Goal: Task Accomplishment & Management: Use online tool/utility

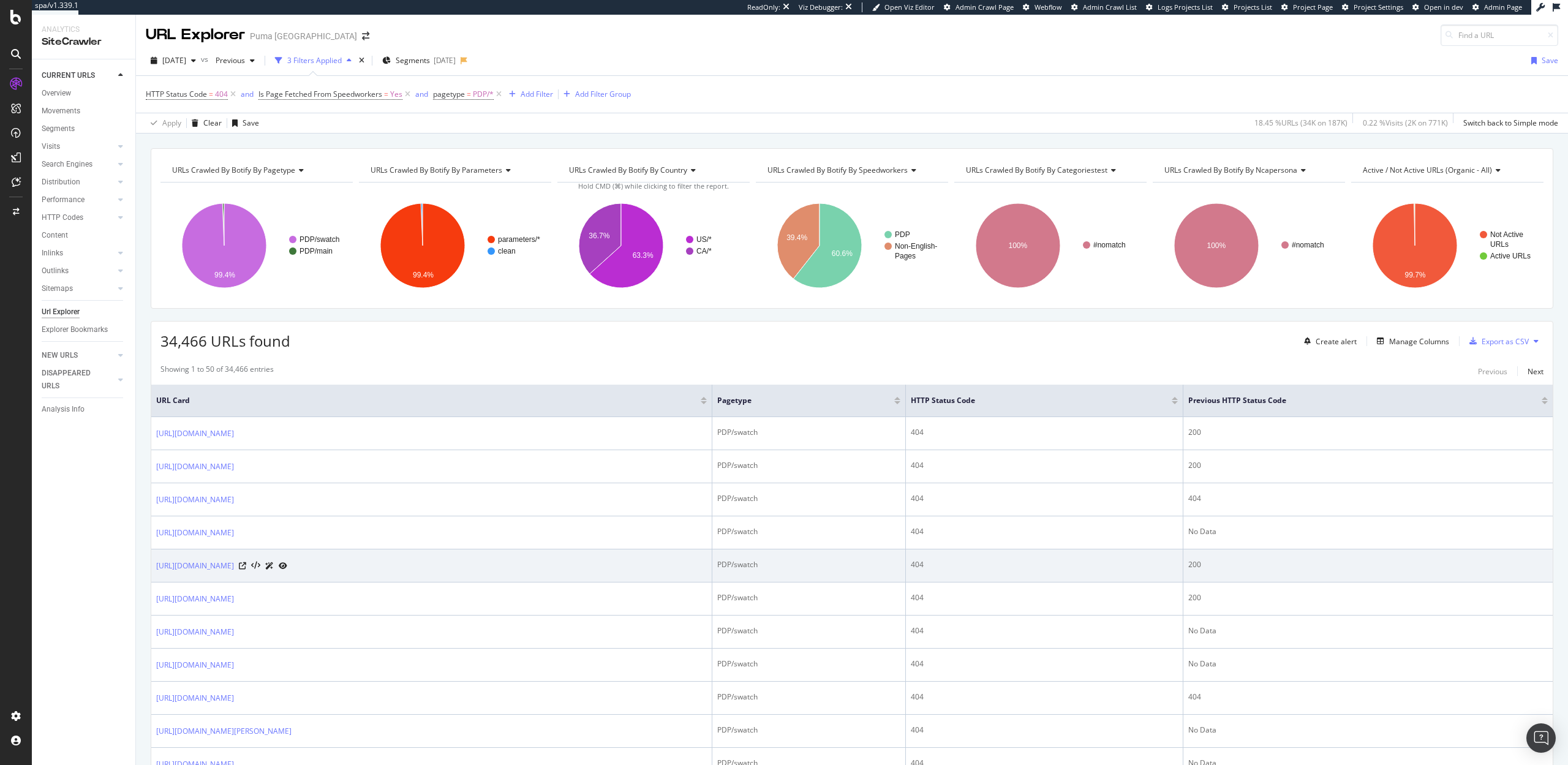
scroll to position [139, 0]
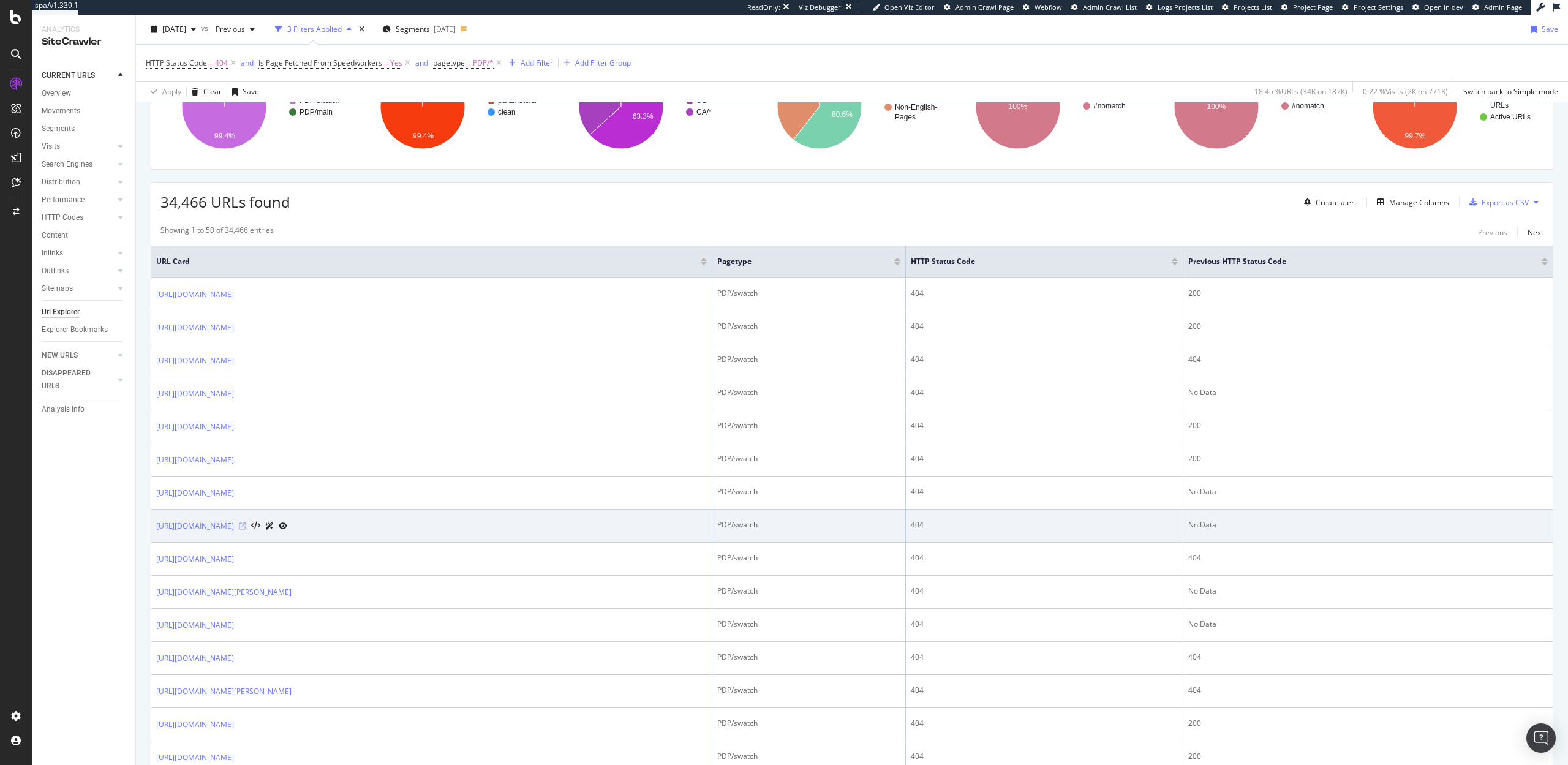
click at [246, 527] on icon at bounding box center [243, 526] width 8 height 8
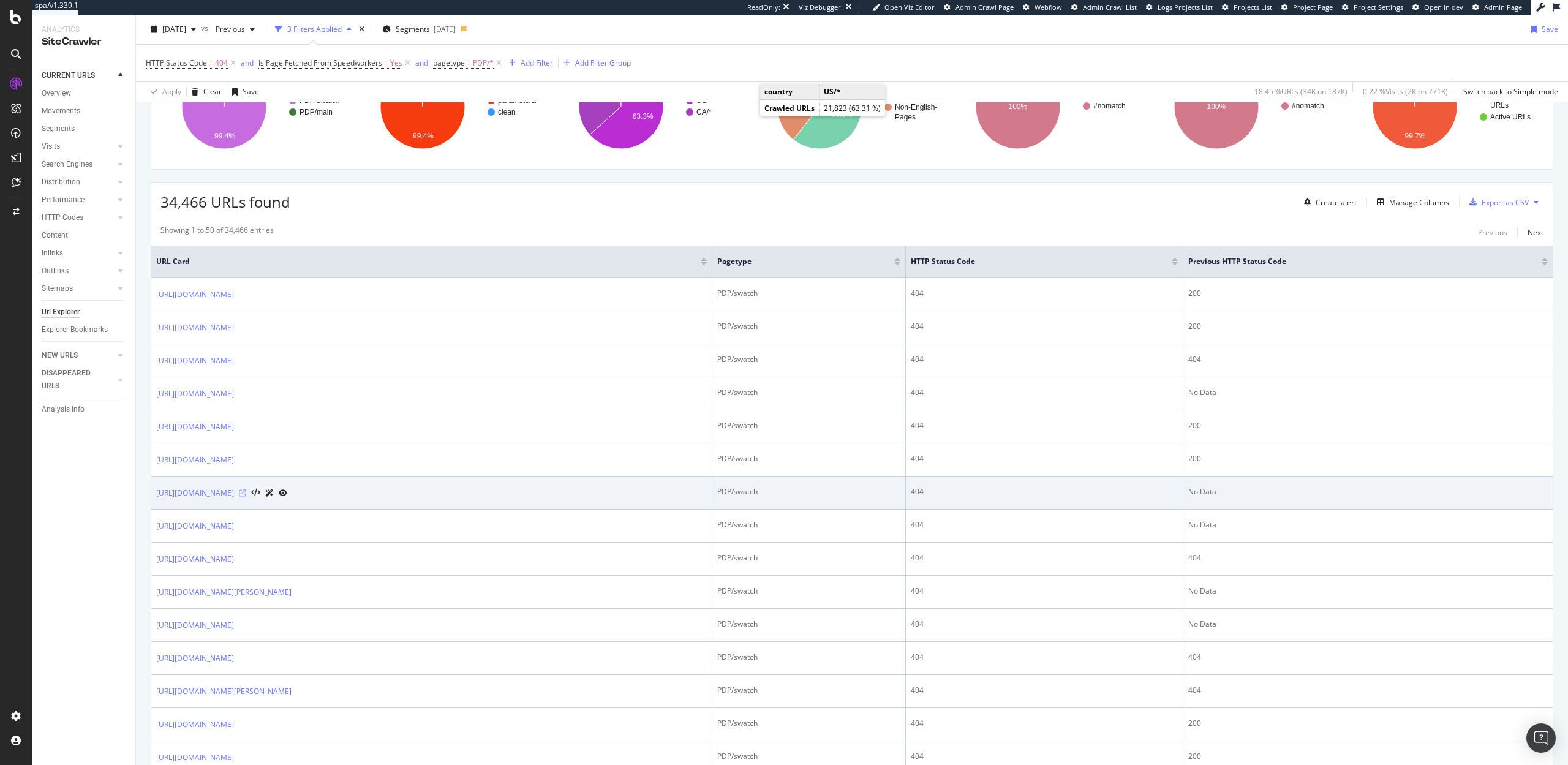
click at [246, 493] on icon at bounding box center [243, 493] width 8 height 8
click at [260, 493] on icon at bounding box center [255, 493] width 9 height 8
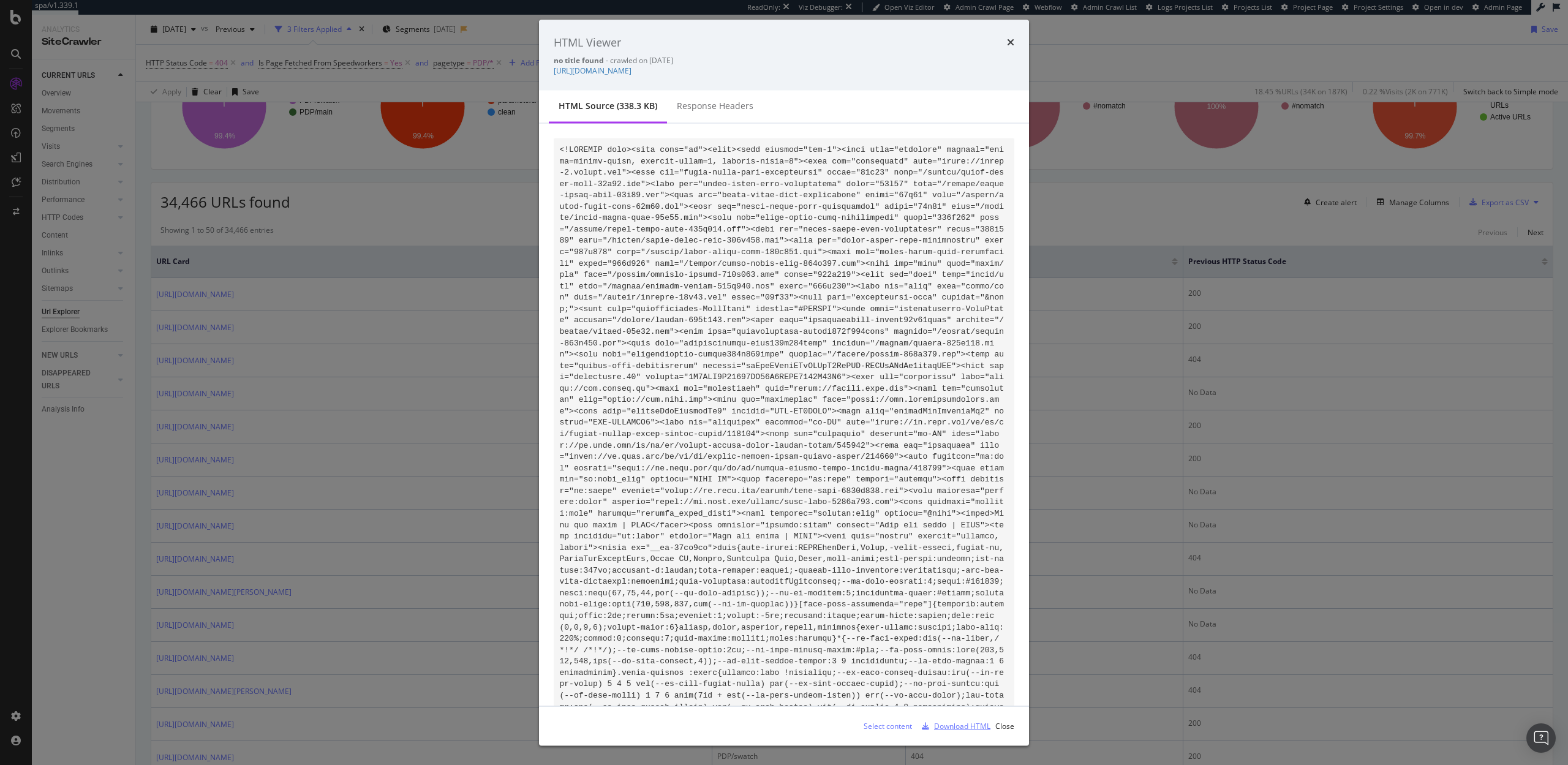
click at [967, 729] on div "Download HTML" at bounding box center [962, 725] width 57 height 10
click at [1009, 42] on icon "times" at bounding box center [1010, 42] width 8 height 10
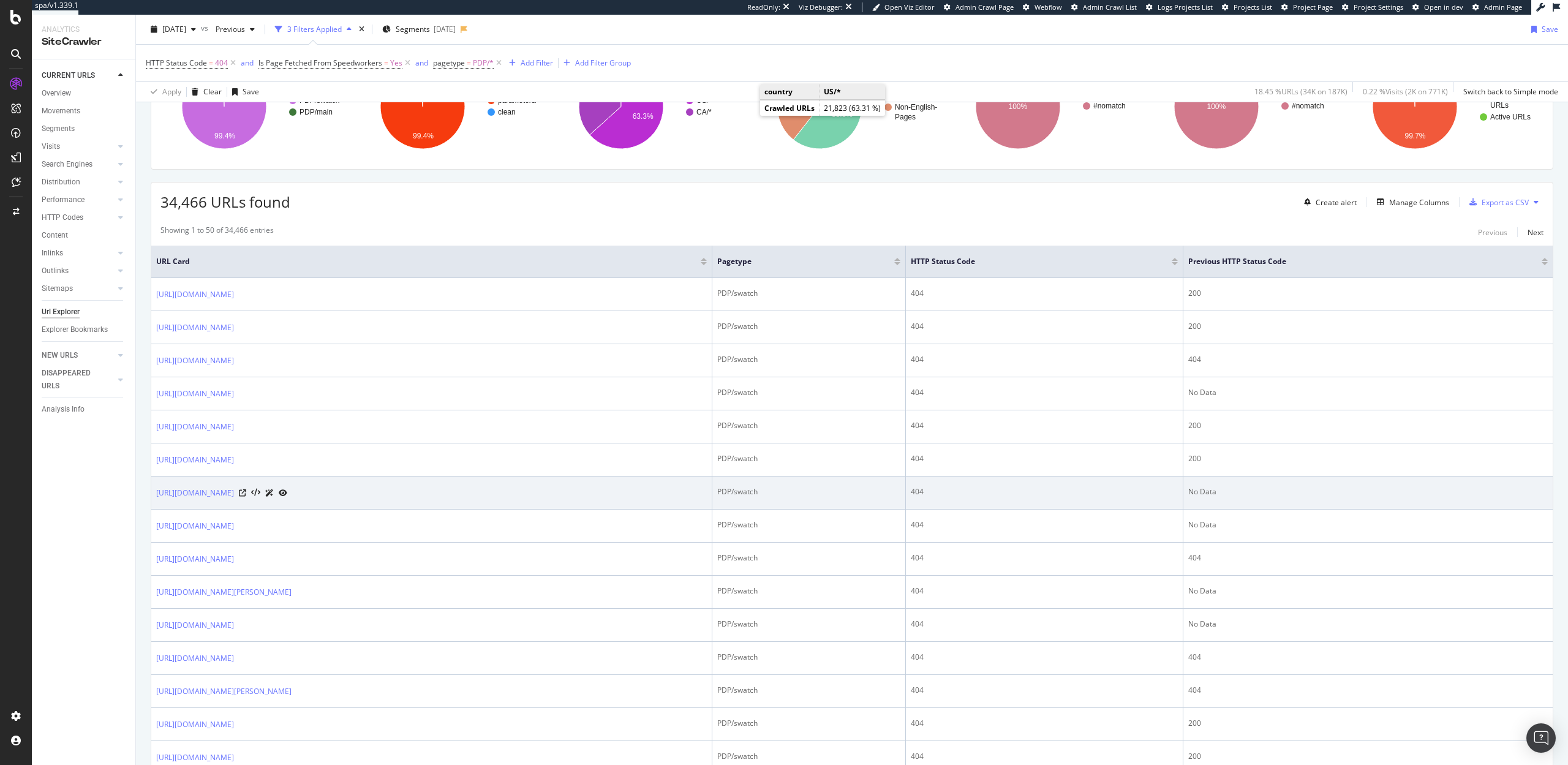
drag, startPoint x: 150, startPoint y: 493, endPoint x: 314, endPoint y: 502, distance: 164.2
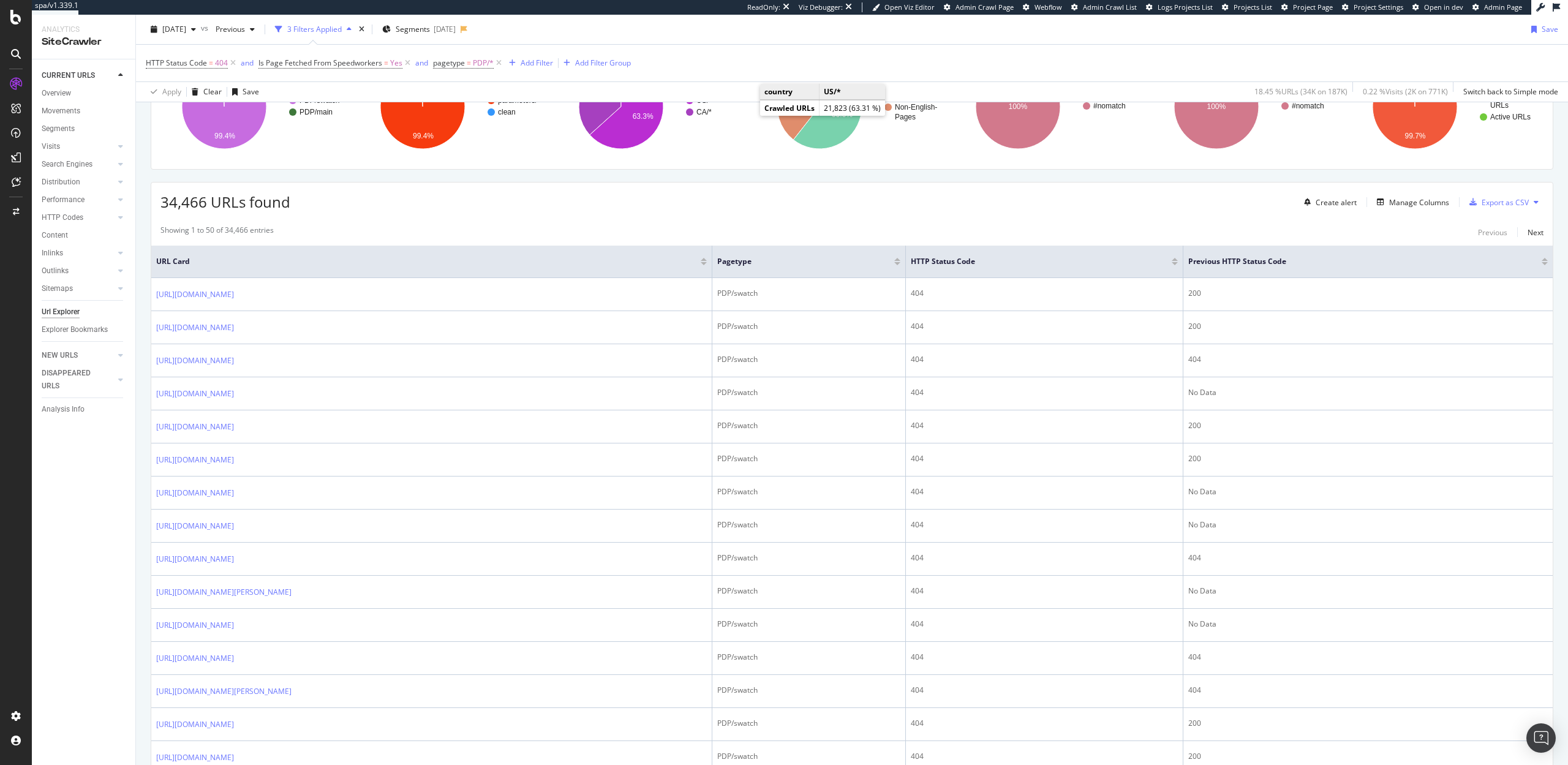
click at [109, 508] on div "CURRENT URLS Overview Movements Segments Visits Analysis Orphan URLs Search Eng…" at bounding box center [84, 412] width 103 height 706
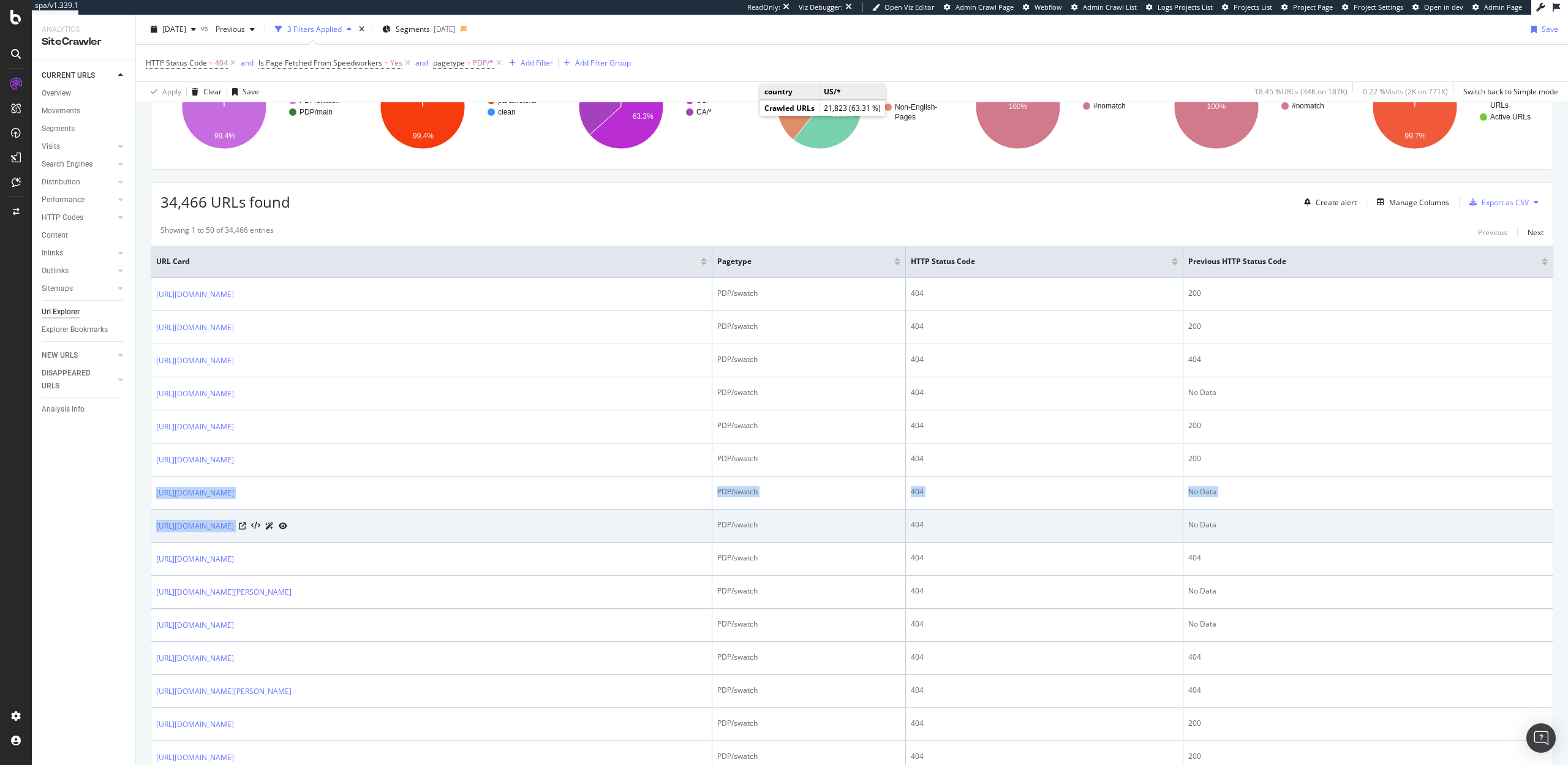
drag, startPoint x: 155, startPoint y: 492, endPoint x: 809, endPoint y: 524, distance: 654.8
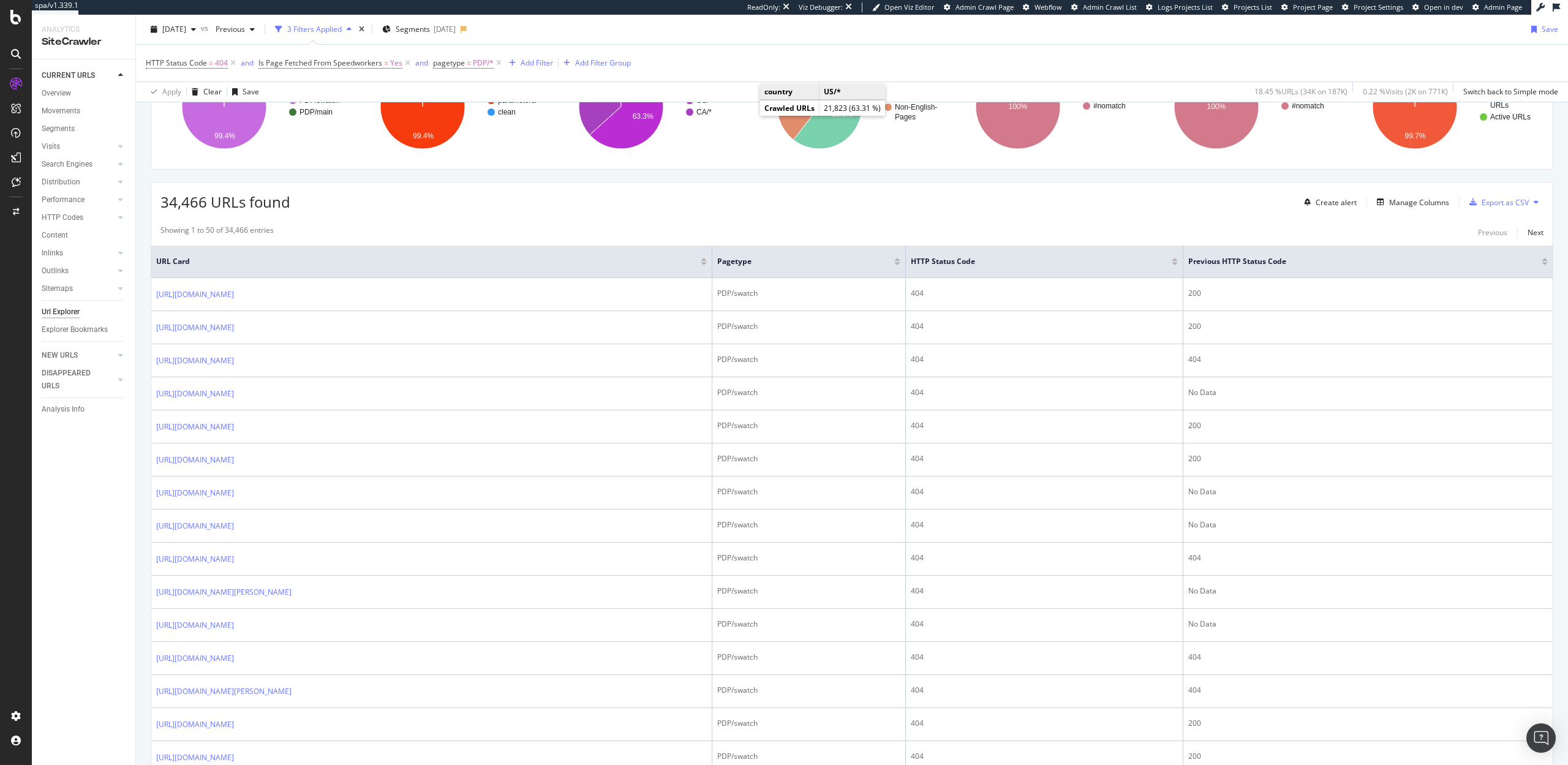
click at [121, 502] on div "CURRENT URLS Overview Movements Segments Visits Analysis Orphan URLs Search Eng…" at bounding box center [84, 412] width 103 height 706
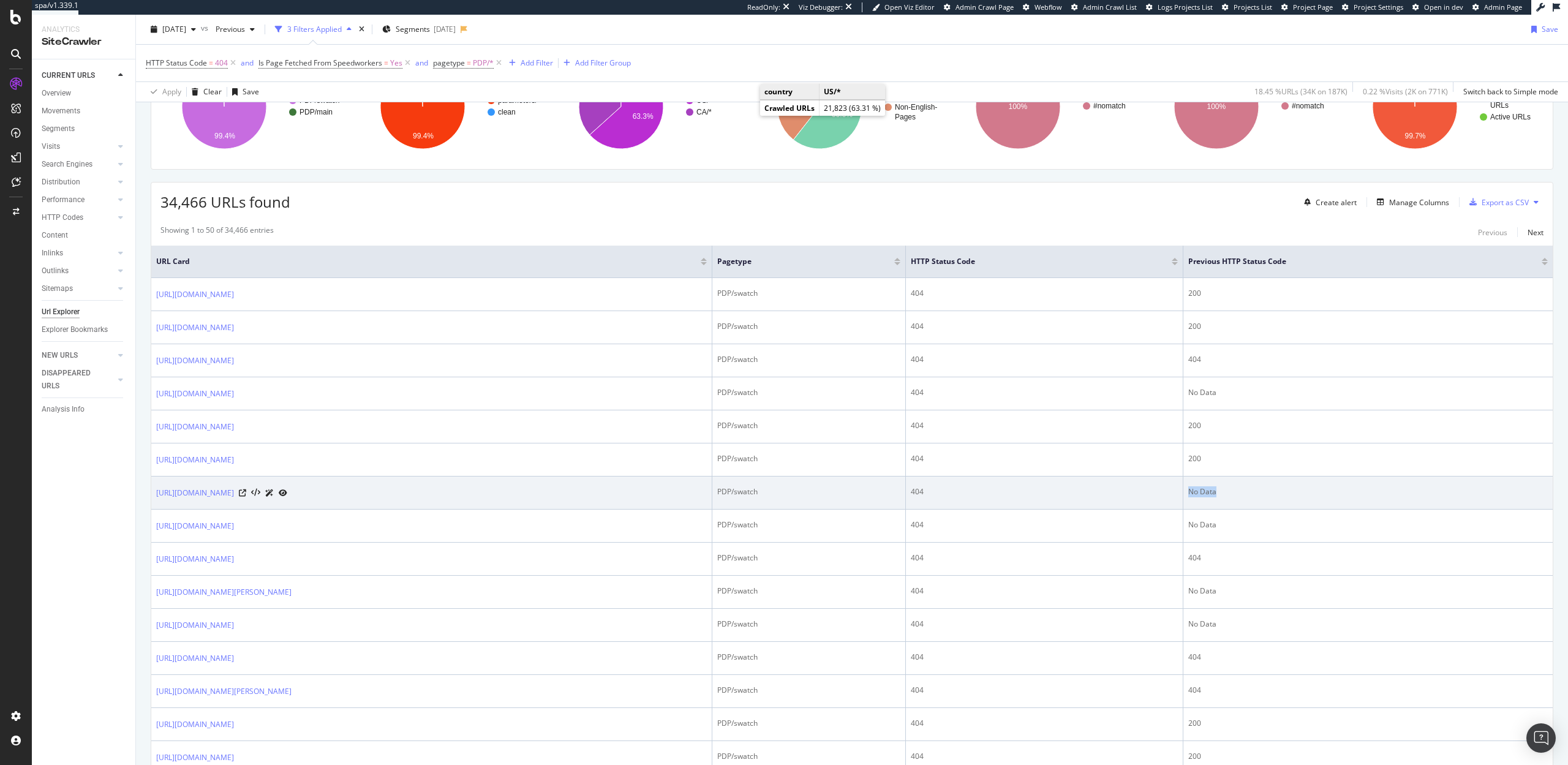
drag, startPoint x: 1298, startPoint y: 490, endPoint x: 1248, endPoint y: 489, distance: 50.0
click at [1248, 489] on td "No Data" at bounding box center [1368, 493] width 369 height 33
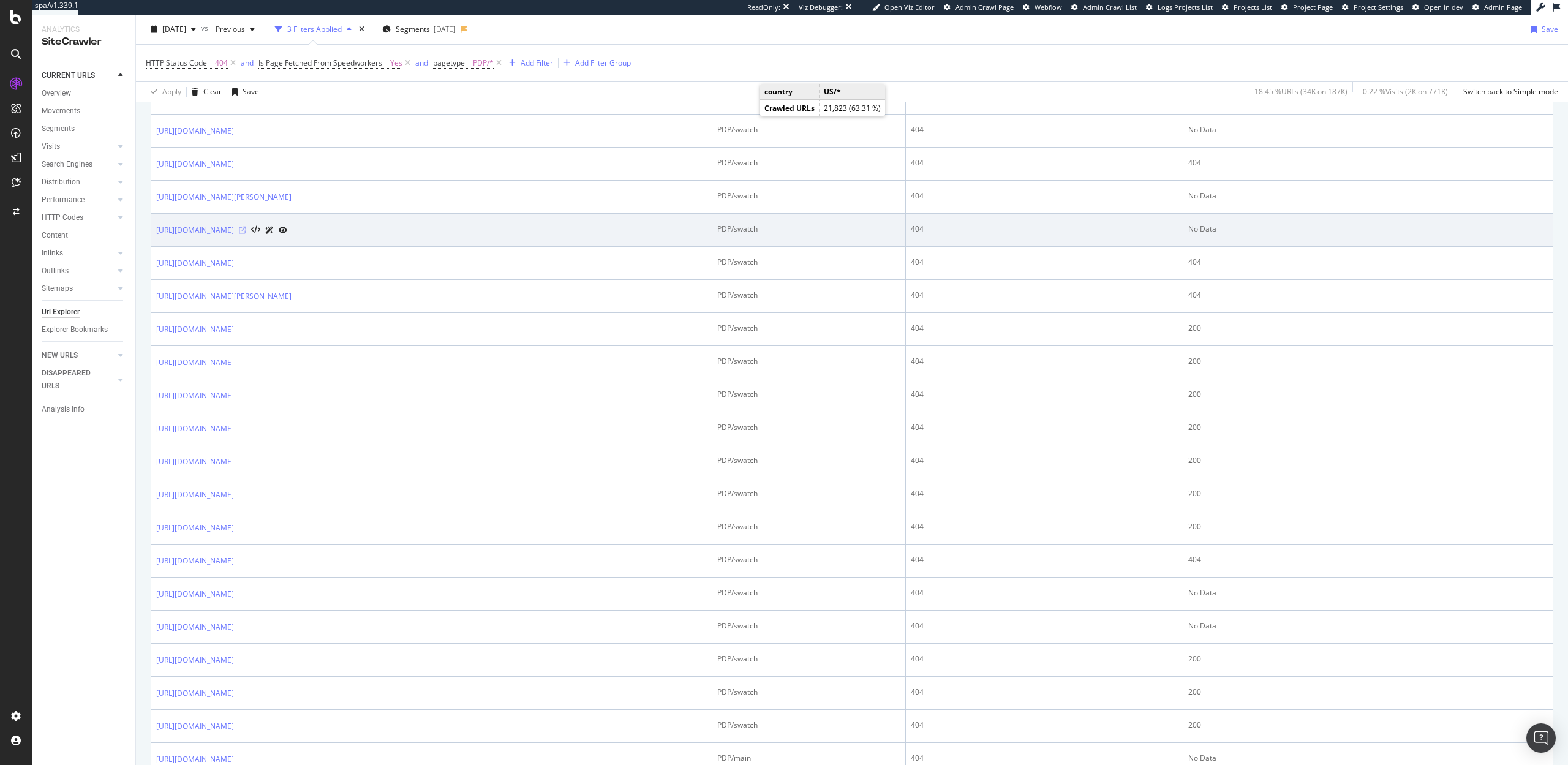
scroll to position [631, 0]
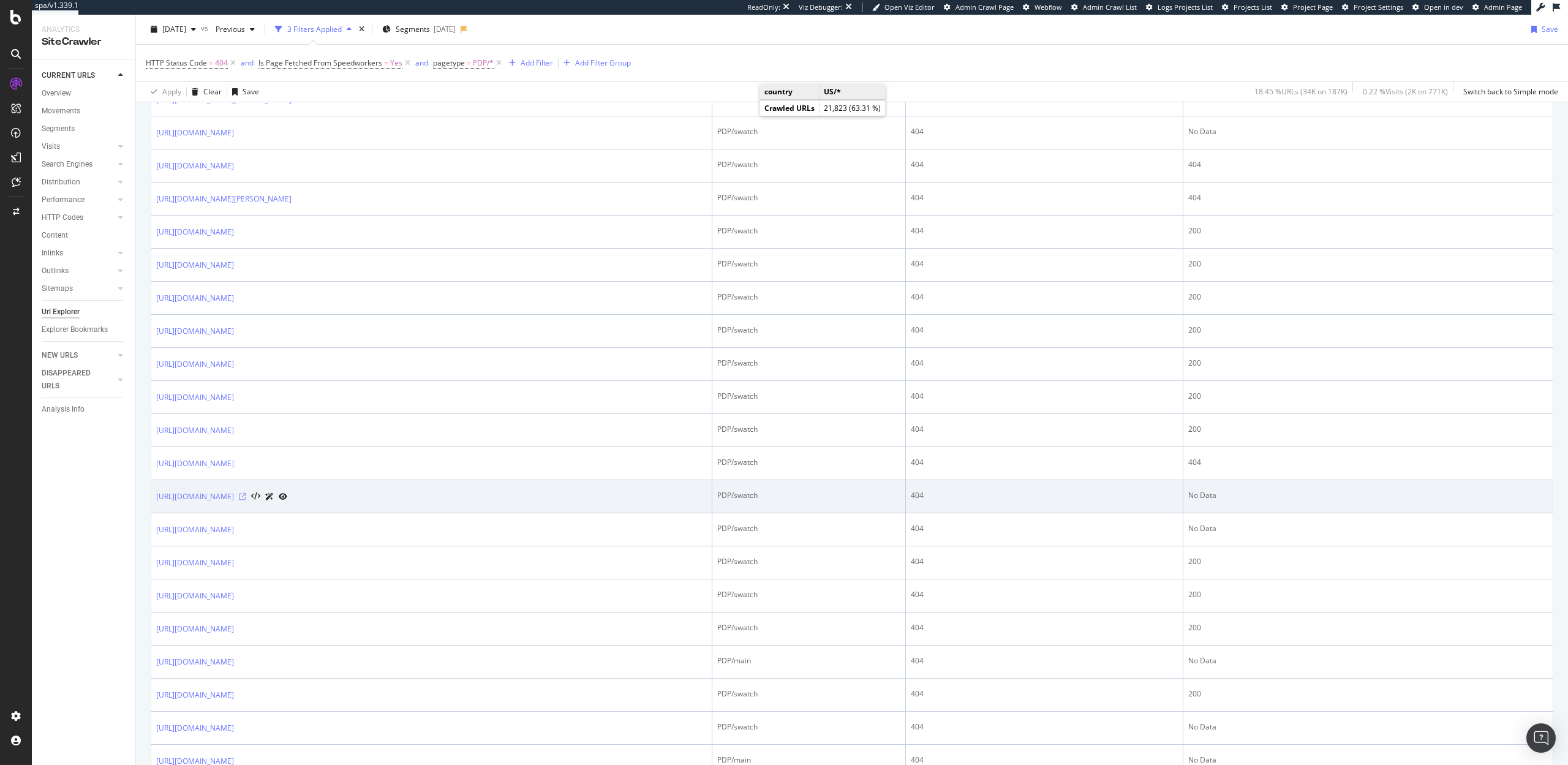
click at [246, 500] on icon at bounding box center [243, 496] width 8 height 8
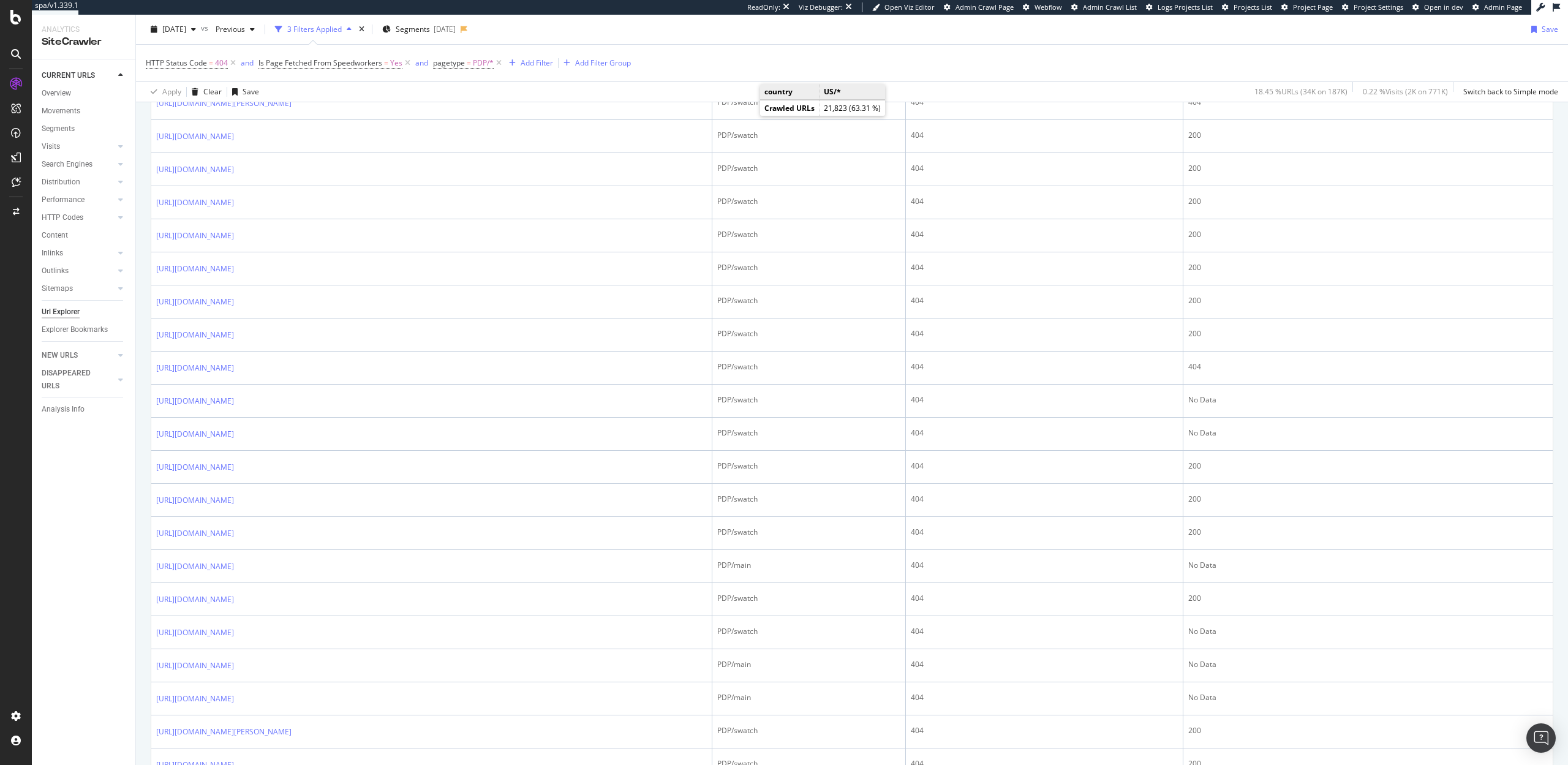
scroll to position [727, 0]
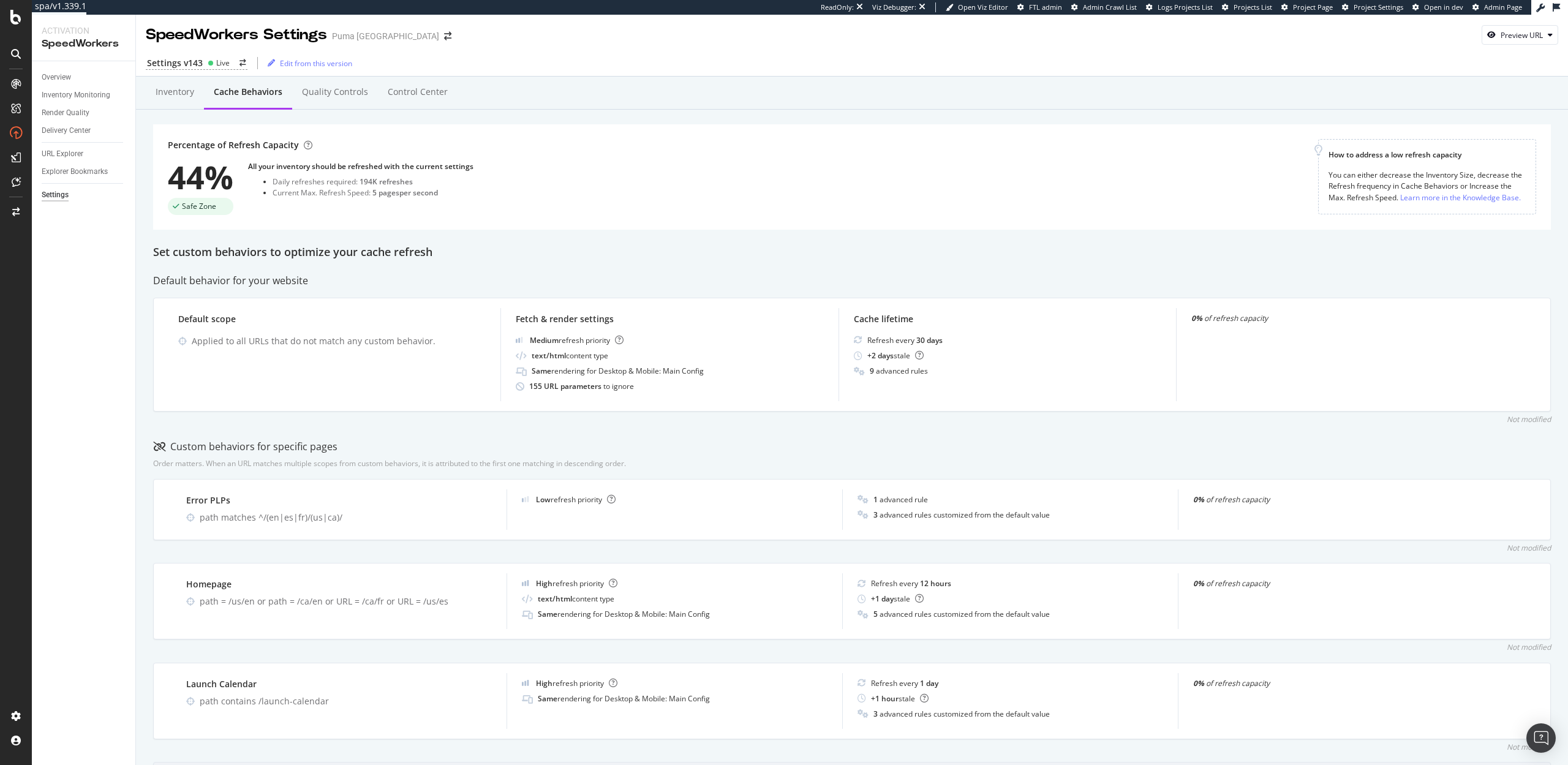
scroll to position [243, 0]
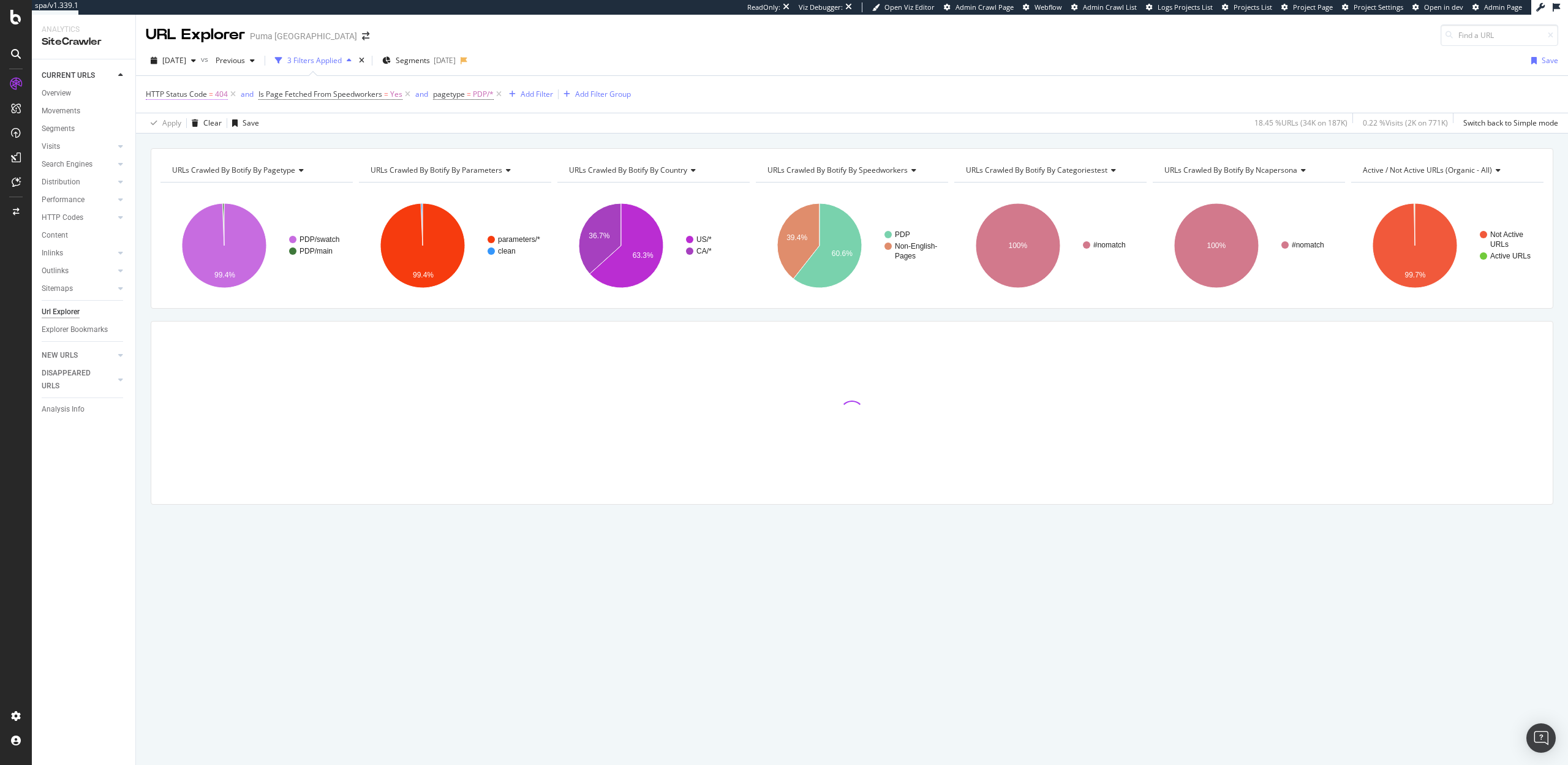
click at [195, 96] on span "HTTP Status Code" at bounding box center [176, 94] width 61 height 10
click at [186, 164] on input "404" at bounding box center [223, 164] width 134 height 19
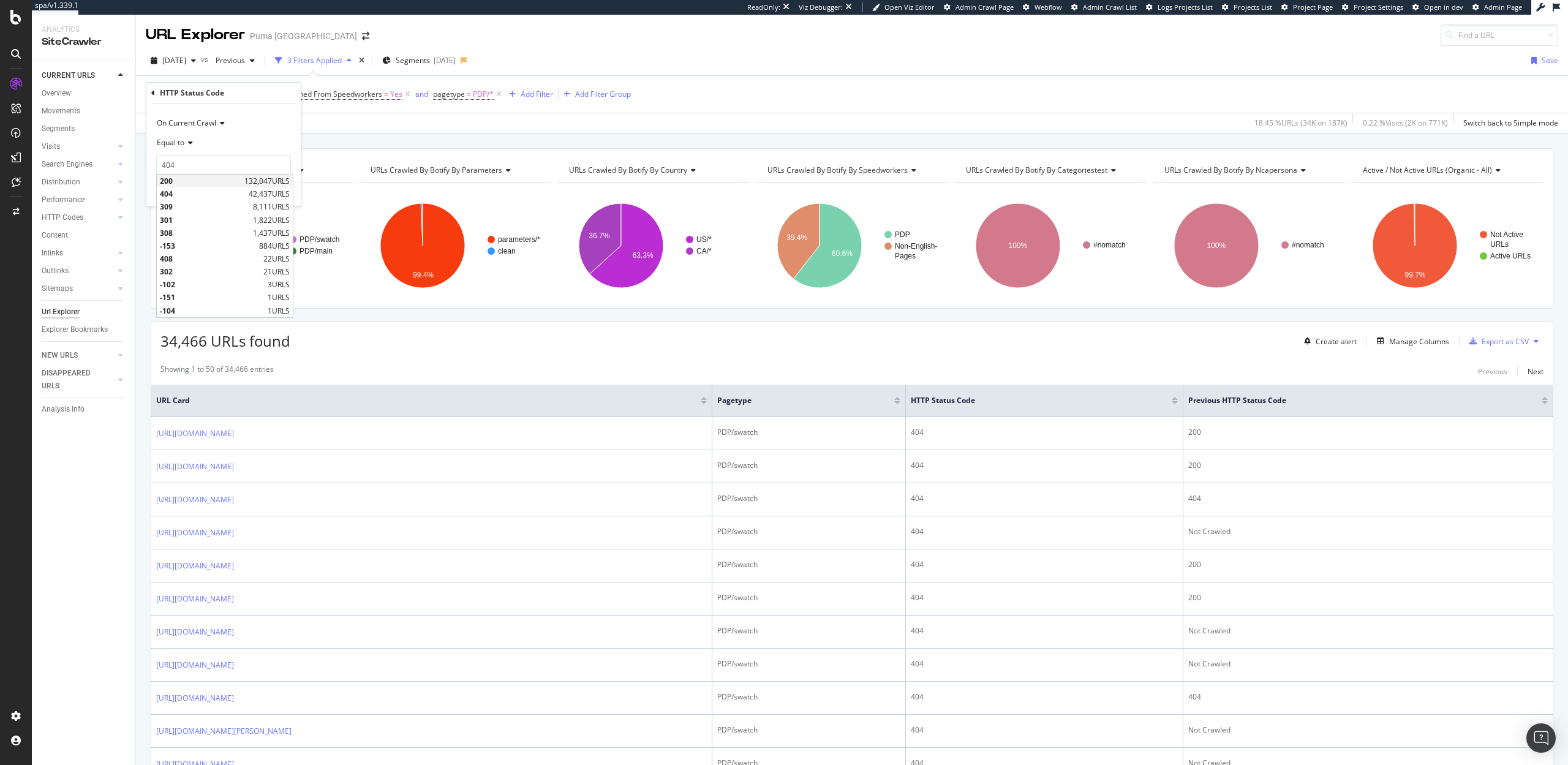
click at [179, 181] on span "200" at bounding box center [200, 181] width 81 height 10
type input "200"
click at [272, 189] on div "Apply" at bounding box center [281, 191] width 19 height 10
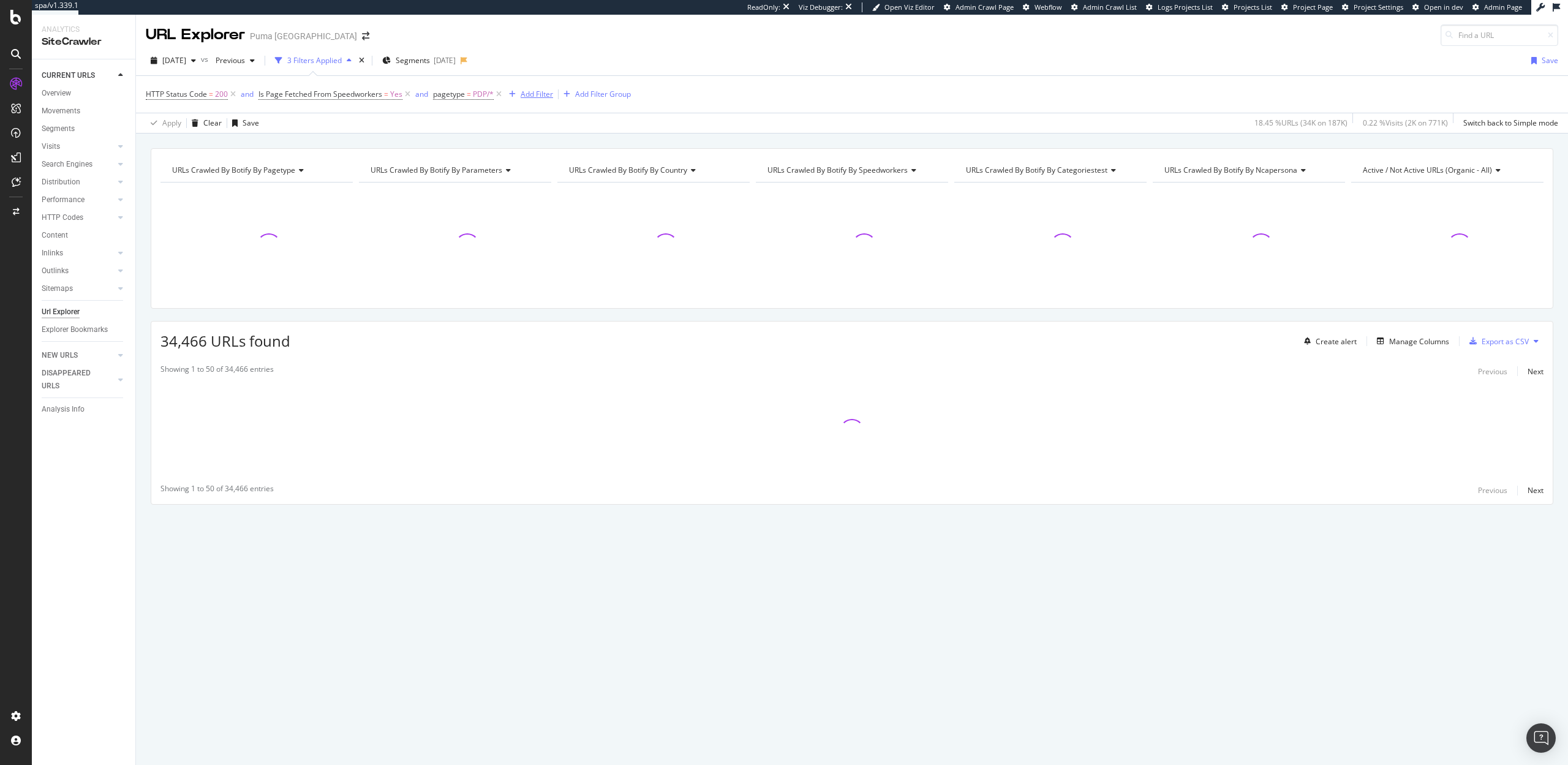
click at [535, 92] on div "Add Filter" at bounding box center [537, 94] width 32 height 10
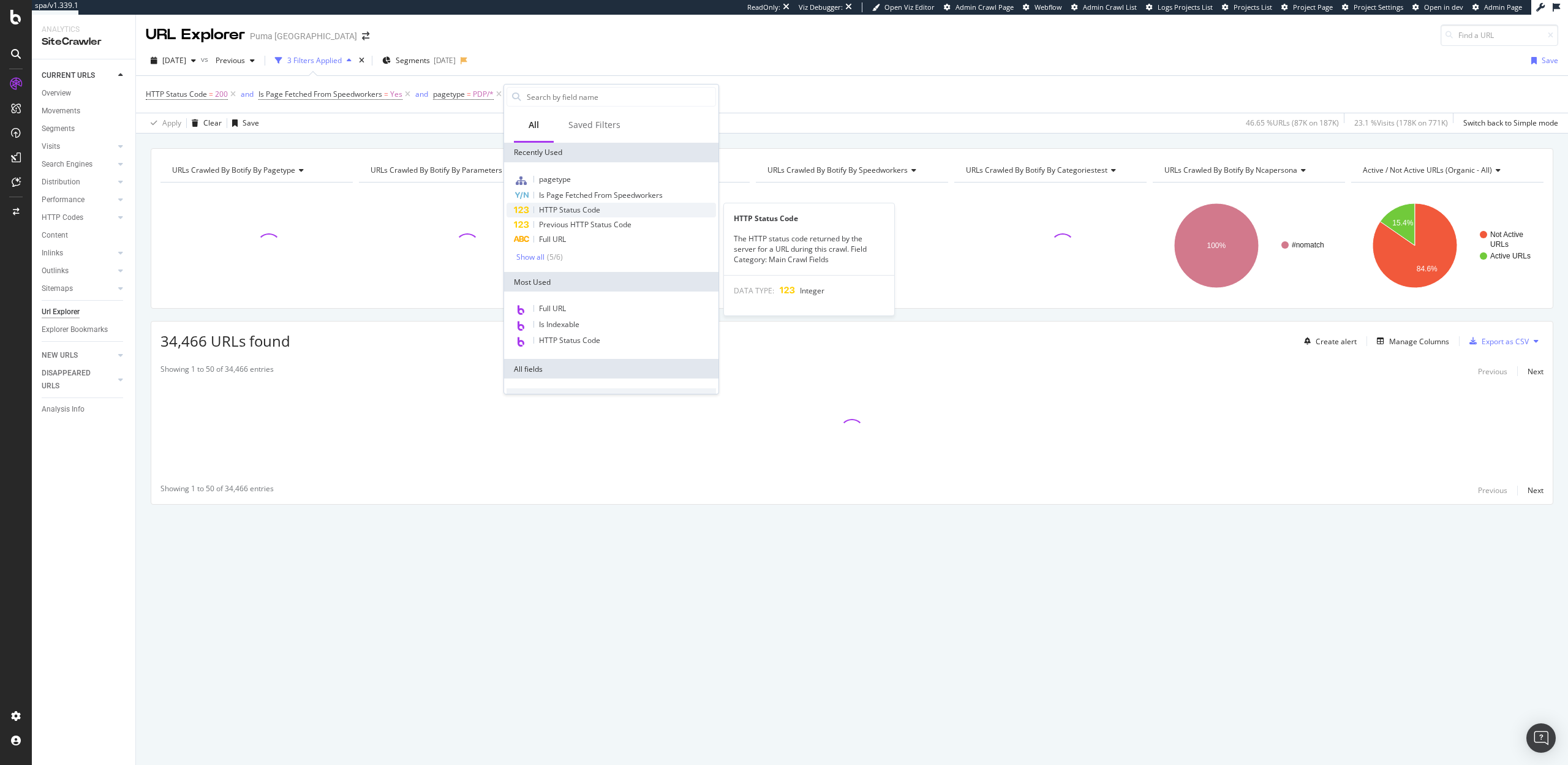
click at [554, 215] on span "HTTP Status Code" at bounding box center [570, 210] width 61 height 10
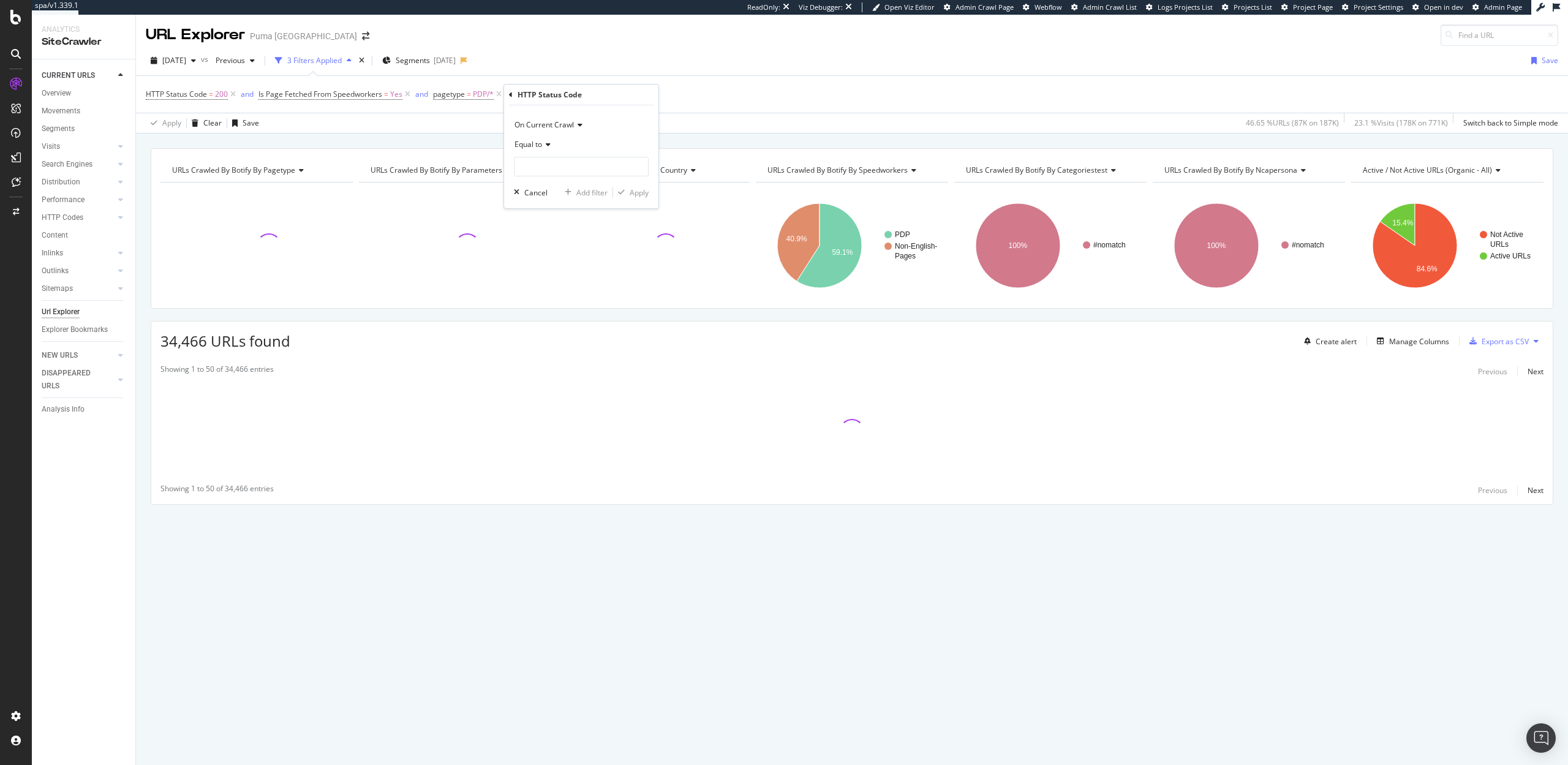
click at [535, 145] on span "Equal to" at bounding box center [528, 145] width 28 height 10
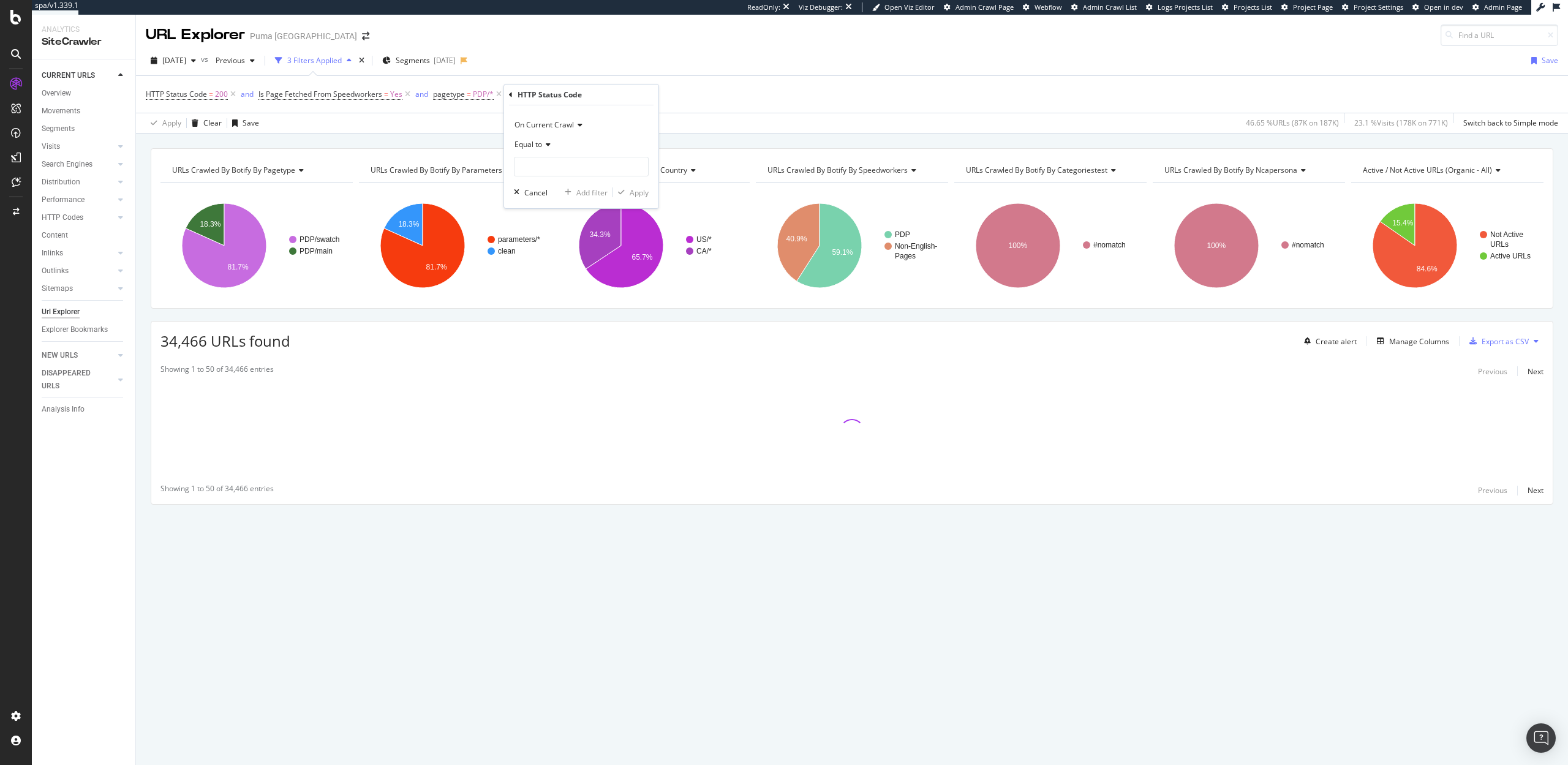
click at [538, 123] on span "On Current Crawl" at bounding box center [544, 124] width 59 height 10
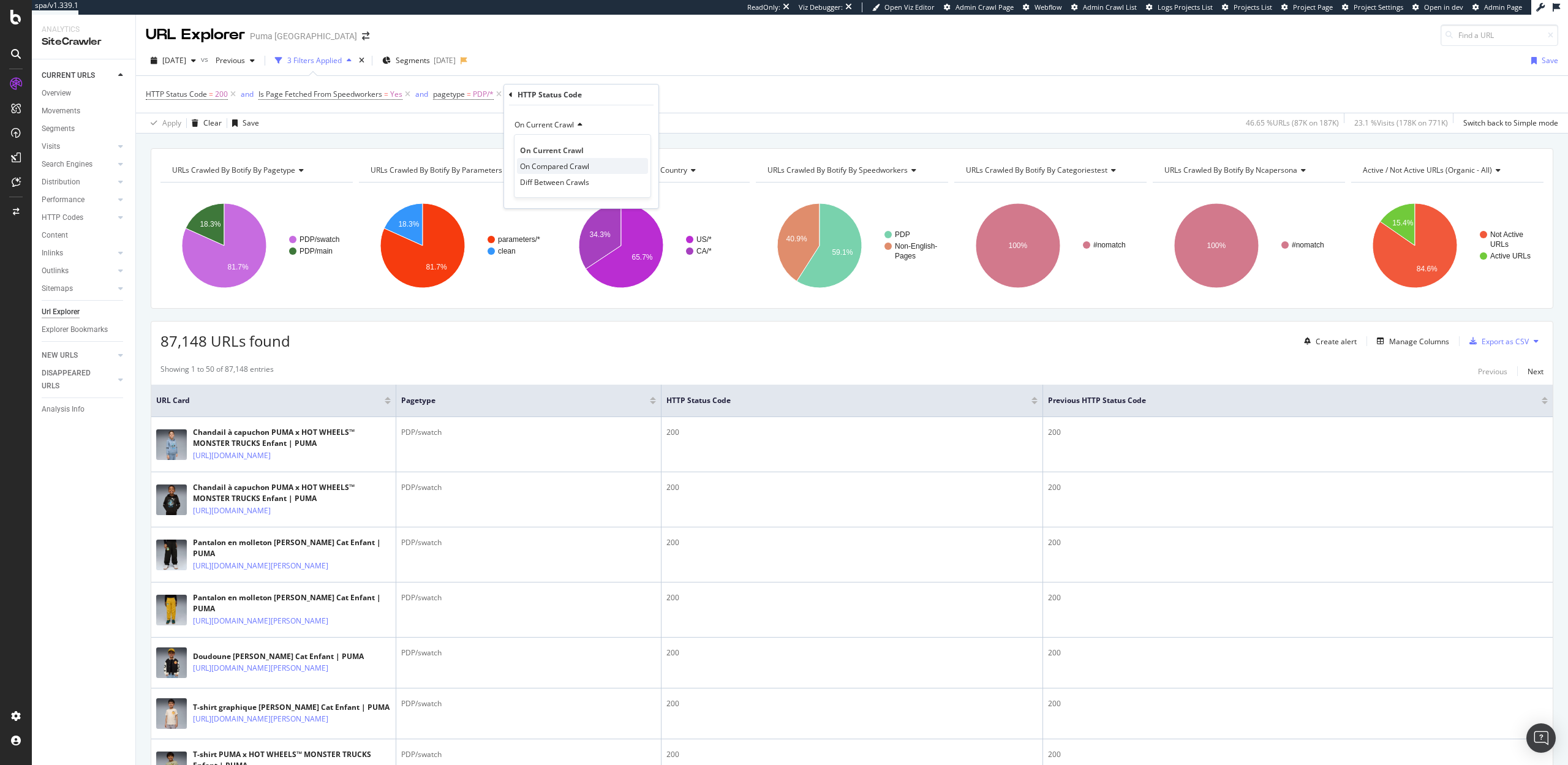
click at [542, 163] on span "On Compared Crawl" at bounding box center [555, 167] width 69 height 10
click at [544, 159] on input "number" at bounding box center [581, 167] width 134 height 19
type input "404"
click at [582, 183] on span "404" at bounding box center [560, 183] width 85 height 10
click at [628, 192] on div "button" at bounding box center [621, 192] width 17 height 8
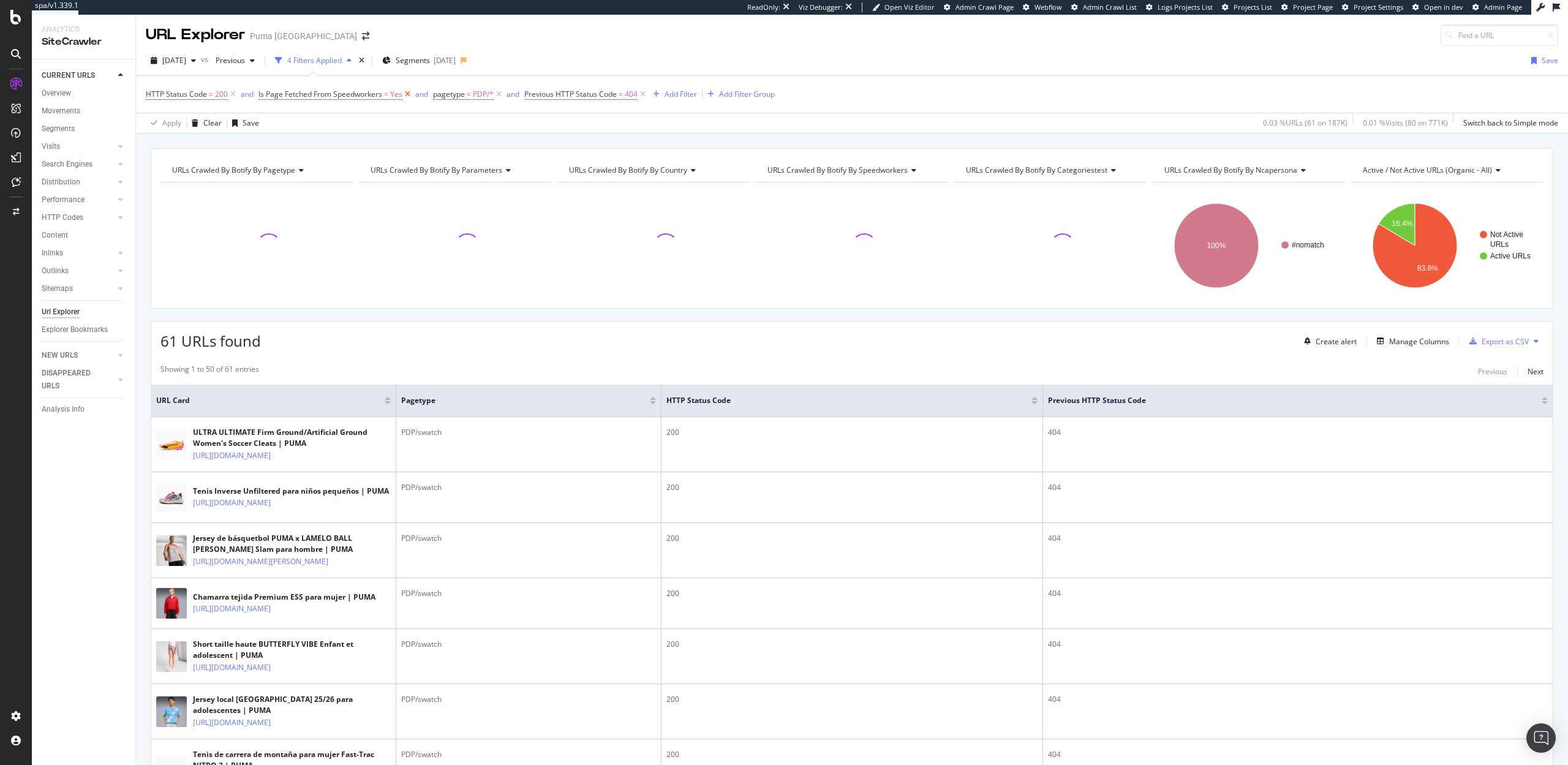
click at [404, 97] on icon at bounding box center [407, 94] width 10 height 12
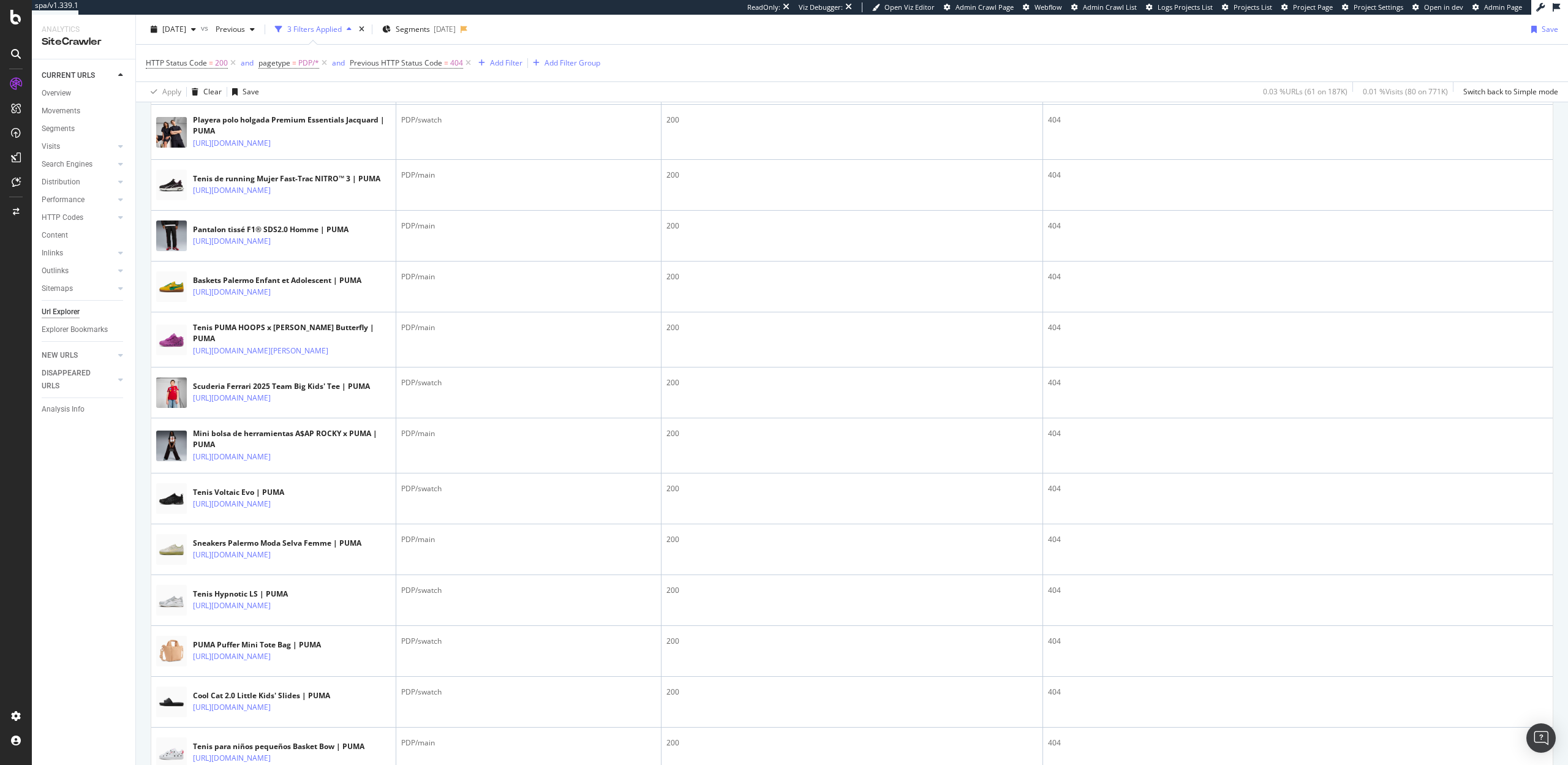
scroll to position [1134, 0]
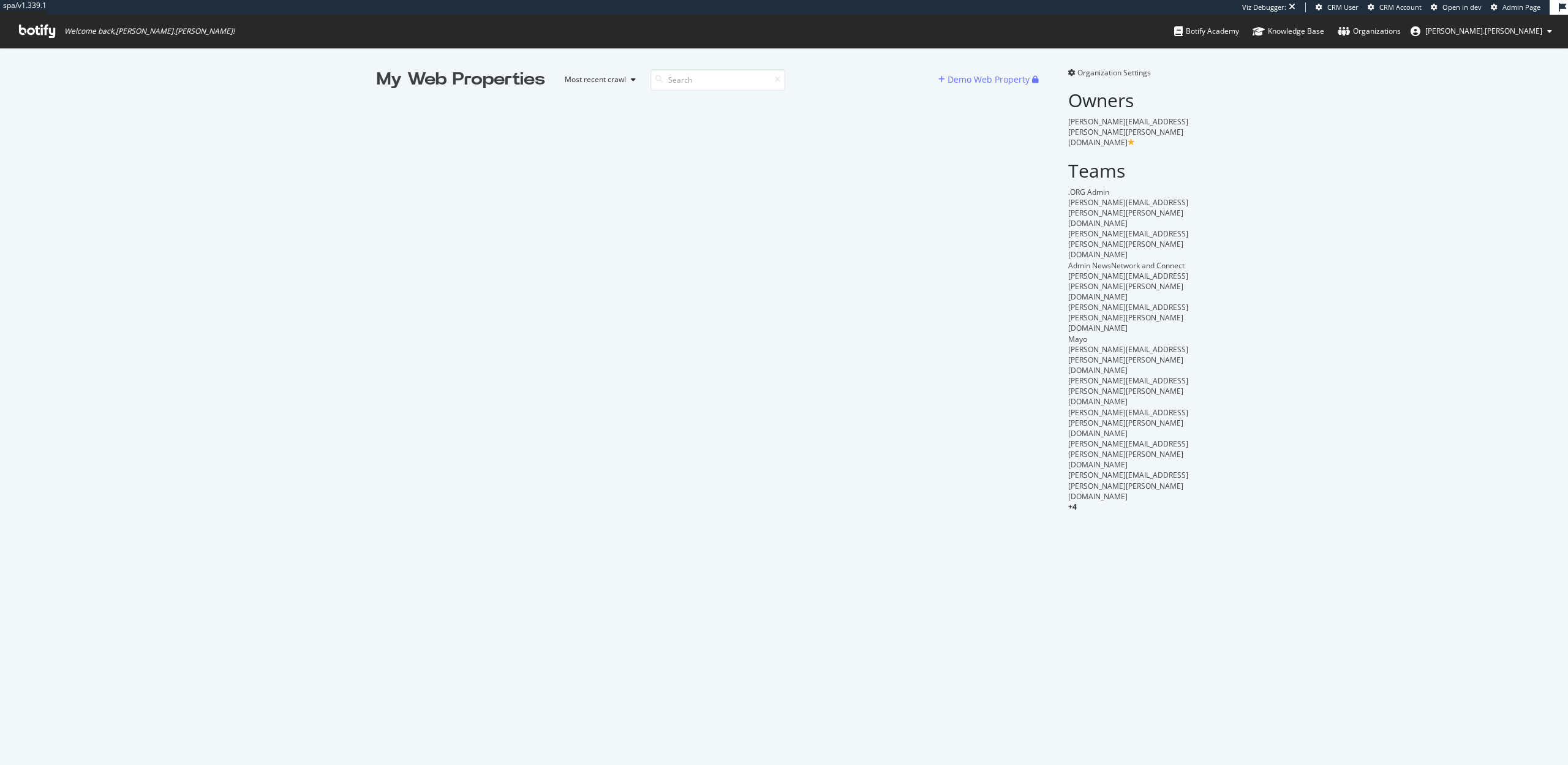
scroll to position [765, 1568]
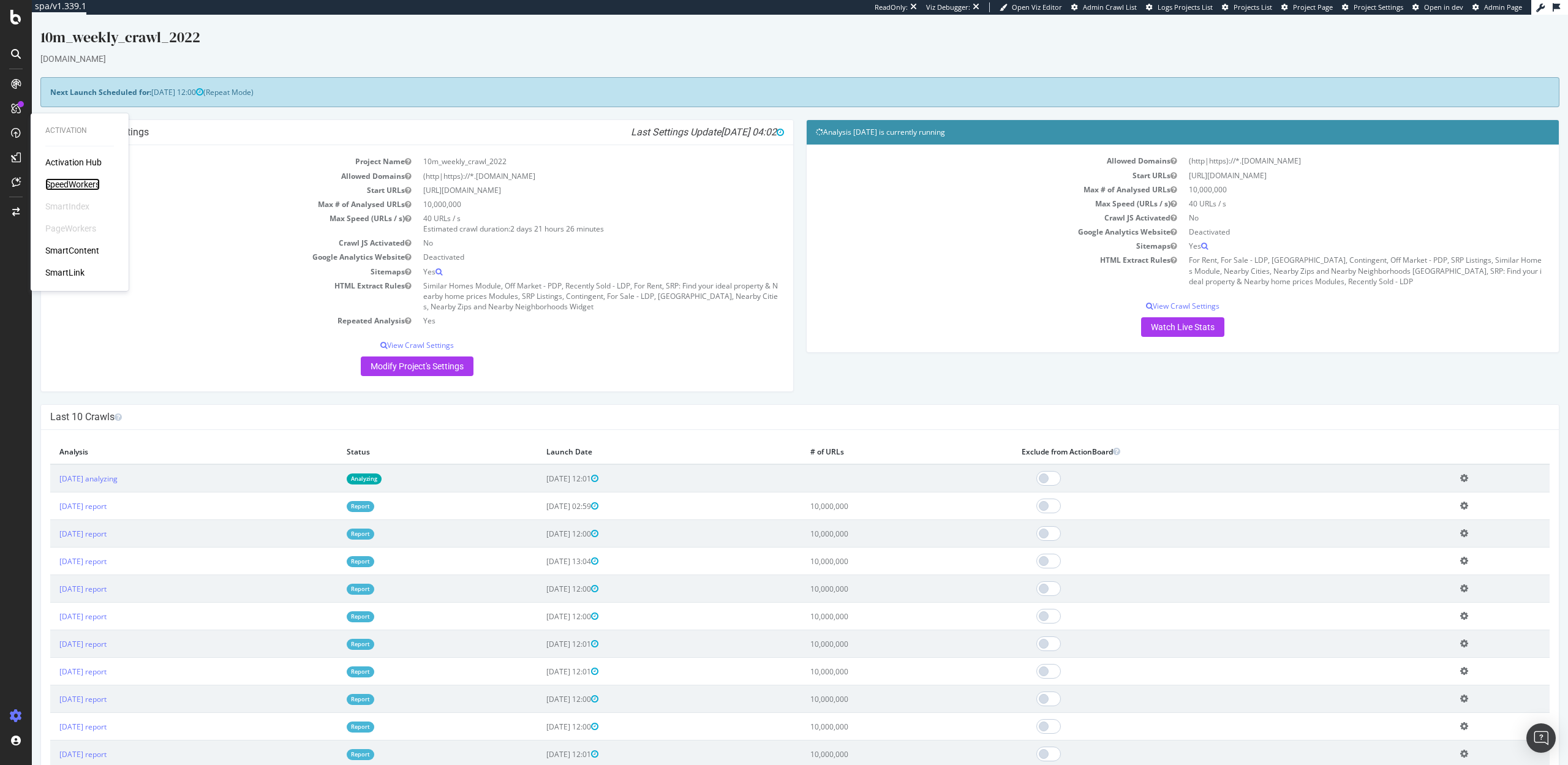
click at [79, 188] on div "SpeedWorkers" at bounding box center [73, 184] width 54 height 12
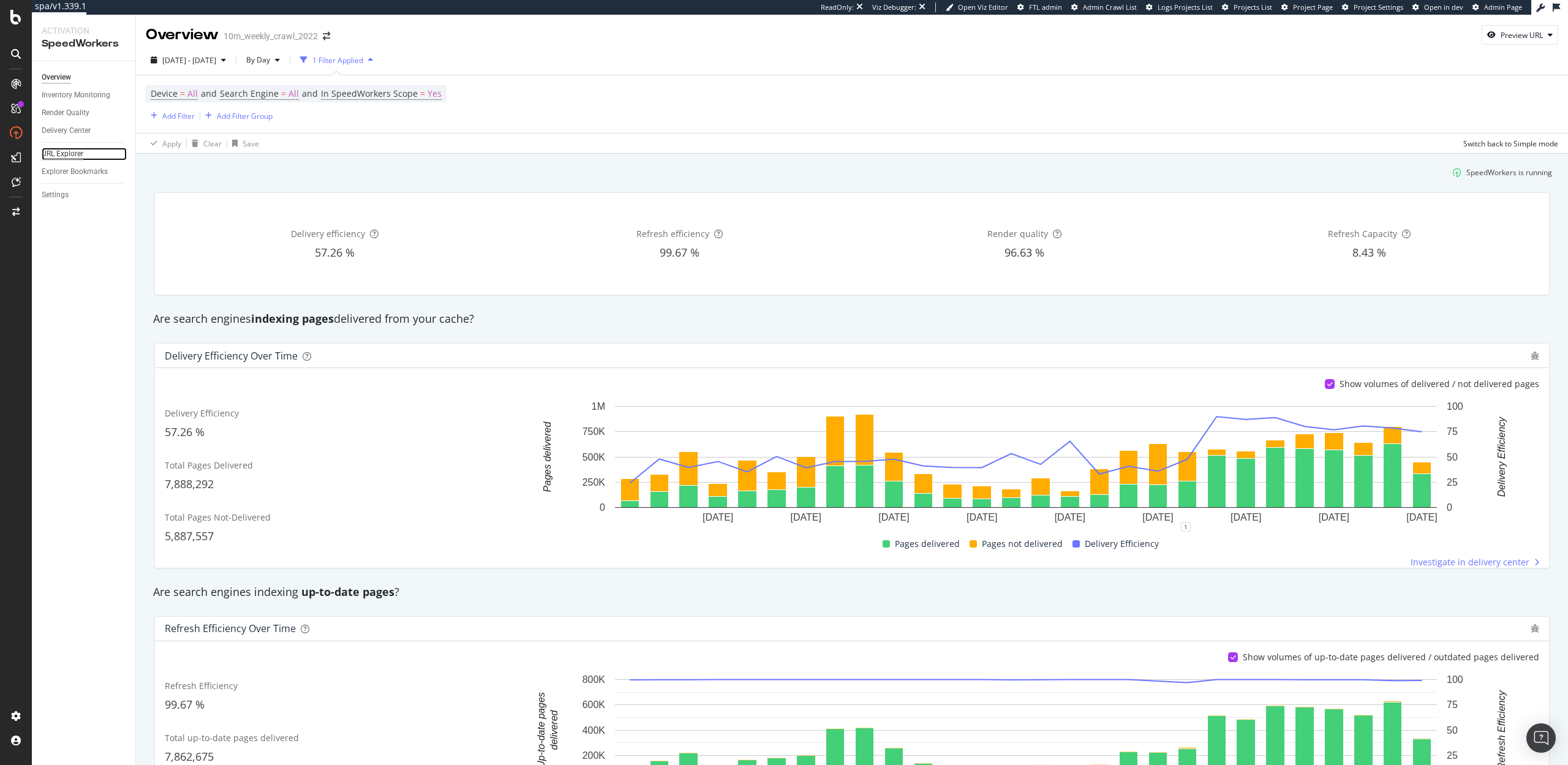
click at [62, 151] on div "URL Explorer" at bounding box center [62, 154] width 41 height 13
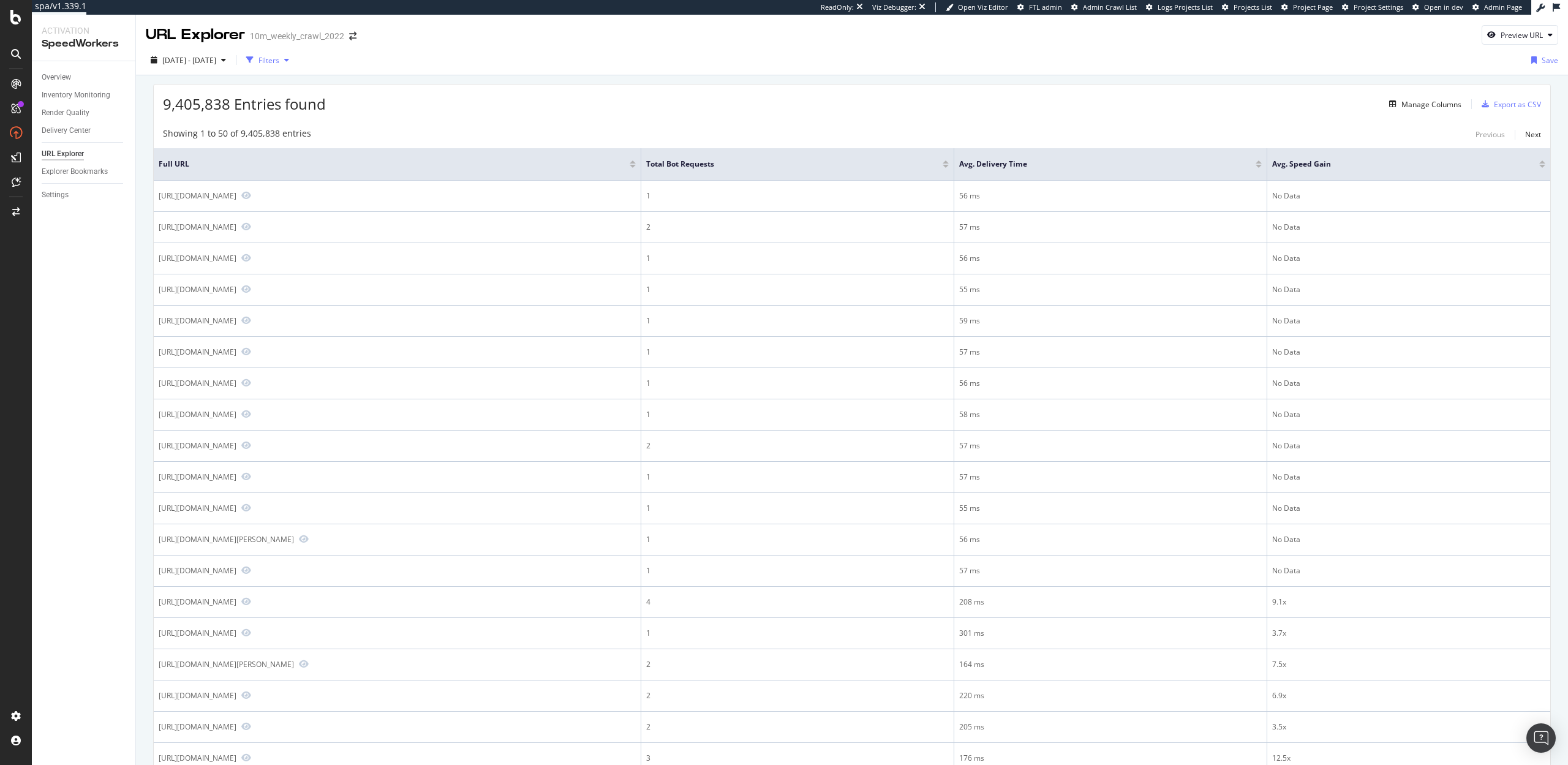
click at [279, 61] on div "Filters" at bounding box center [269, 60] width 21 height 10
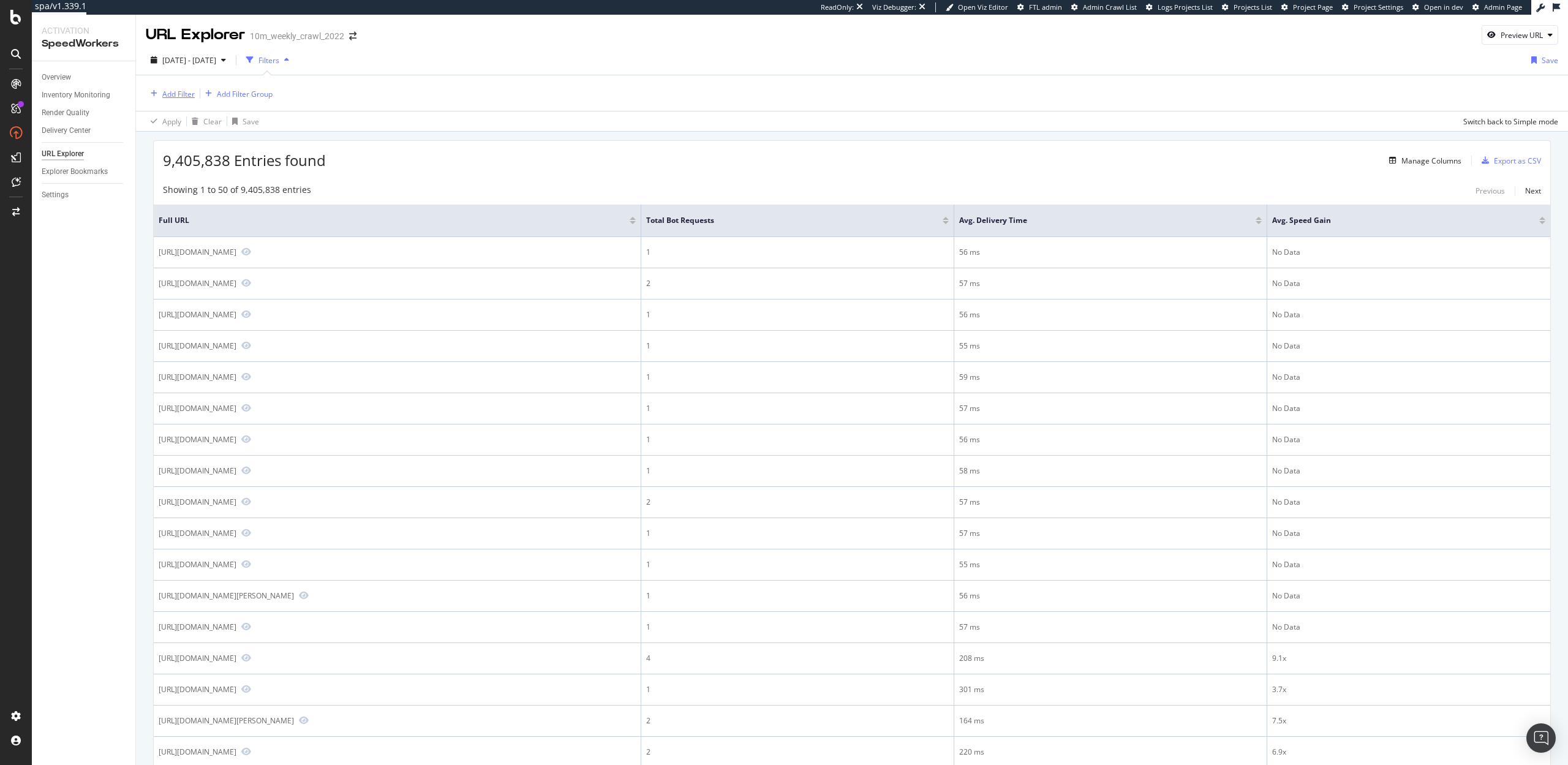
click at [178, 92] on div "Add Filter" at bounding box center [178, 94] width 32 height 10
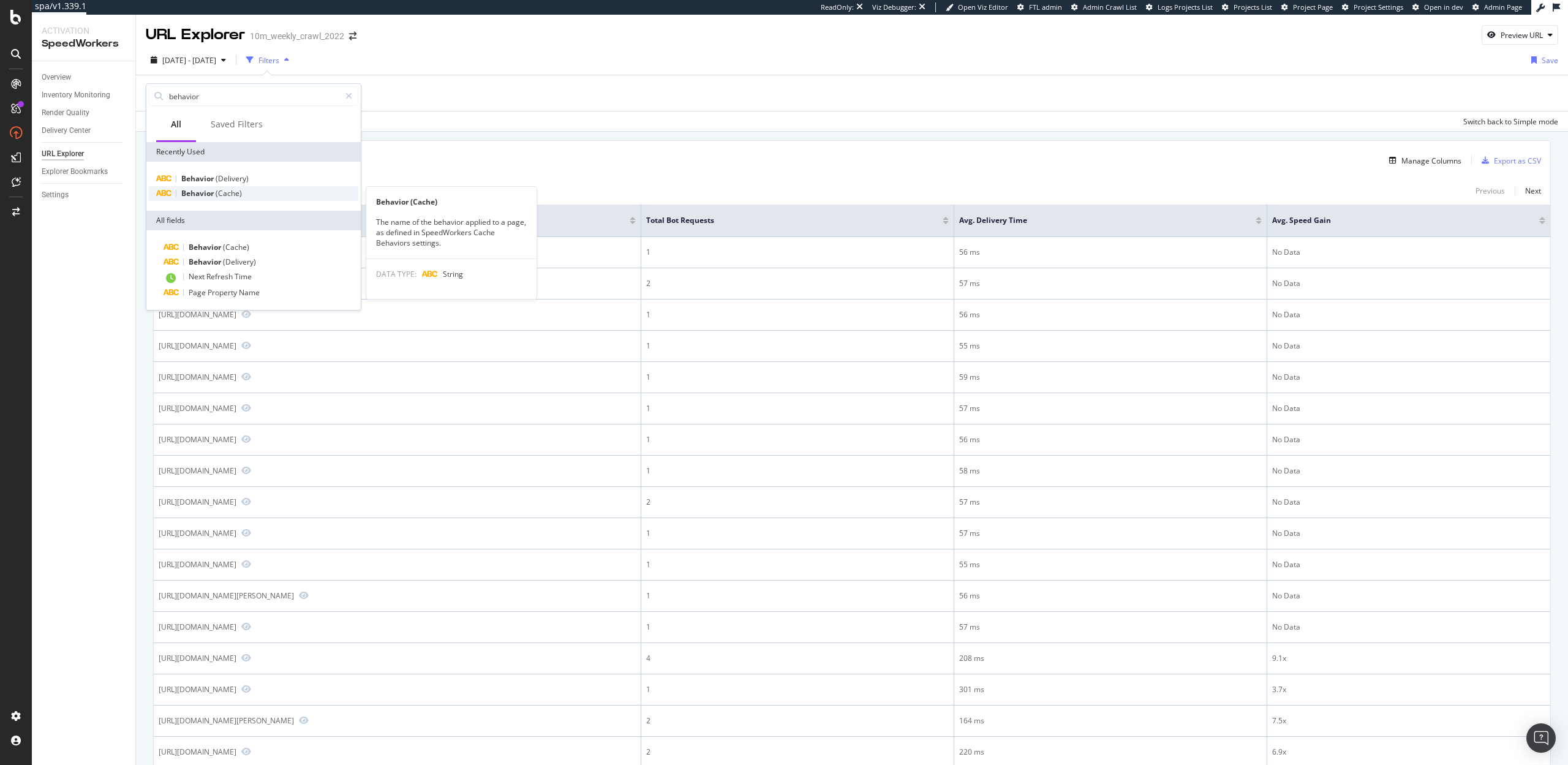
type input "behavior"
click at [221, 190] on span "(Cache)" at bounding box center [228, 193] width 26 height 10
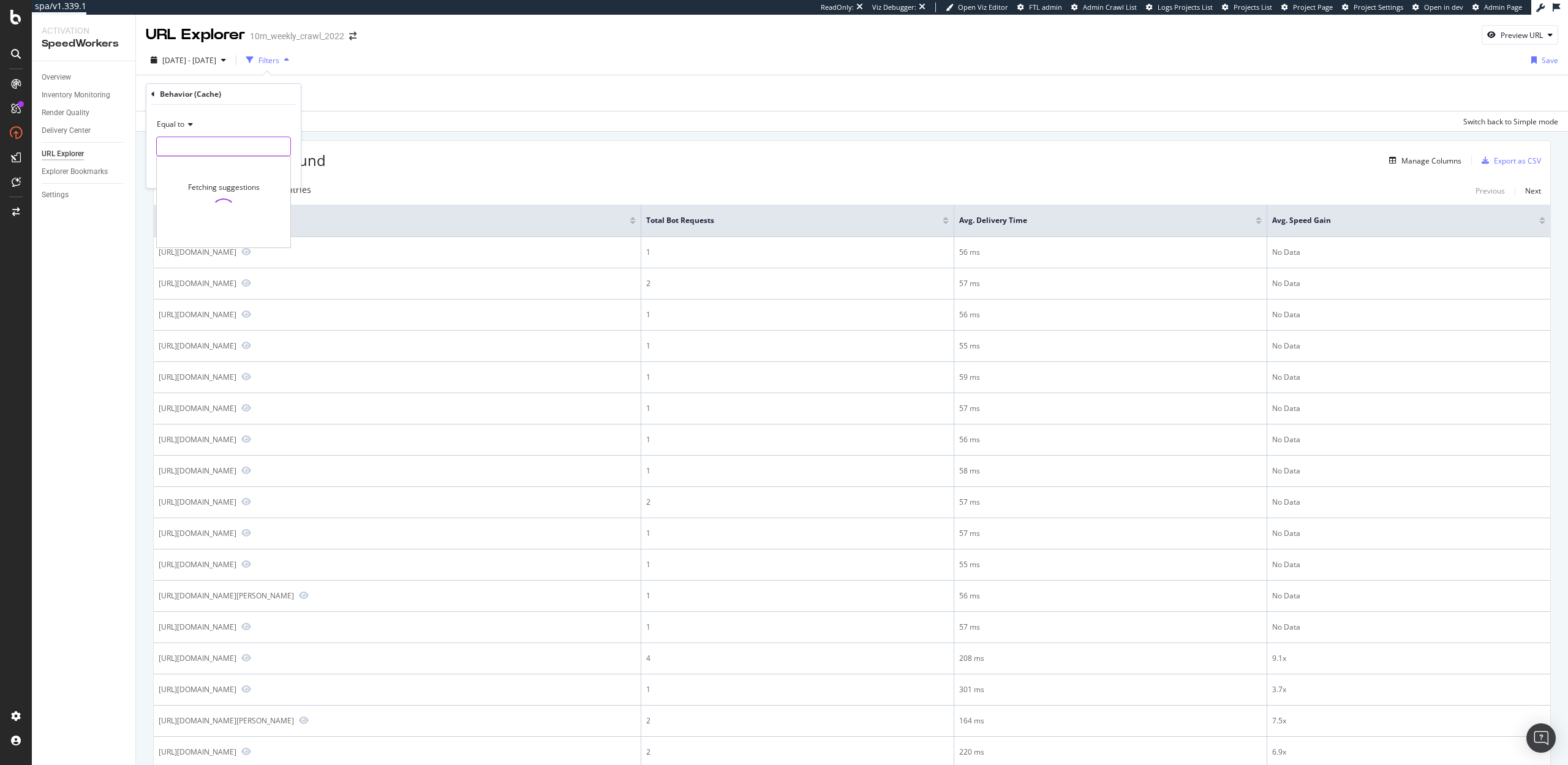
click at [201, 147] on input "text" at bounding box center [224, 146] width 134 height 19
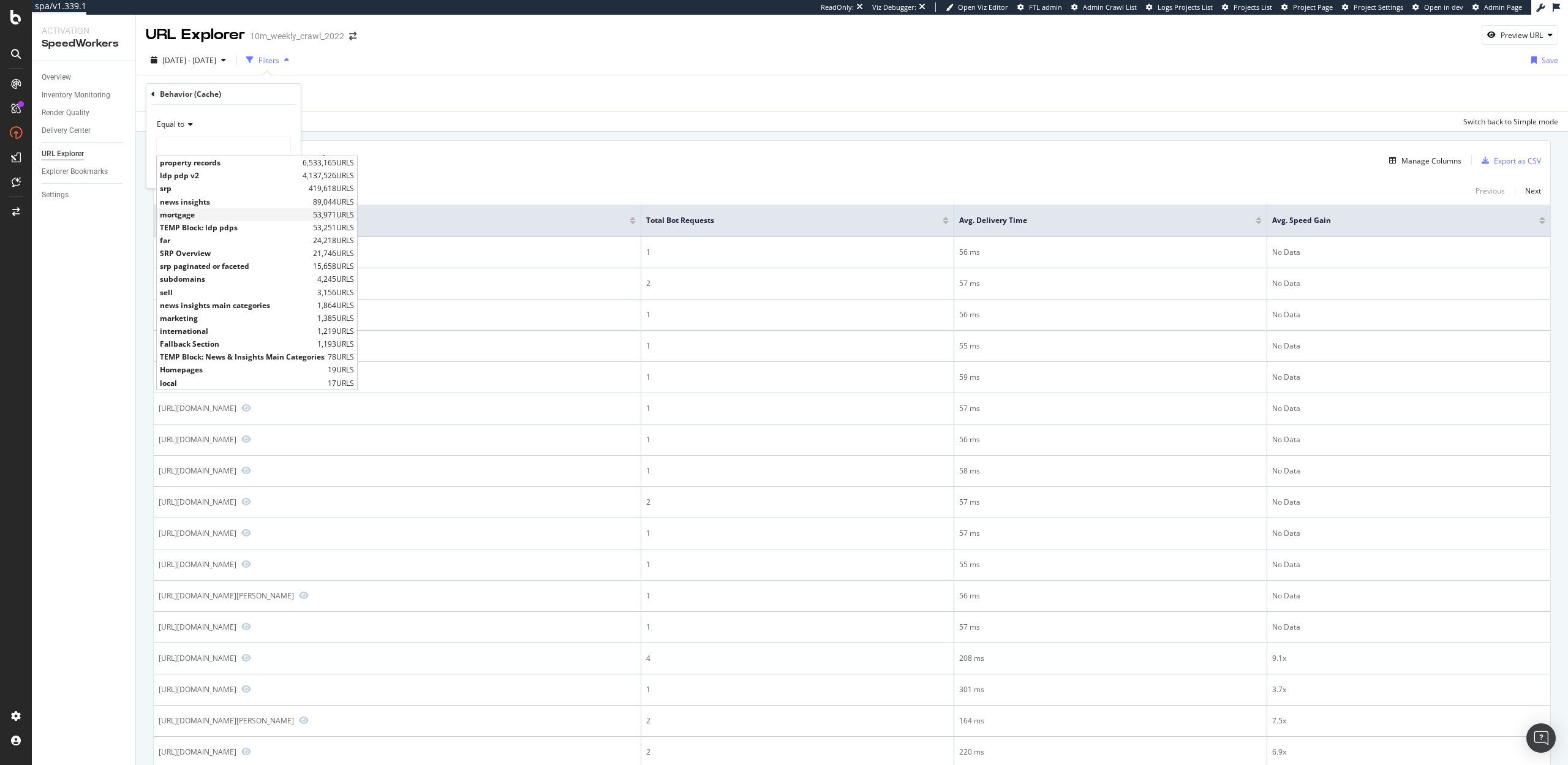
click at [196, 216] on span "mortgage" at bounding box center [235, 215] width 150 height 10
type input "mortgage"
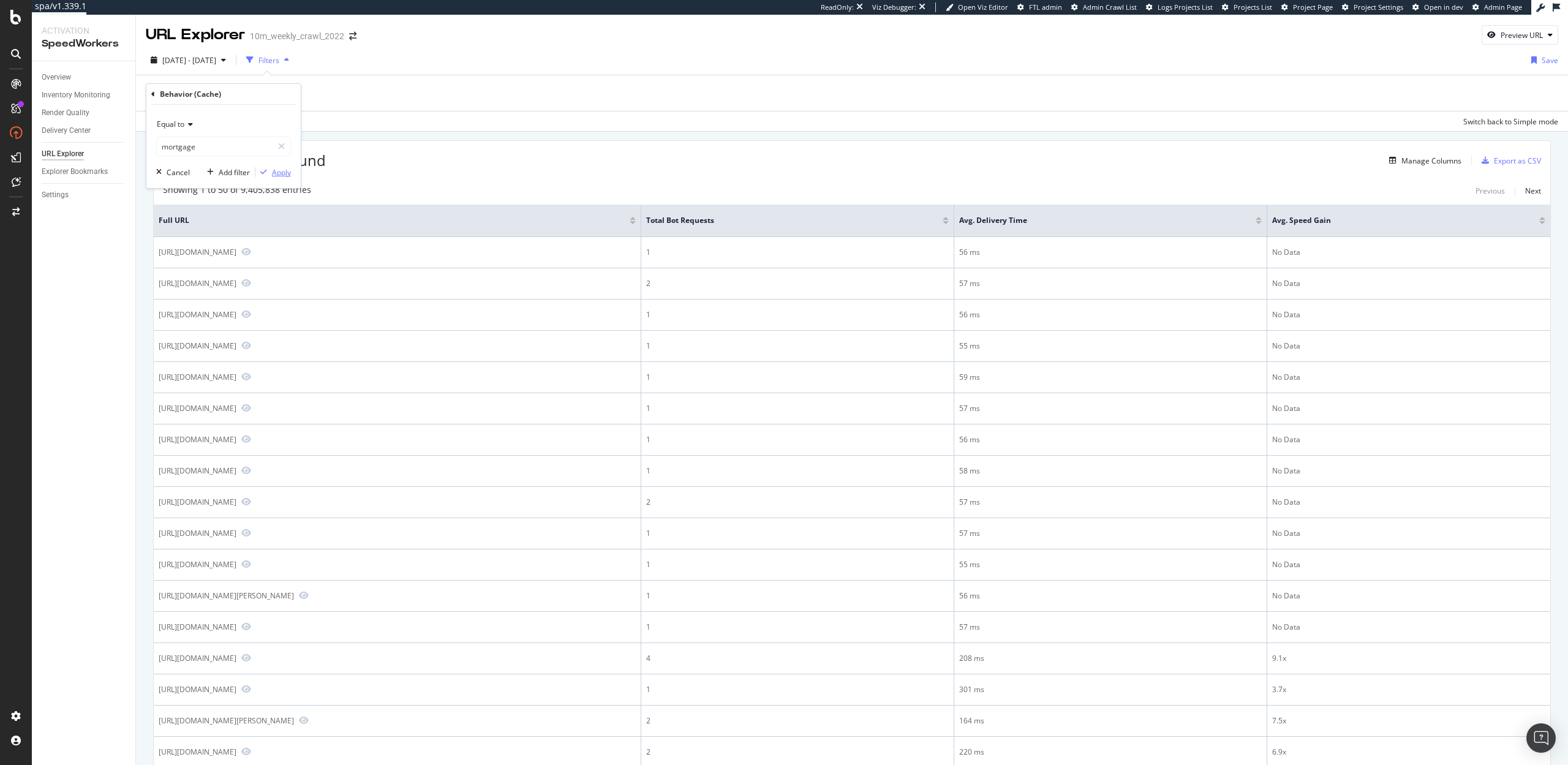
click at [276, 170] on div "Apply" at bounding box center [281, 172] width 19 height 10
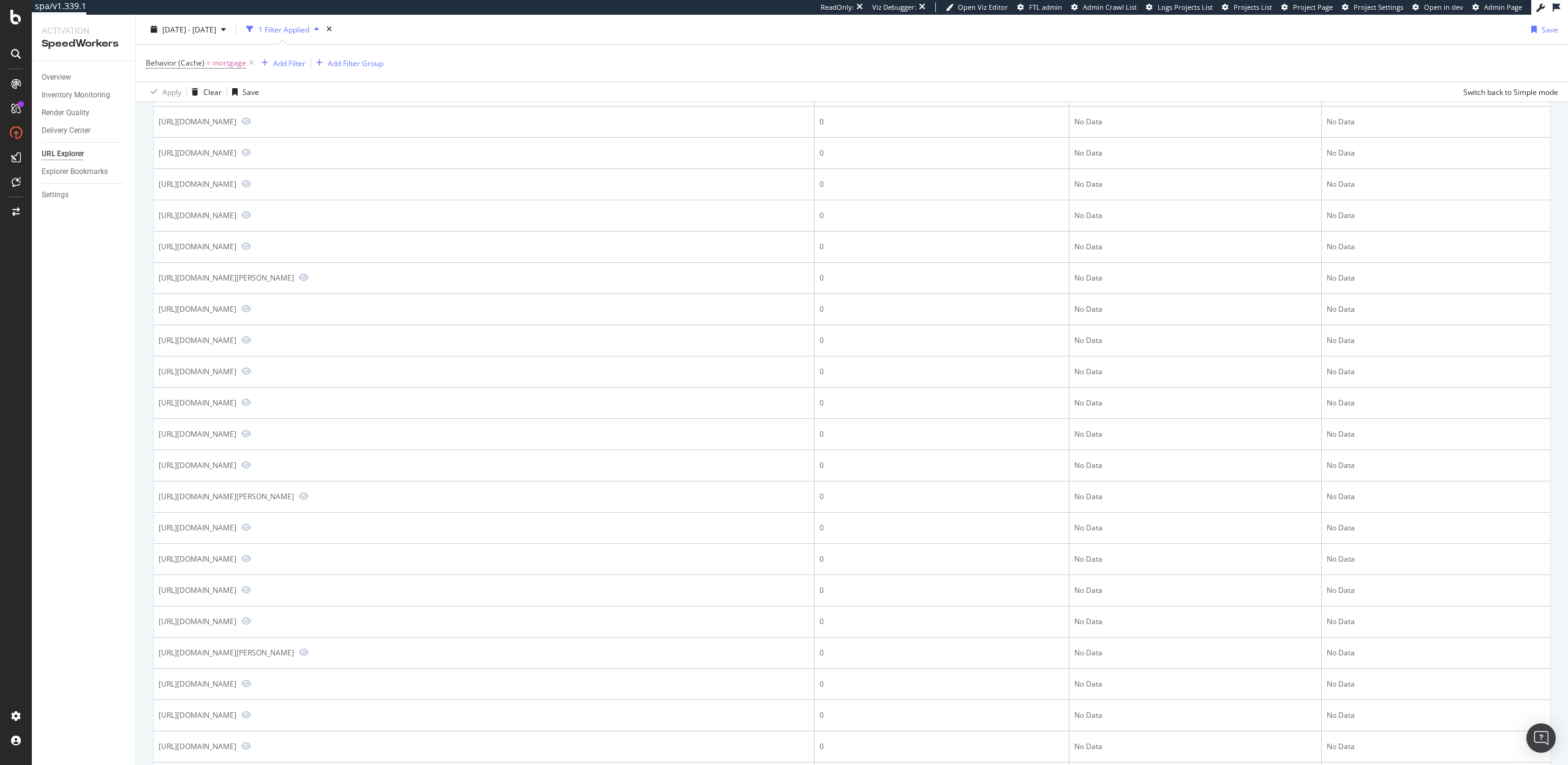
scroll to position [866, 0]
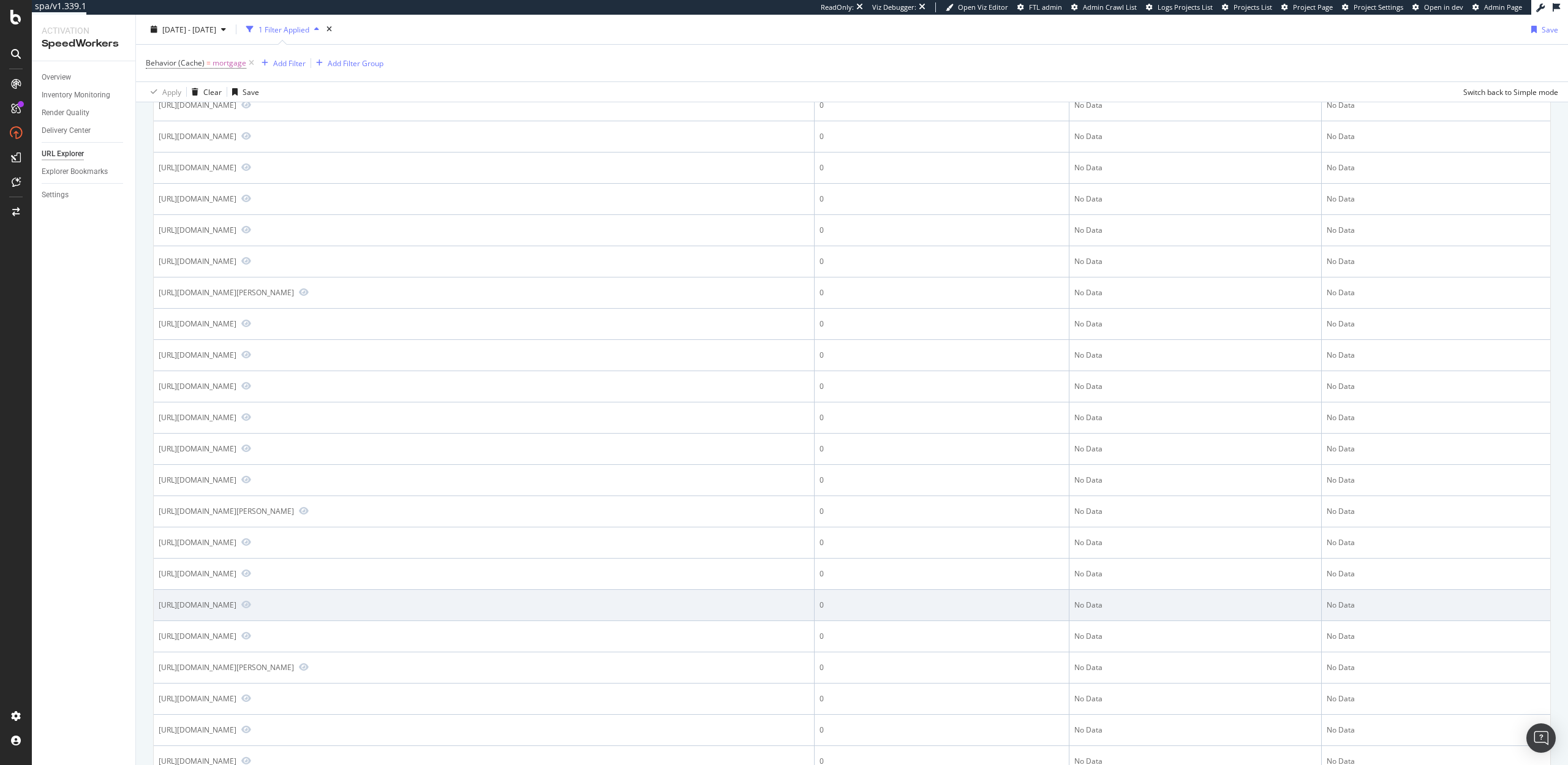
drag, startPoint x: 281, startPoint y: 604, endPoint x: 229, endPoint y: 606, distance: 52.0
click at [229, 606] on div "https://www.realtor.com/mortgage/rates/Farlington_KS" at bounding box center [198, 604] width 78 height 10
copy div "com/mortgage/"
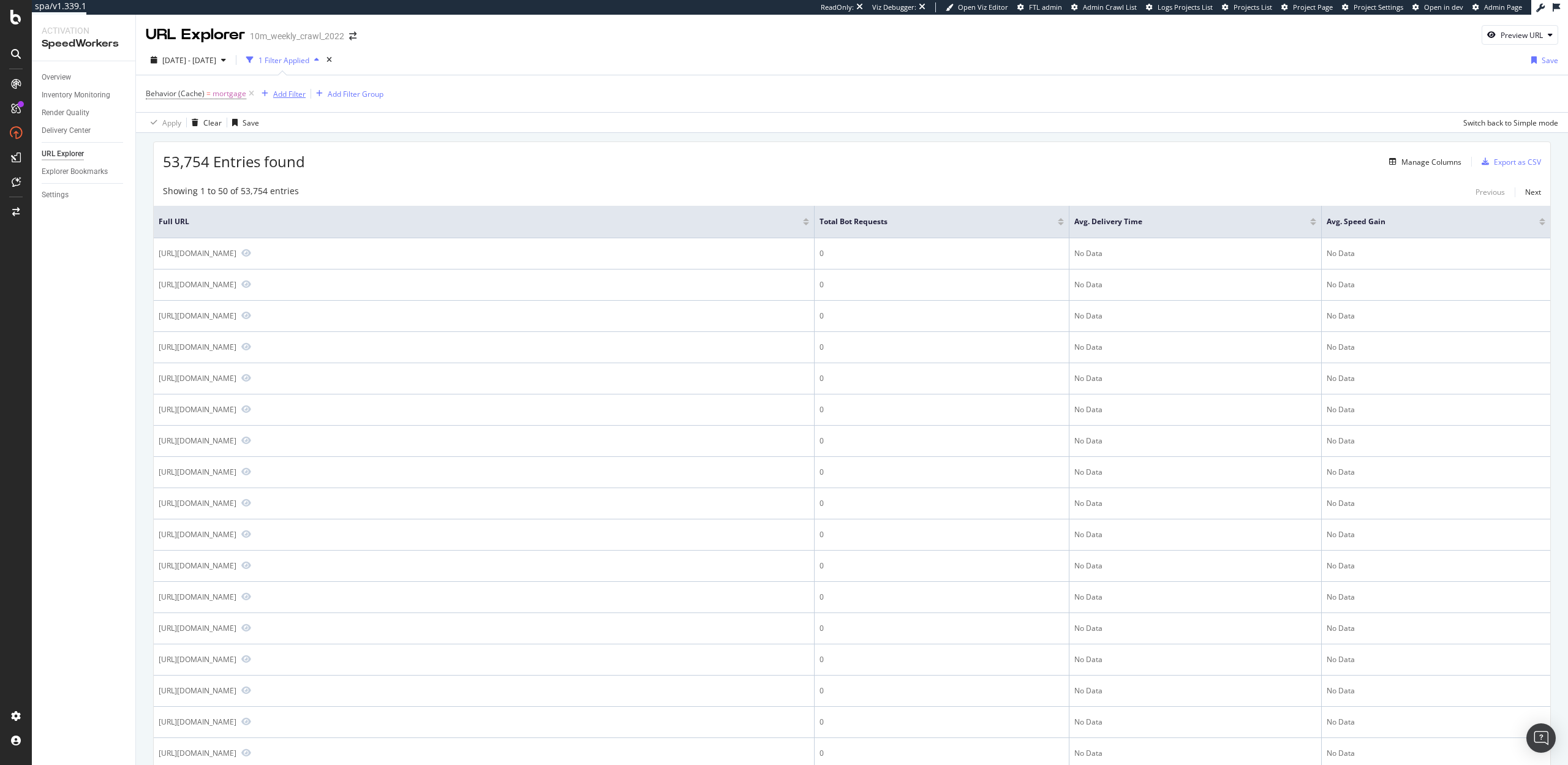
click at [279, 96] on div "Add Filter" at bounding box center [289, 94] width 32 height 10
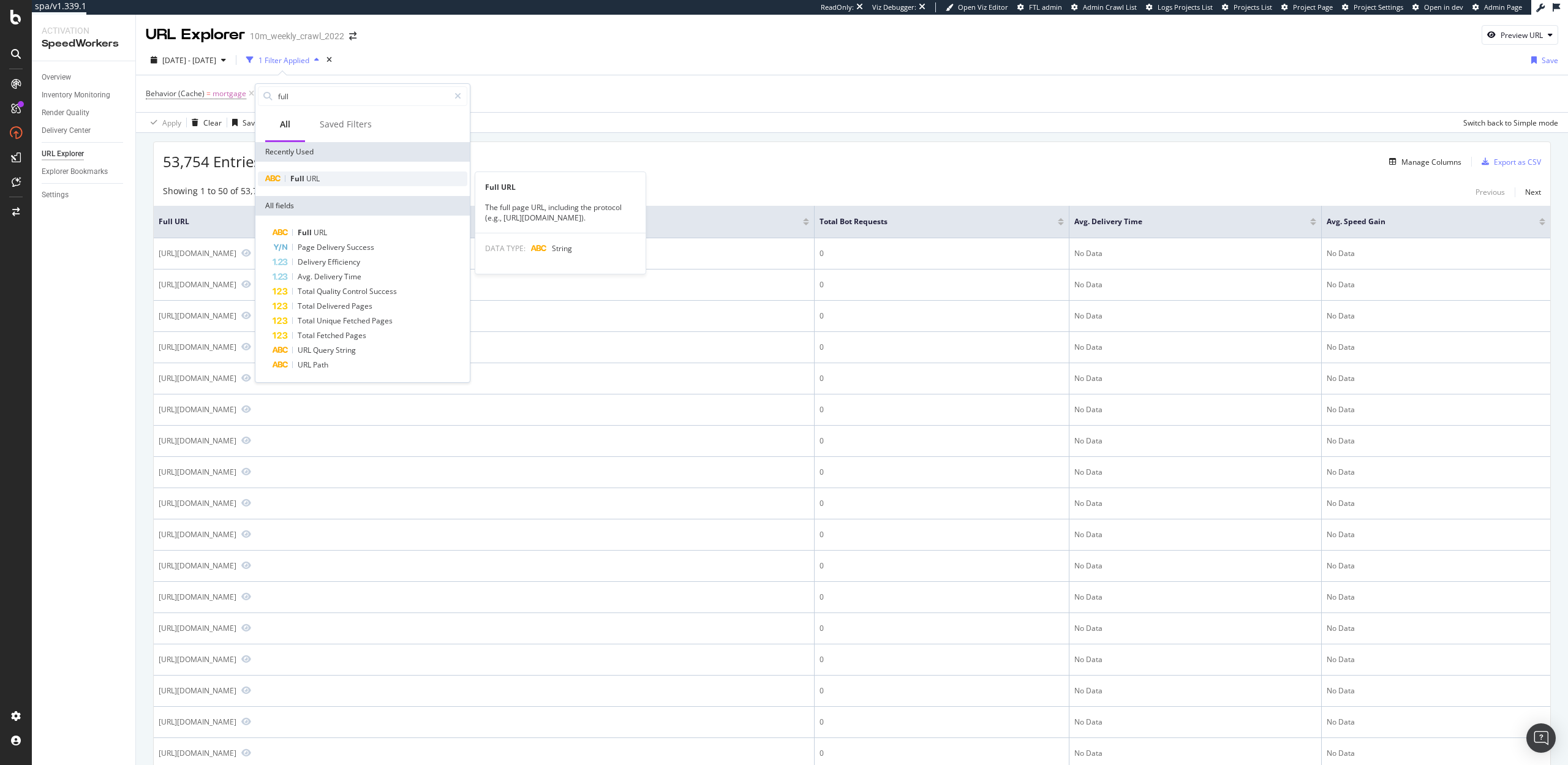
type input "full"
click at [347, 179] on div "Full URL" at bounding box center [363, 178] width 210 height 14
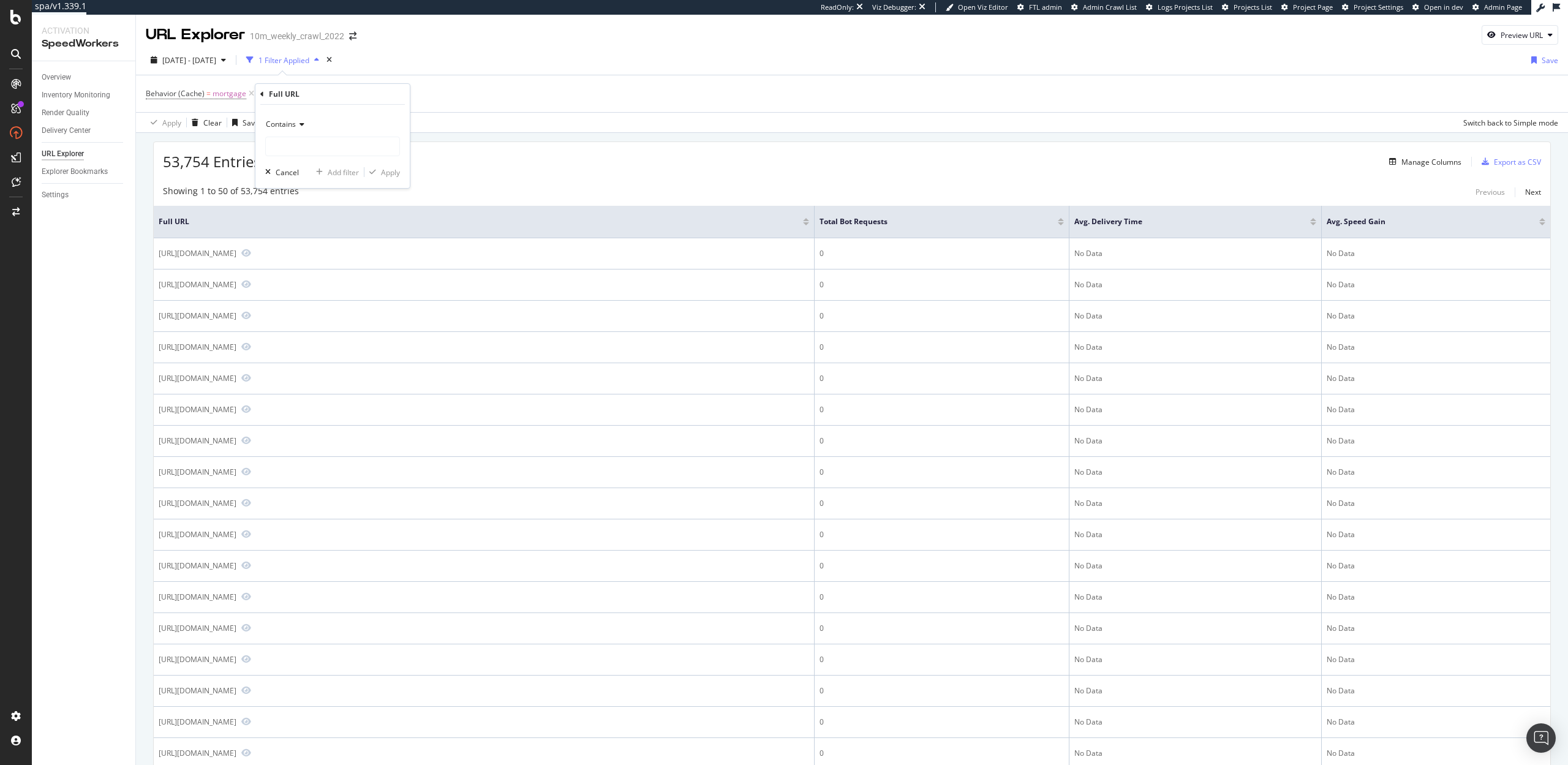
click at [293, 123] on span "Contains" at bounding box center [281, 124] width 30 height 10
click at [311, 257] on span "Doesn't contain" at bounding box center [298, 261] width 53 height 10
click at [341, 139] on input "text" at bounding box center [333, 146] width 134 height 19
paste input "com/mortgage/"
type input "com/mortgage/"
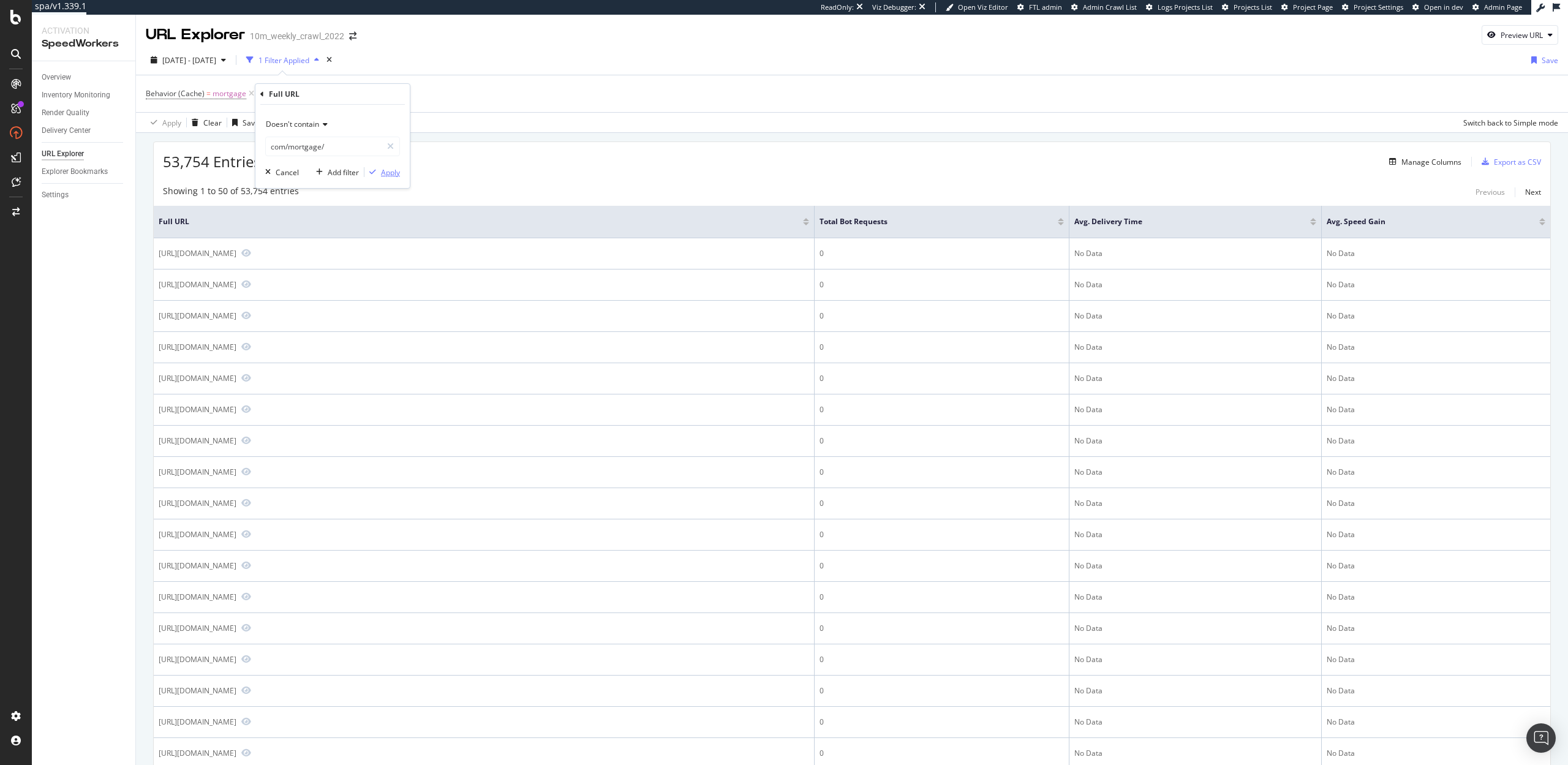
click at [391, 175] on div "Apply" at bounding box center [391, 172] width 19 height 10
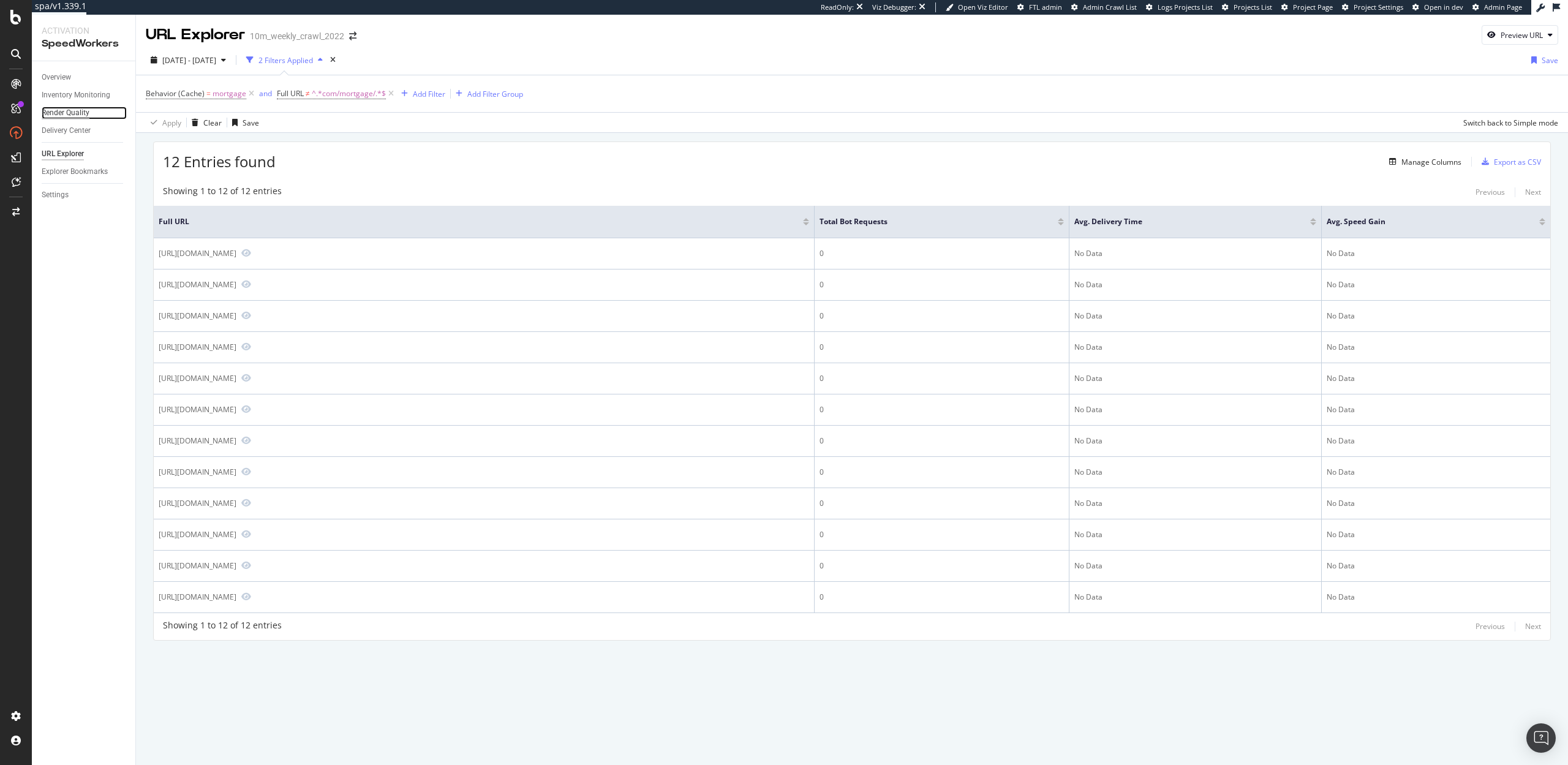
click at [68, 115] on div "Render Quality" at bounding box center [65, 112] width 48 height 13
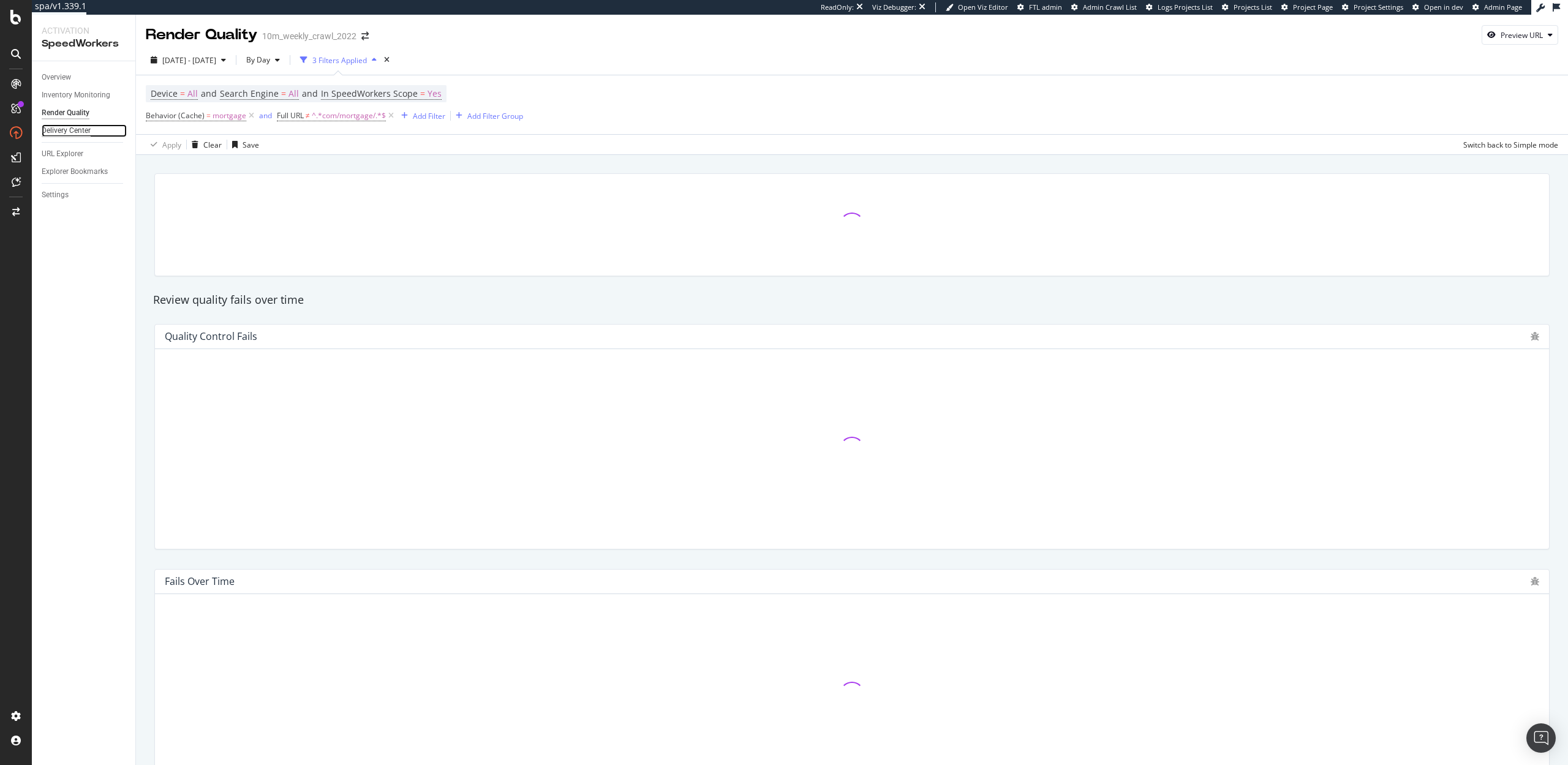
click at [66, 129] on div "Delivery Center" at bounding box center [66, 130] width 49 height 13
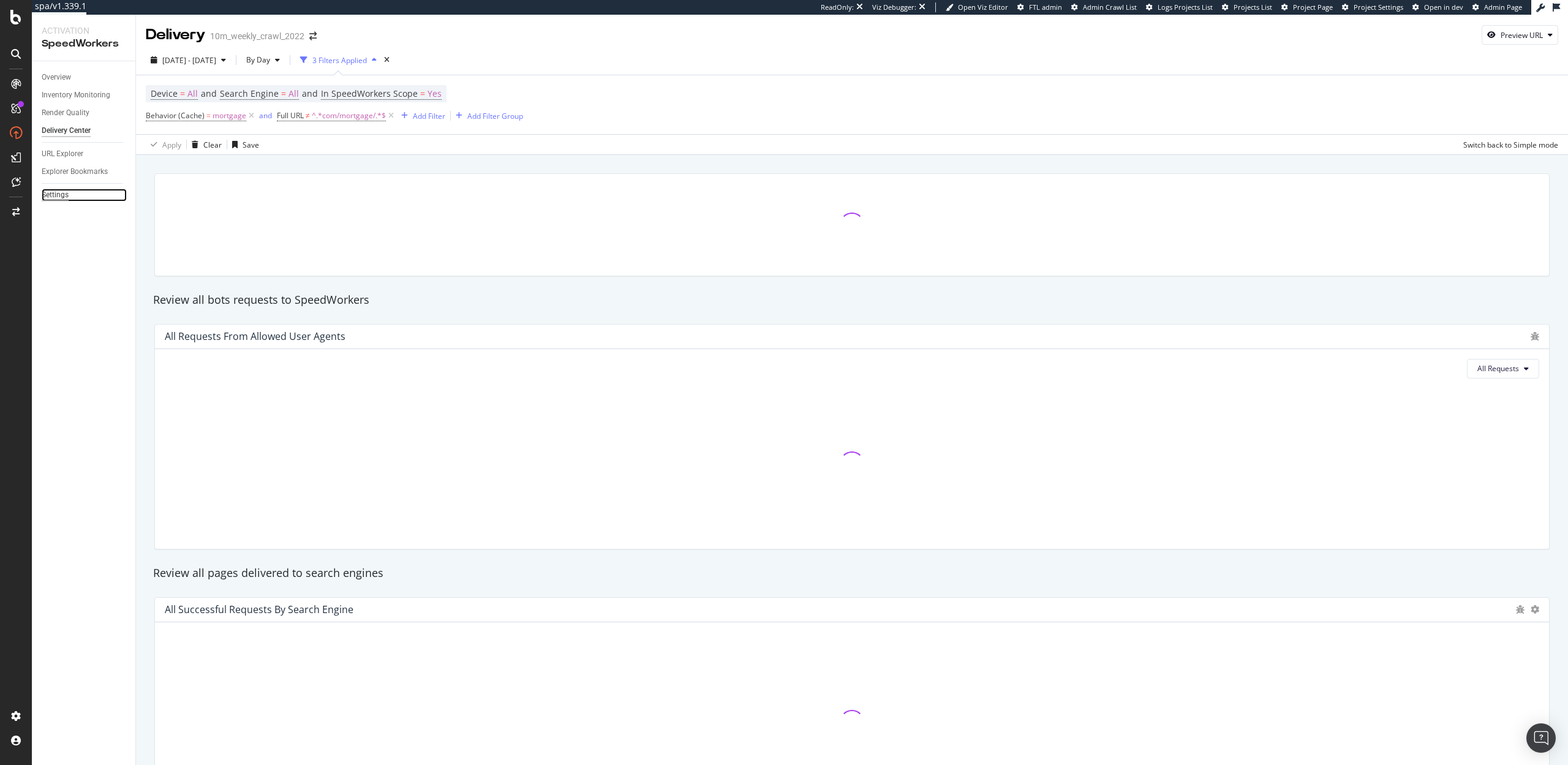
click at [52, 192] on div "Settings" at bounding box center [55, 194] width 27 height 13
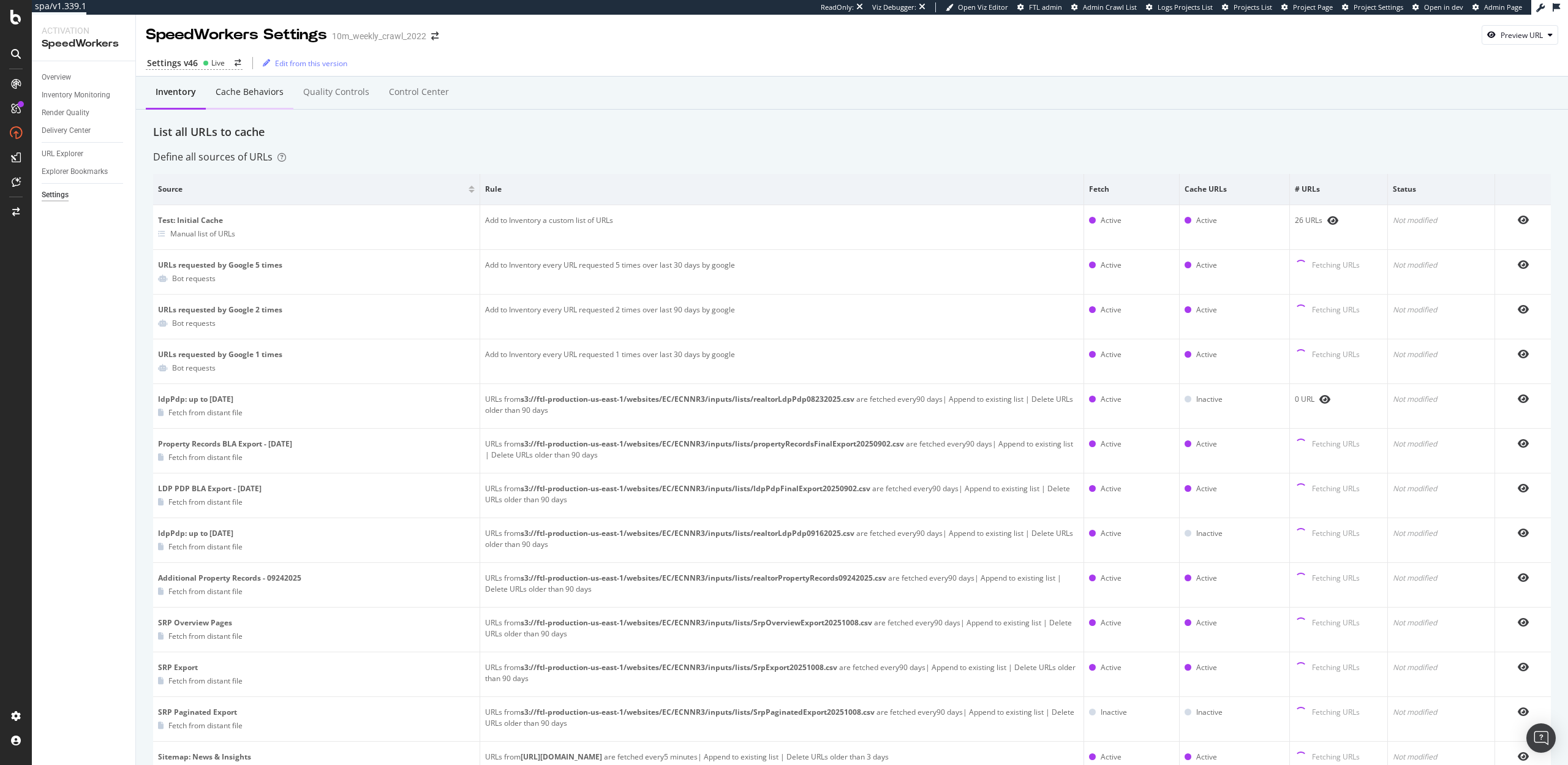
click at [250, 84] on div "Cache behaviors" at bounding box center [249, 93] width 88 height 34
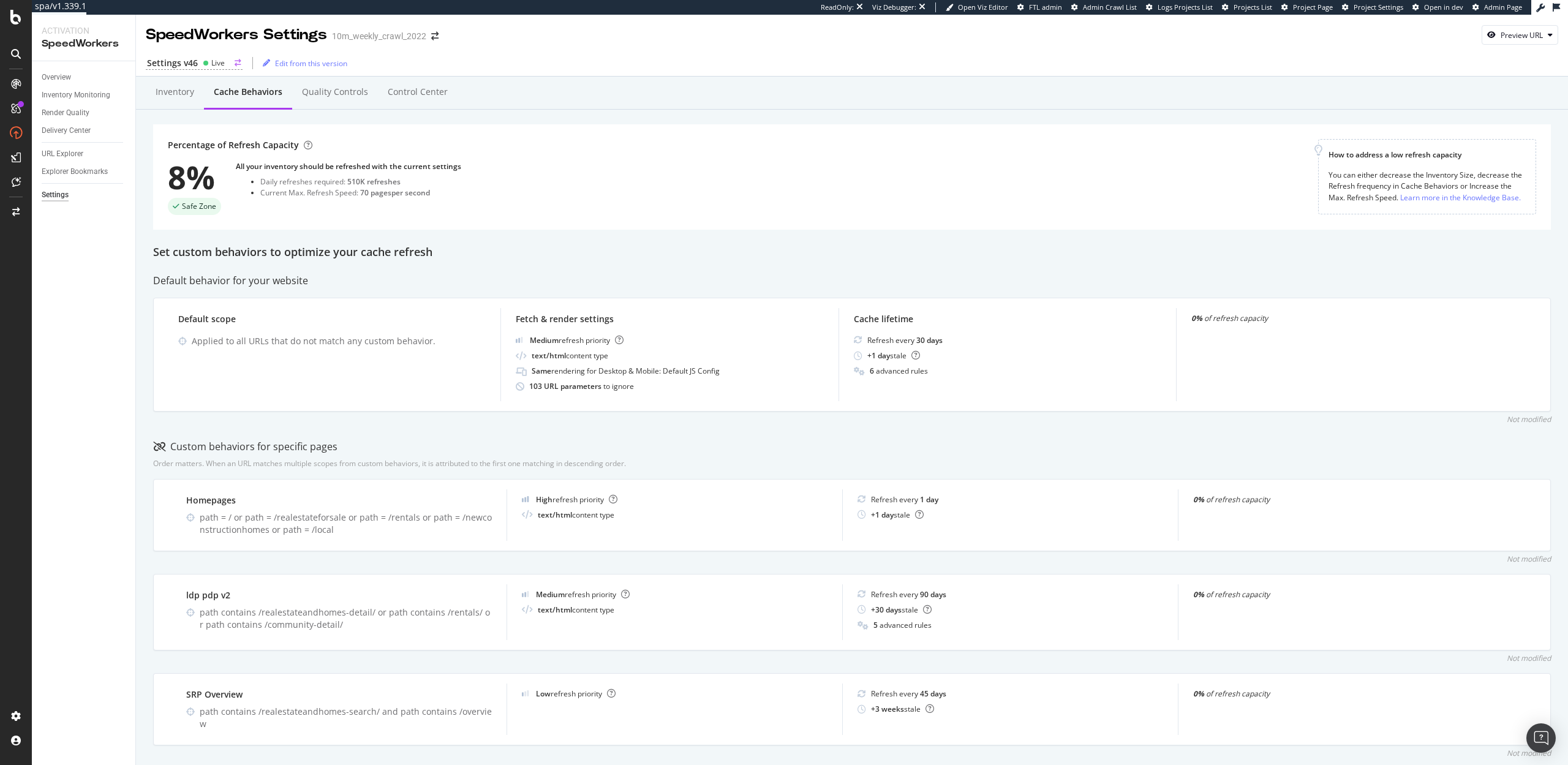
click at [204, 65] on icon at bounding box center [205, 63] width 6 height 6
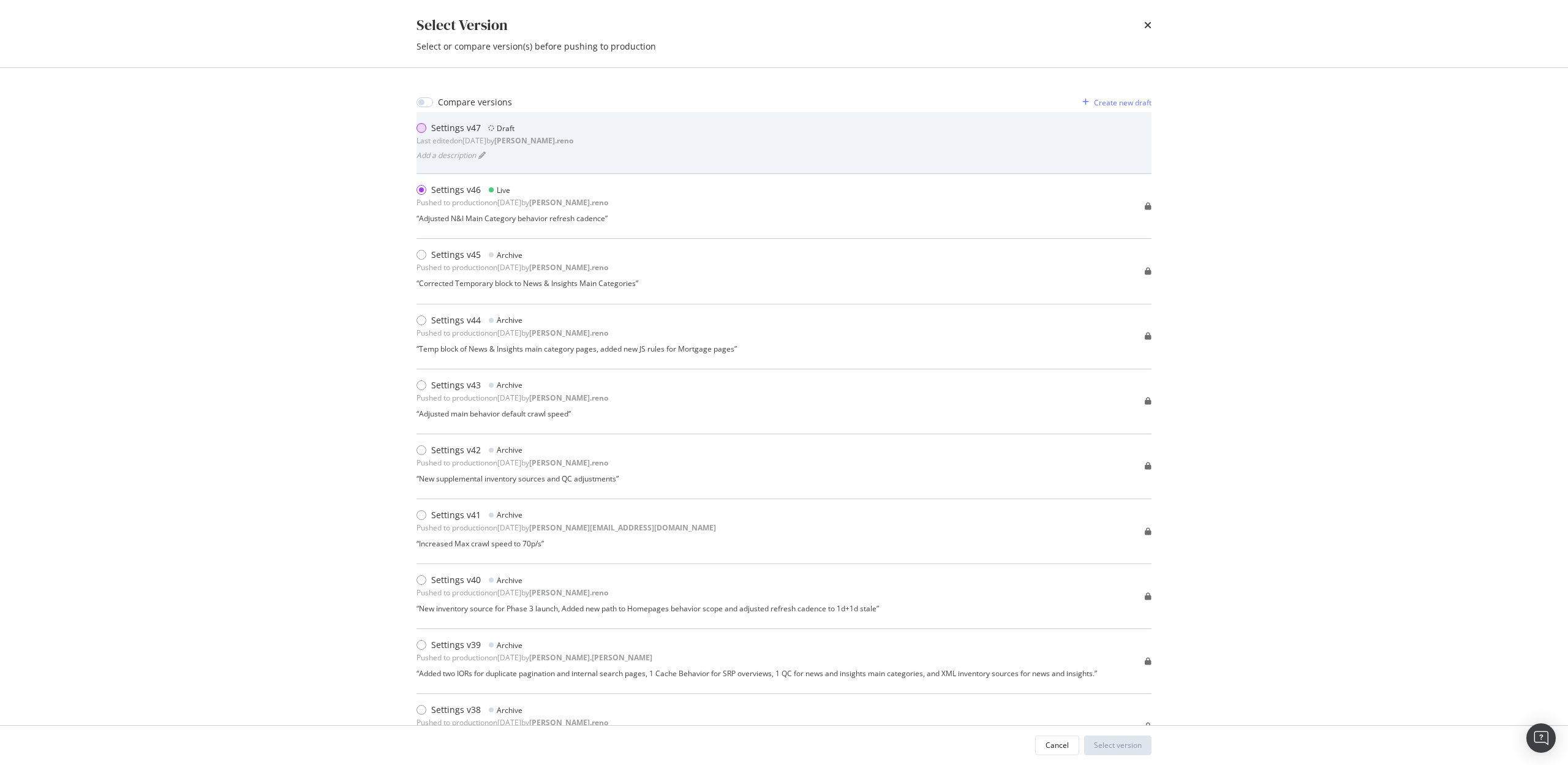
click at [423, 128] on div "modal" at bounding box center [422, 128] width 10 height 10
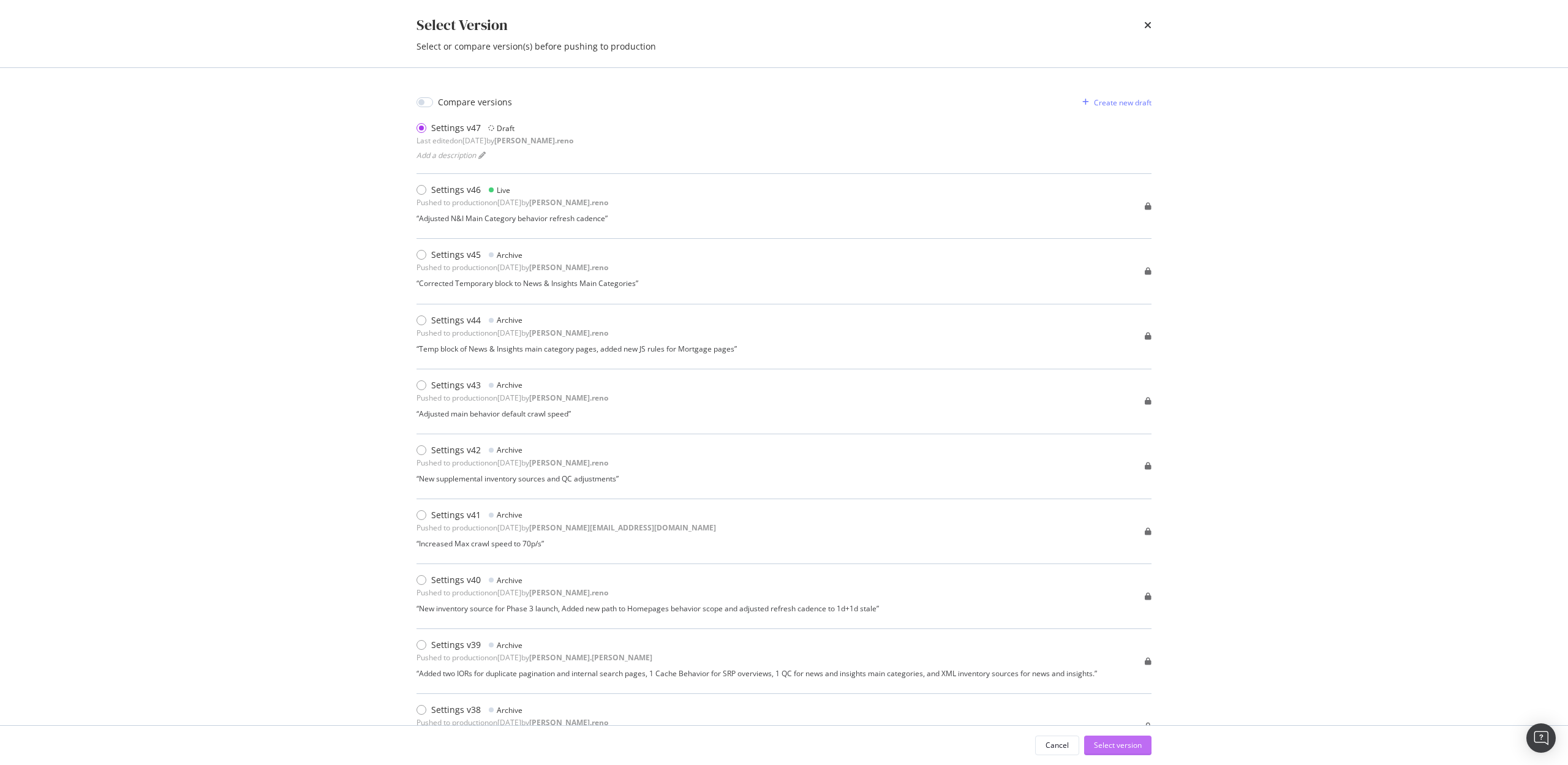
click at [1106, 741] on div "Select version" at bounding box center [1117, 745] width 48 height 10
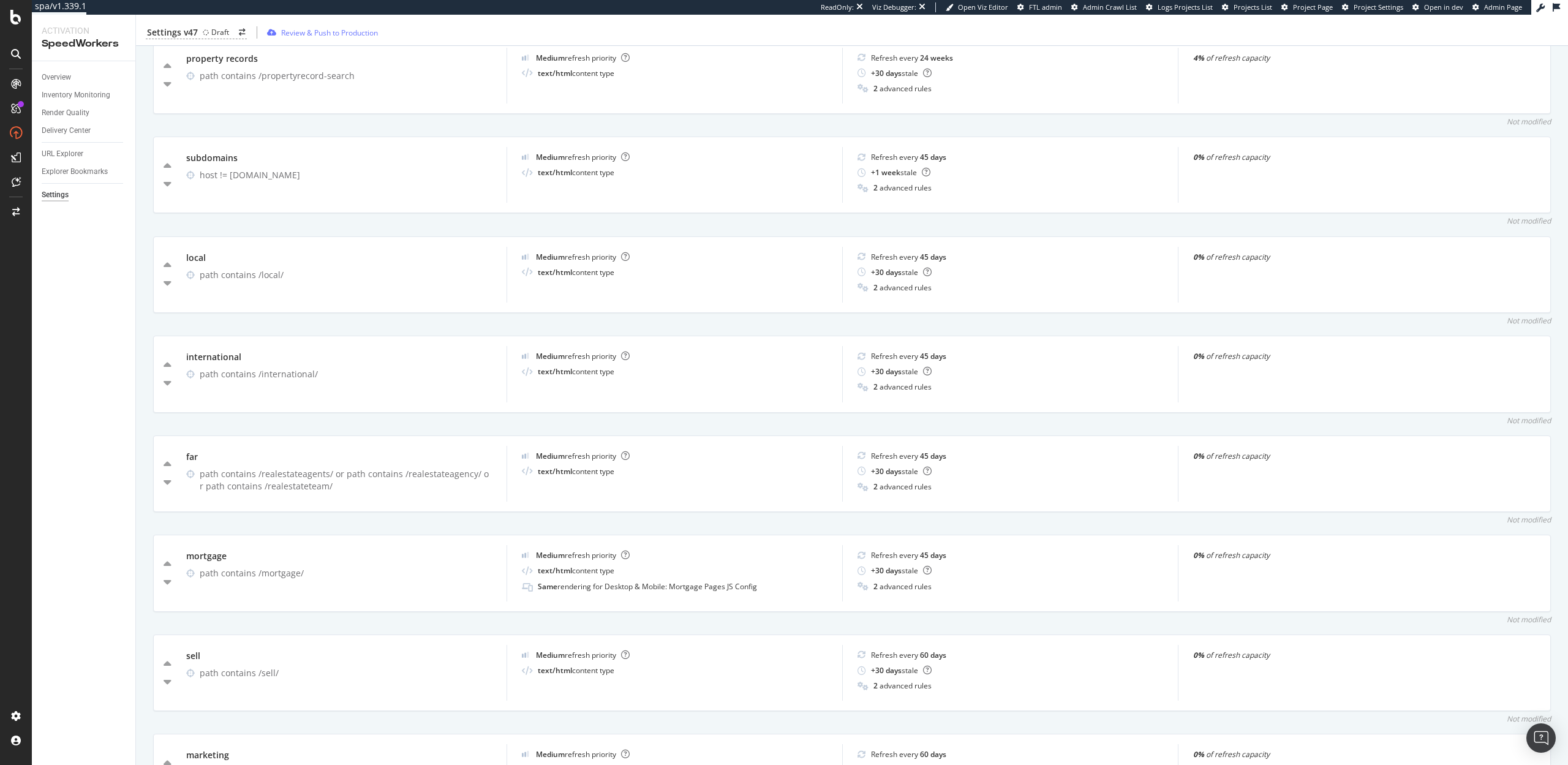
scroll to position [1221, 0]
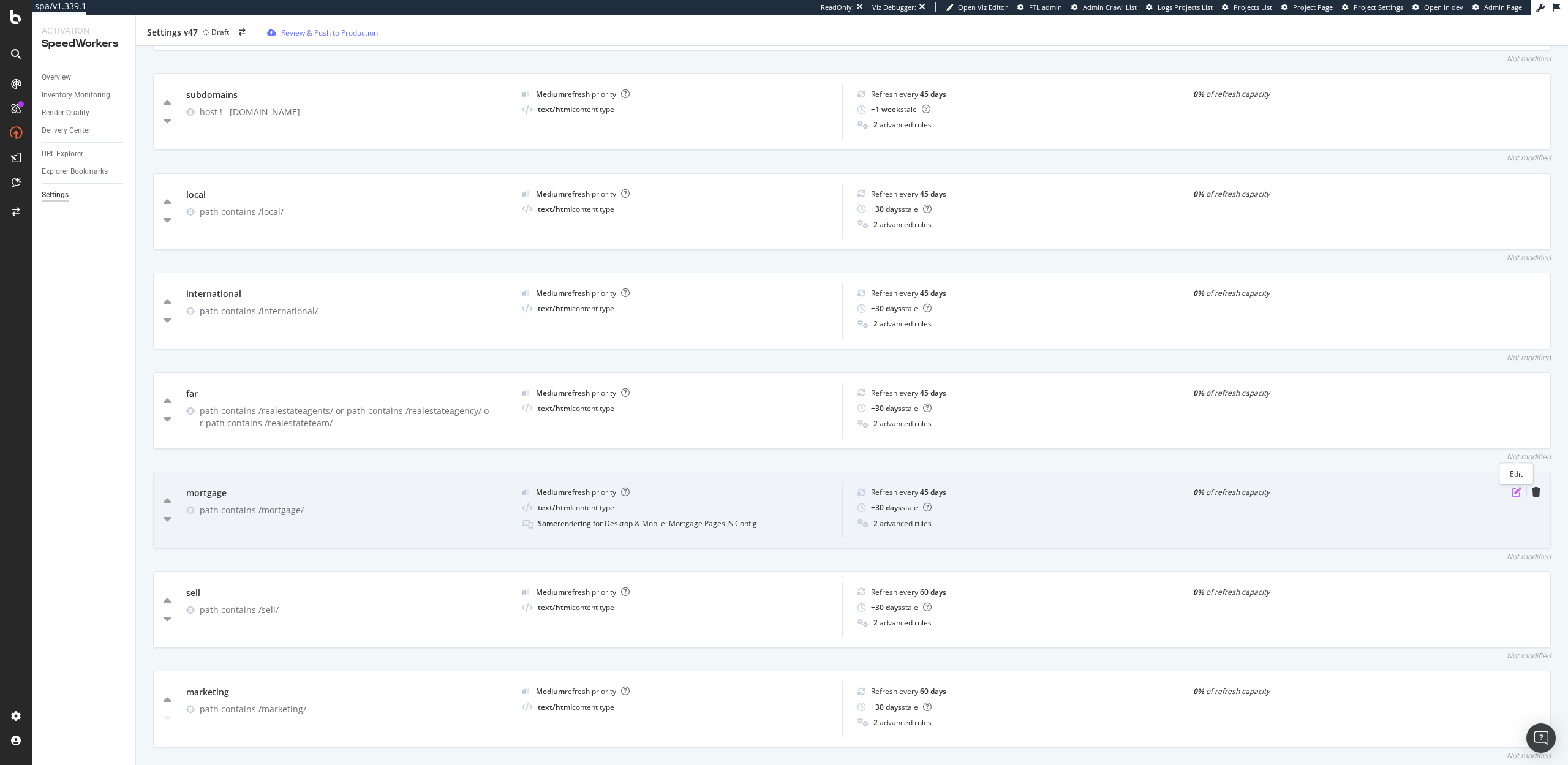
click at [1512, 487] on icon "pen-to-square" at bounding box center [1517, 492] width 10 height 10
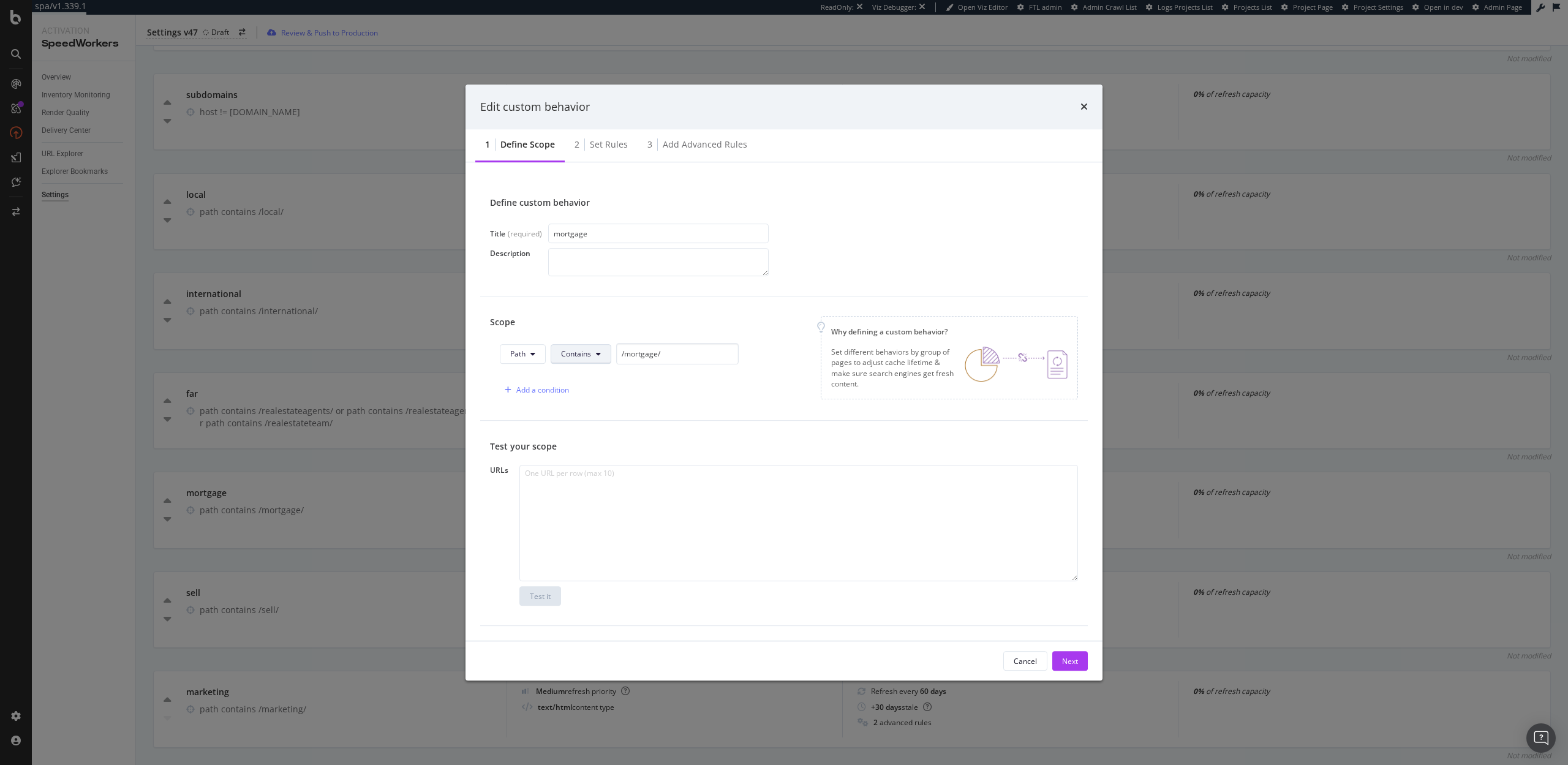
click at [579, 355] on span "Contains" at bounding box center [576, 353] width 30 height 10
click at [590, 398] on span "Starts With" at bounding box center [598, 401] width 73 height 11
click at [1078, 662] on div "Next" at bounding box center [1070, 661] width 16 height 10
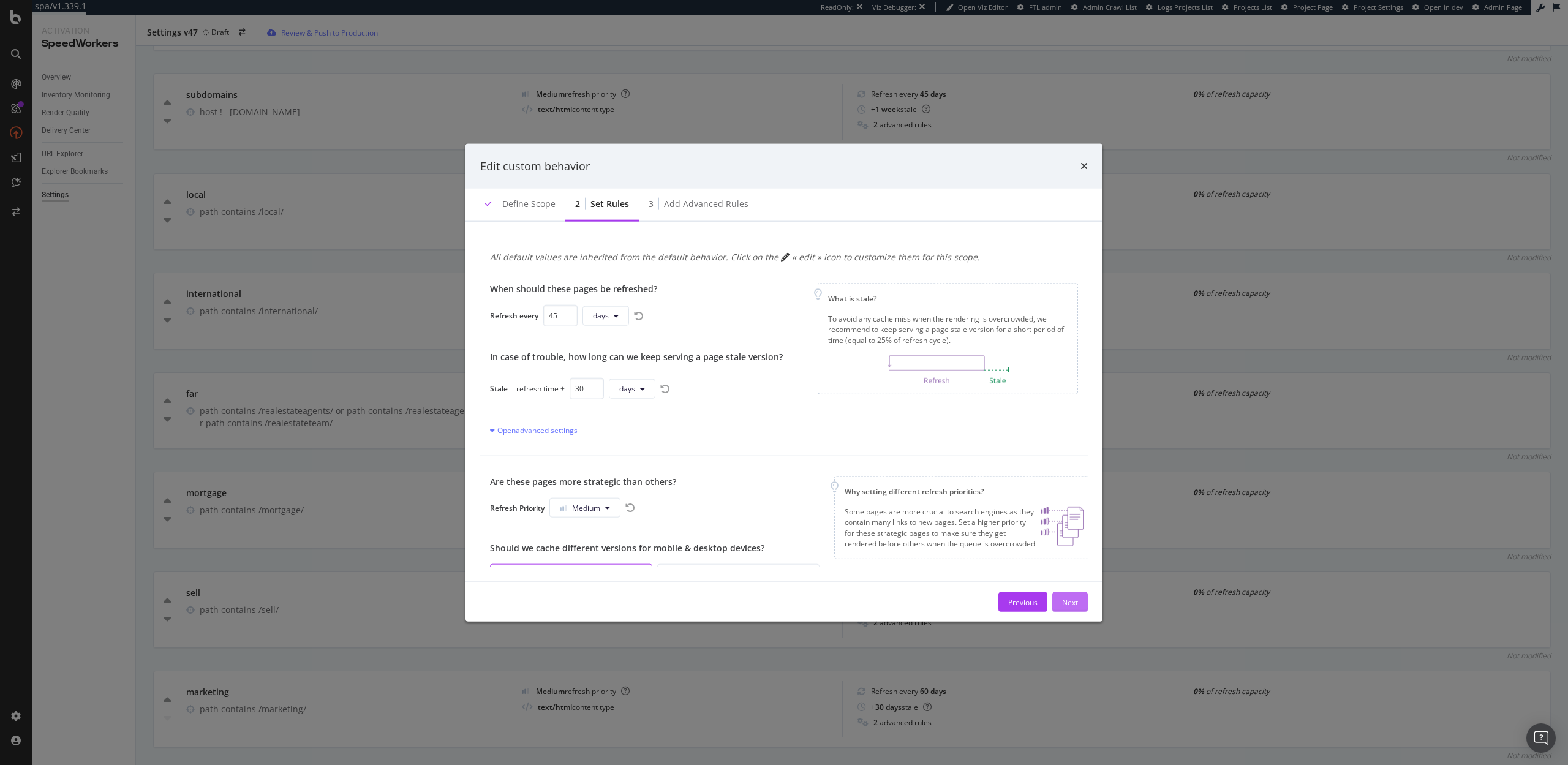
click at [1067, 602] on div "Next" at bounding box center [1070, 602] width 16 height 10
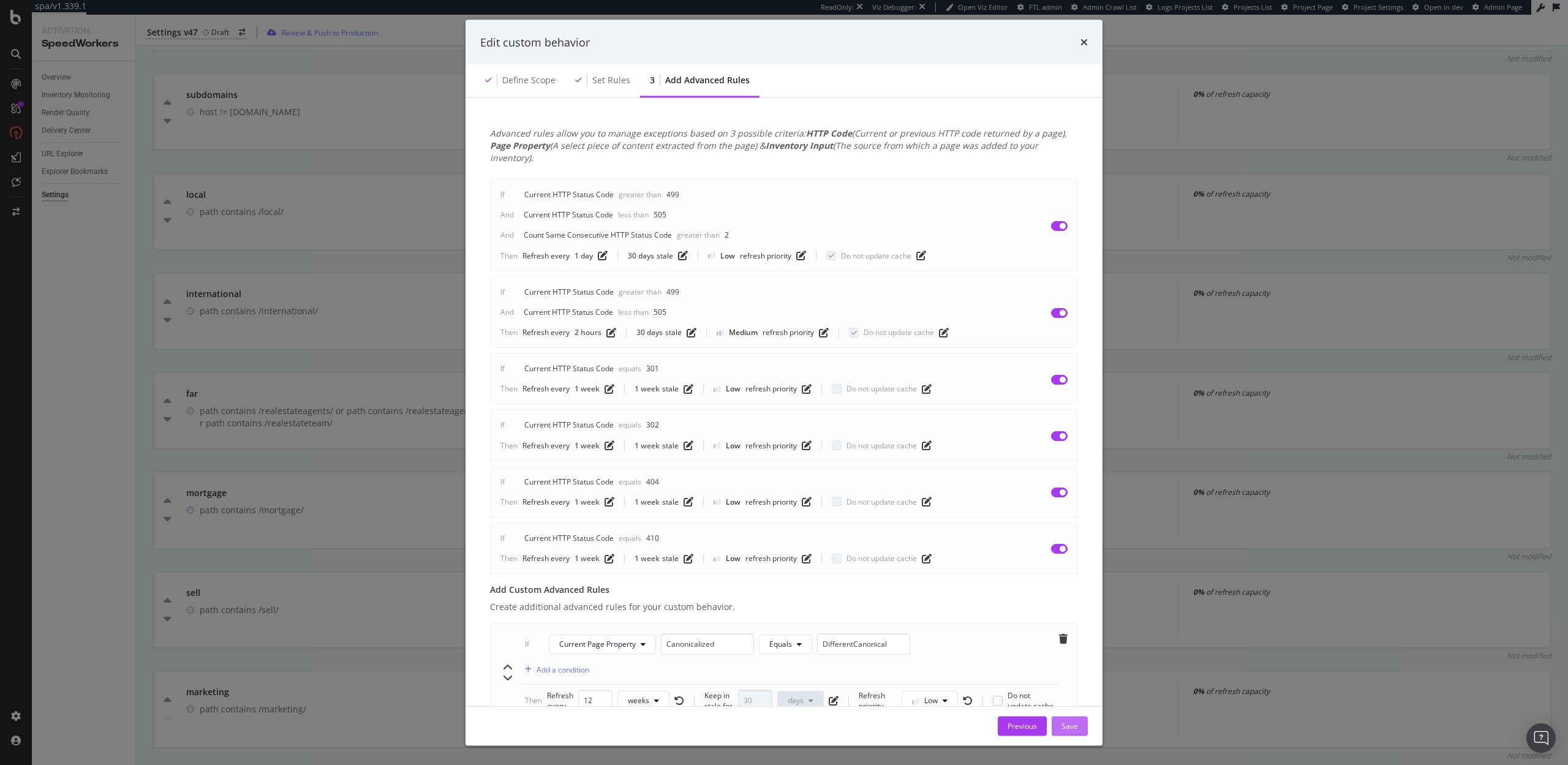
click at [1077, 725] on div "Save" at bounding box center [1070, 725] width 17 height 10
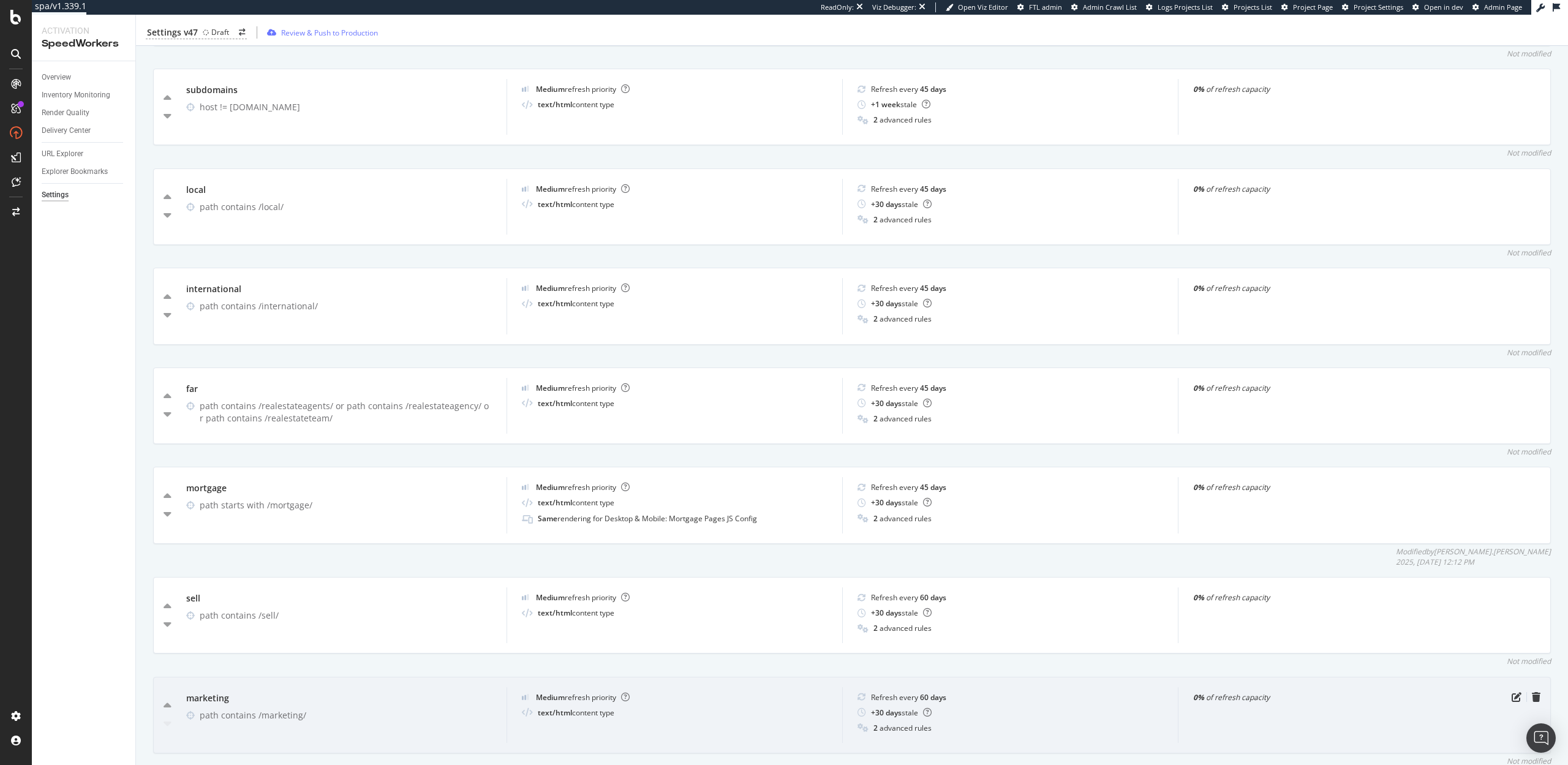
scroll to position [1232, 0]
click at [1520, 686] on icon "pen-to-square" at bounding box center [1517, 691] width 10 height 10
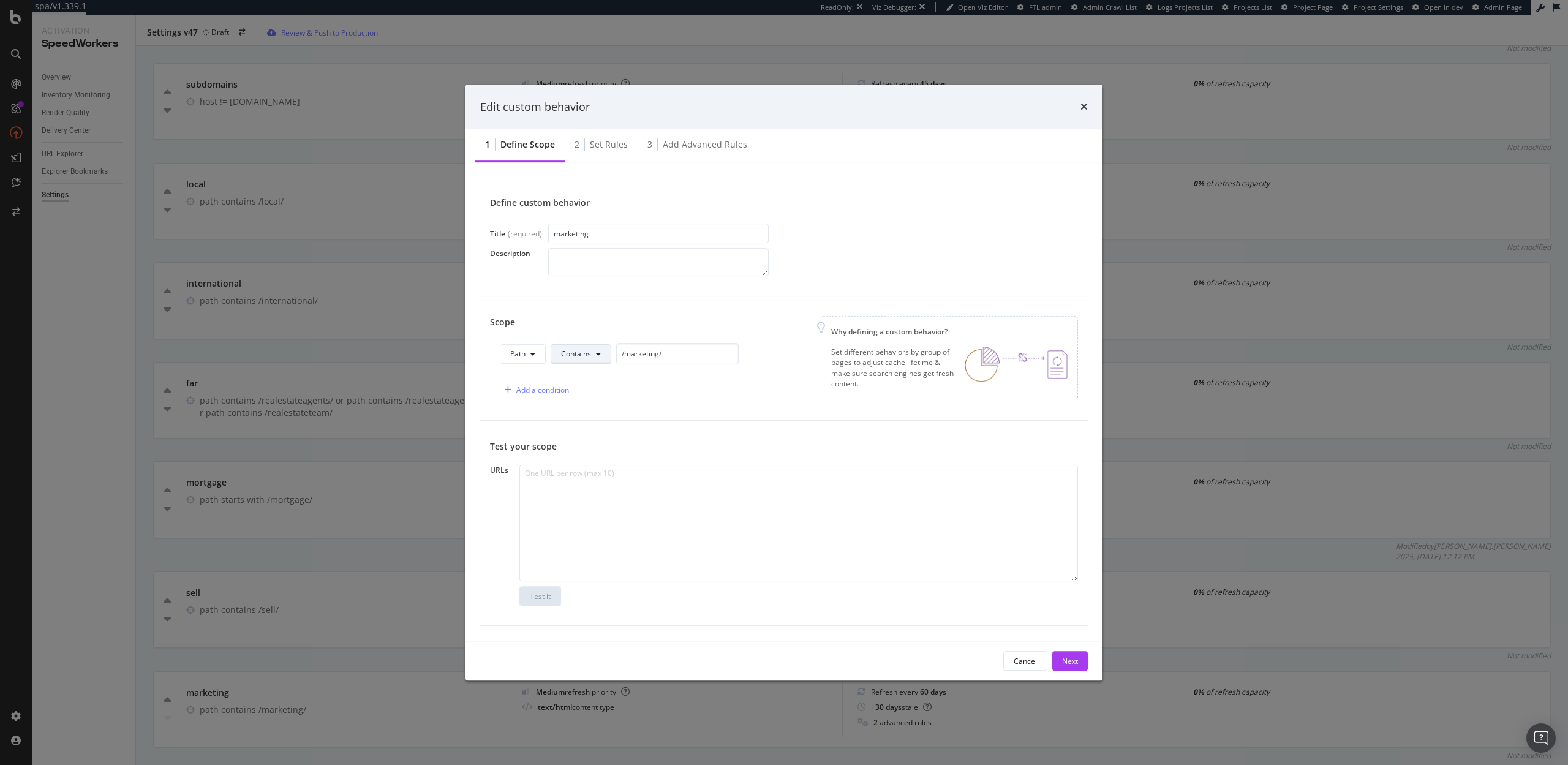
click at [565, 354] on span "Contains" at bounding box center [576, 353] width 30 height 10
click at [585, 402] on span "Starts With" at bounding box center [598, 401] width 73 height 11
click at [1068, 662] on div "Next" at bounding box center [1070, 661] width 16 height 10
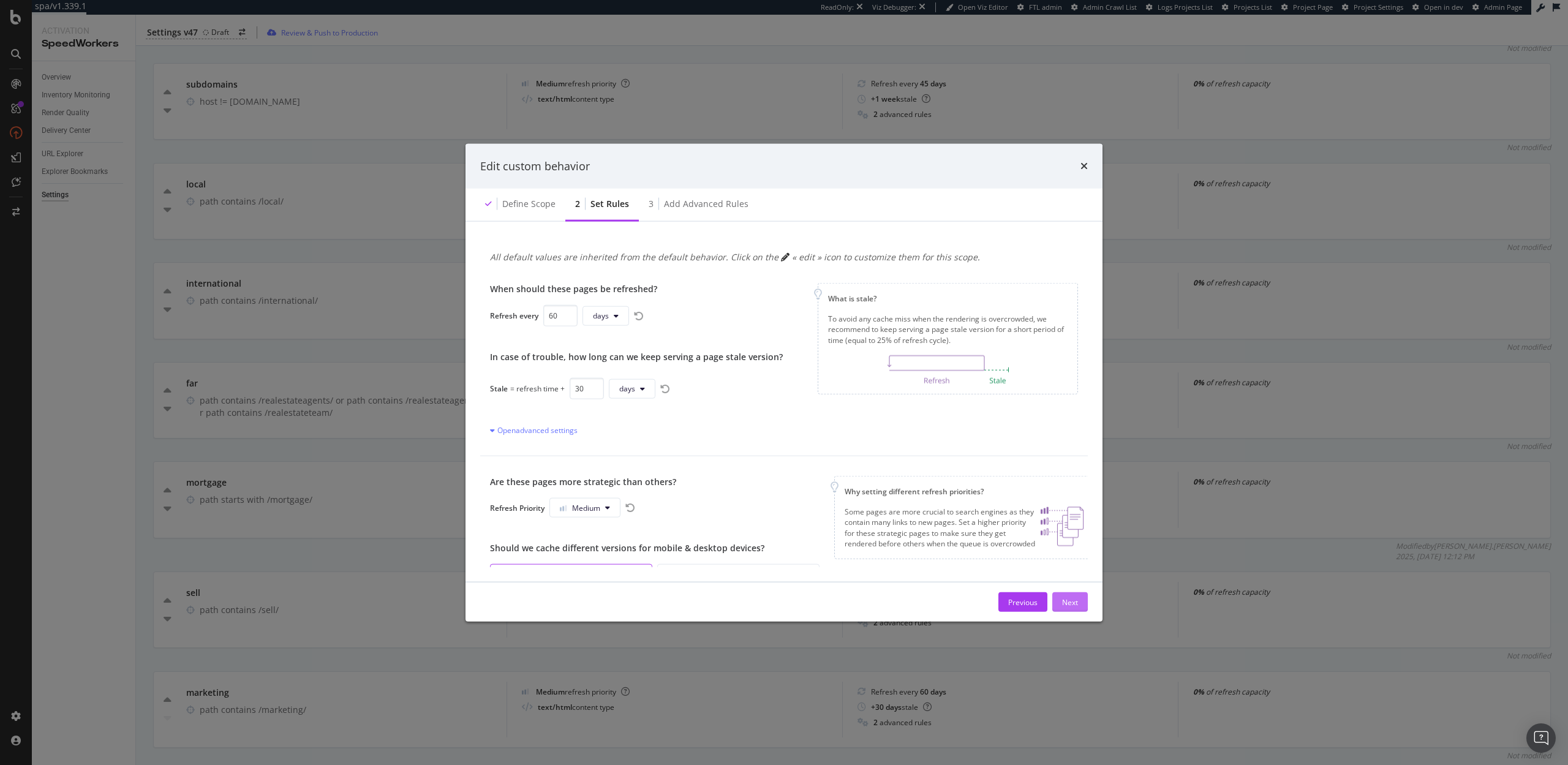
click at [1068, 609] on div "Next" at bounding box center [1070, 602] width 16 height 19
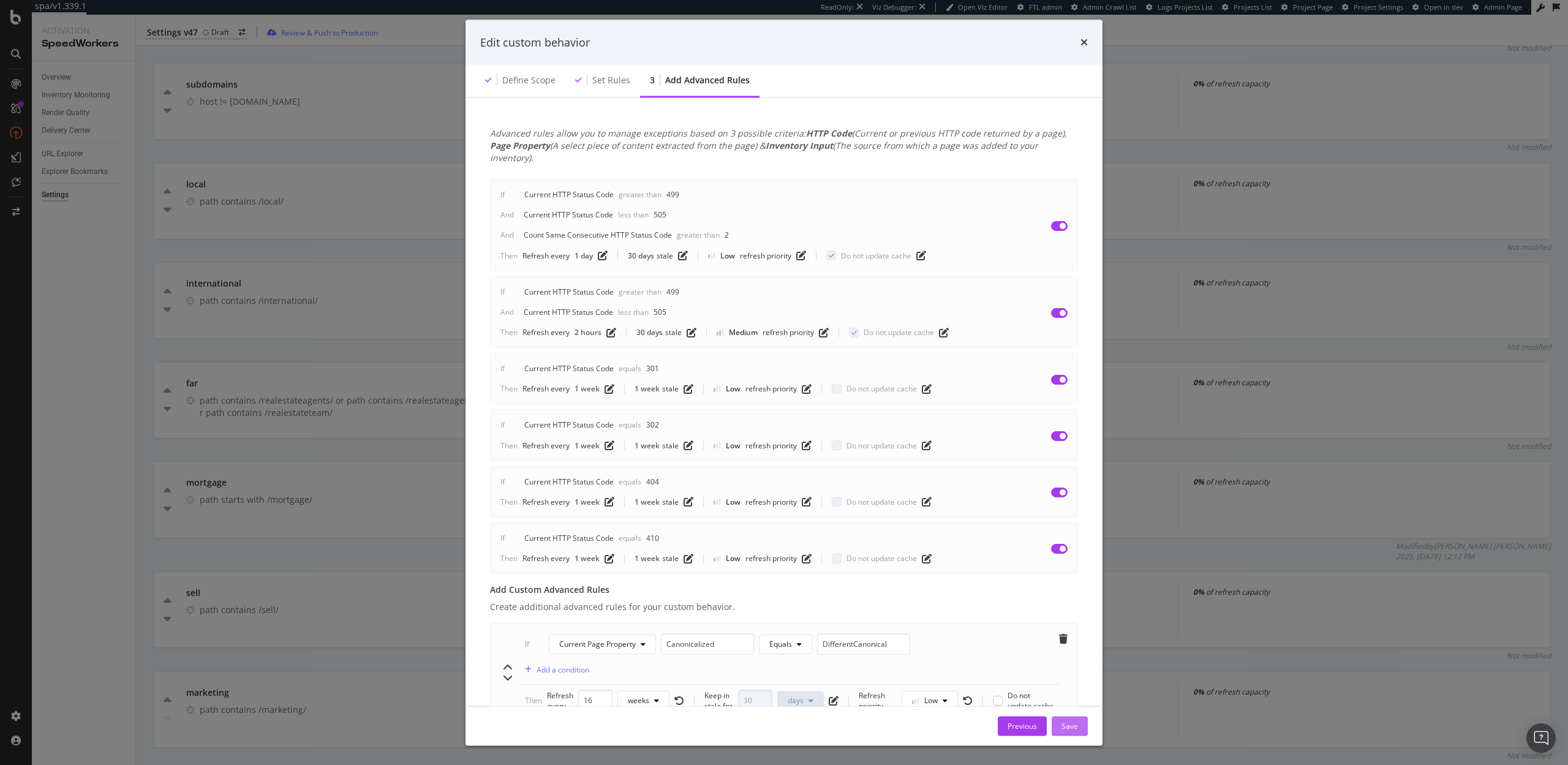
click at [1067, 724] on div "Save" at bounding box center [1070, 725] width 17 height 10
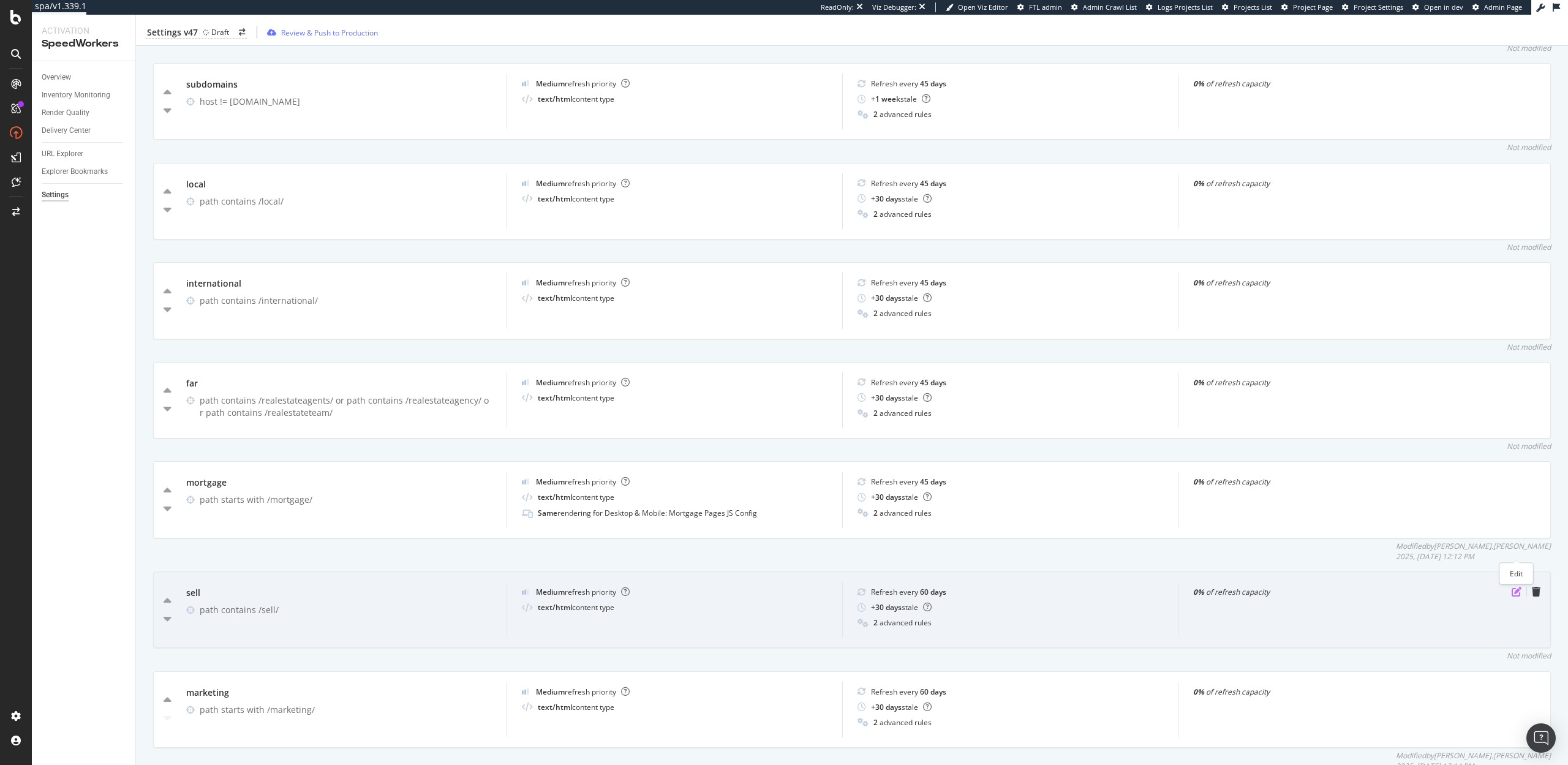
click at [1516, 587] on icon "pen-to-square" at bounding box center [1517, 592] width 10 height 10
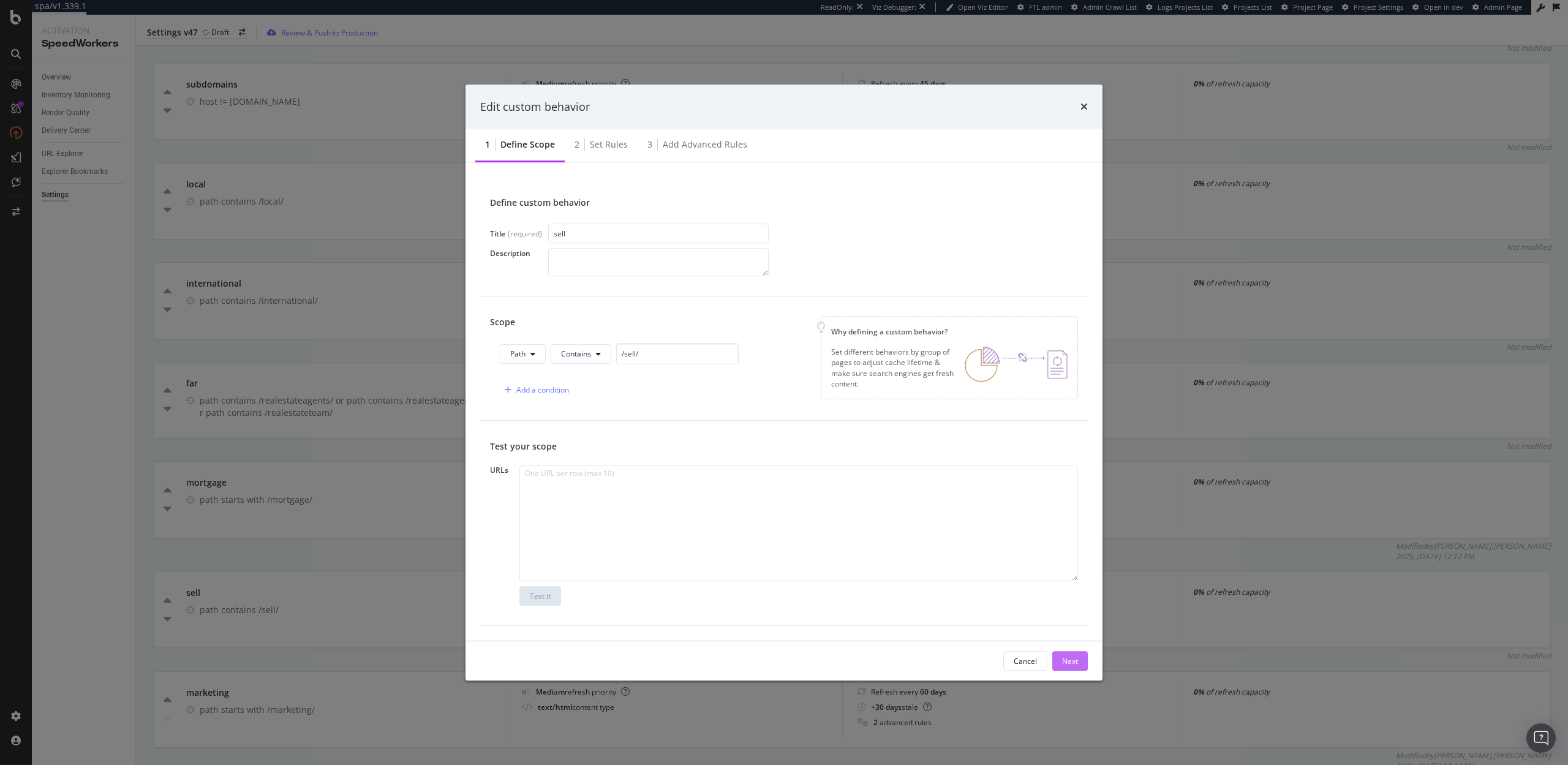
click at [1079, 664] on button "Next" at bounding box center [1070, 660] width 36 height 19
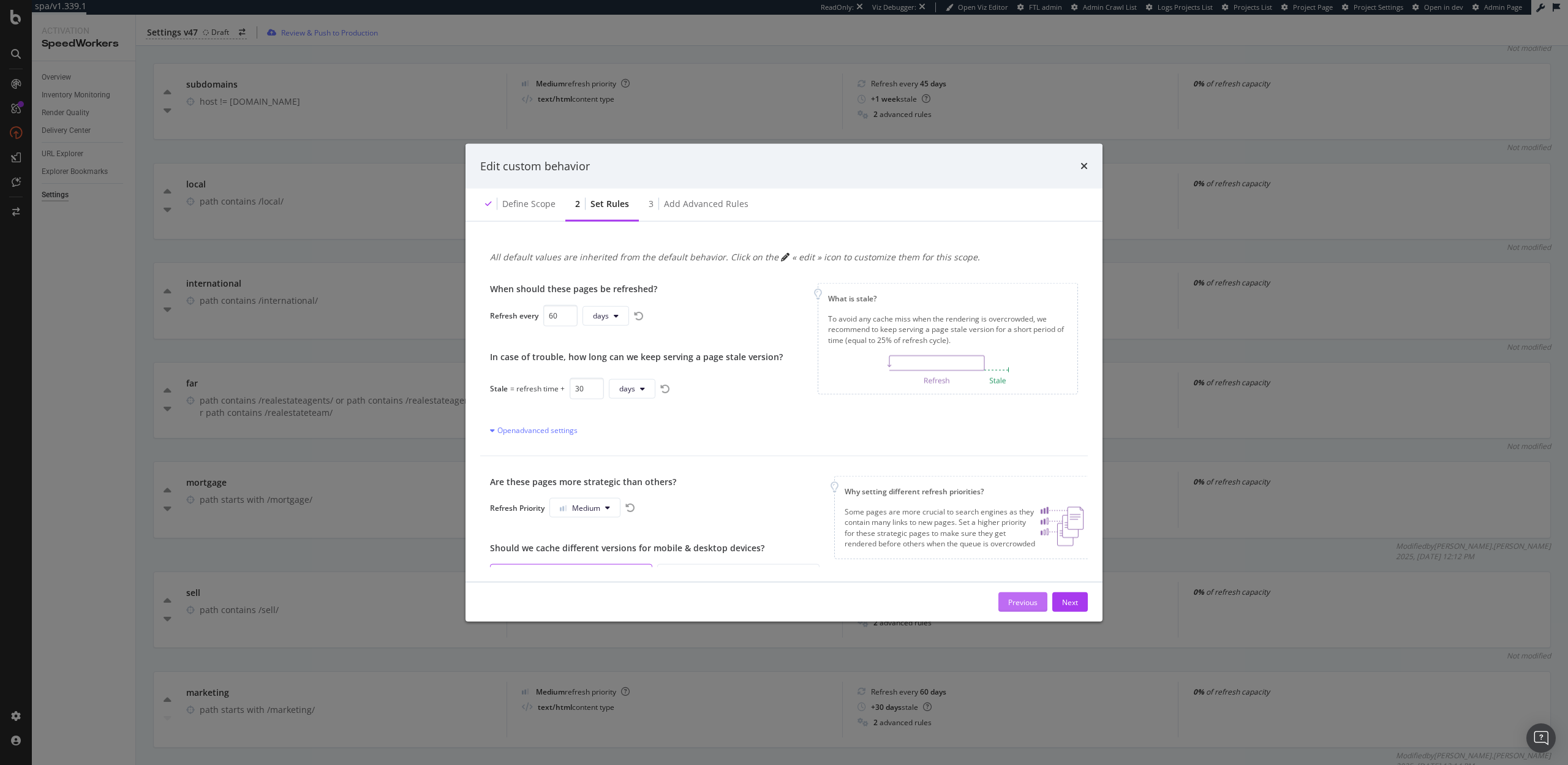
click at [1003, 596] on button "Previous" at bounding box center [1023, 602] width 49 height 19
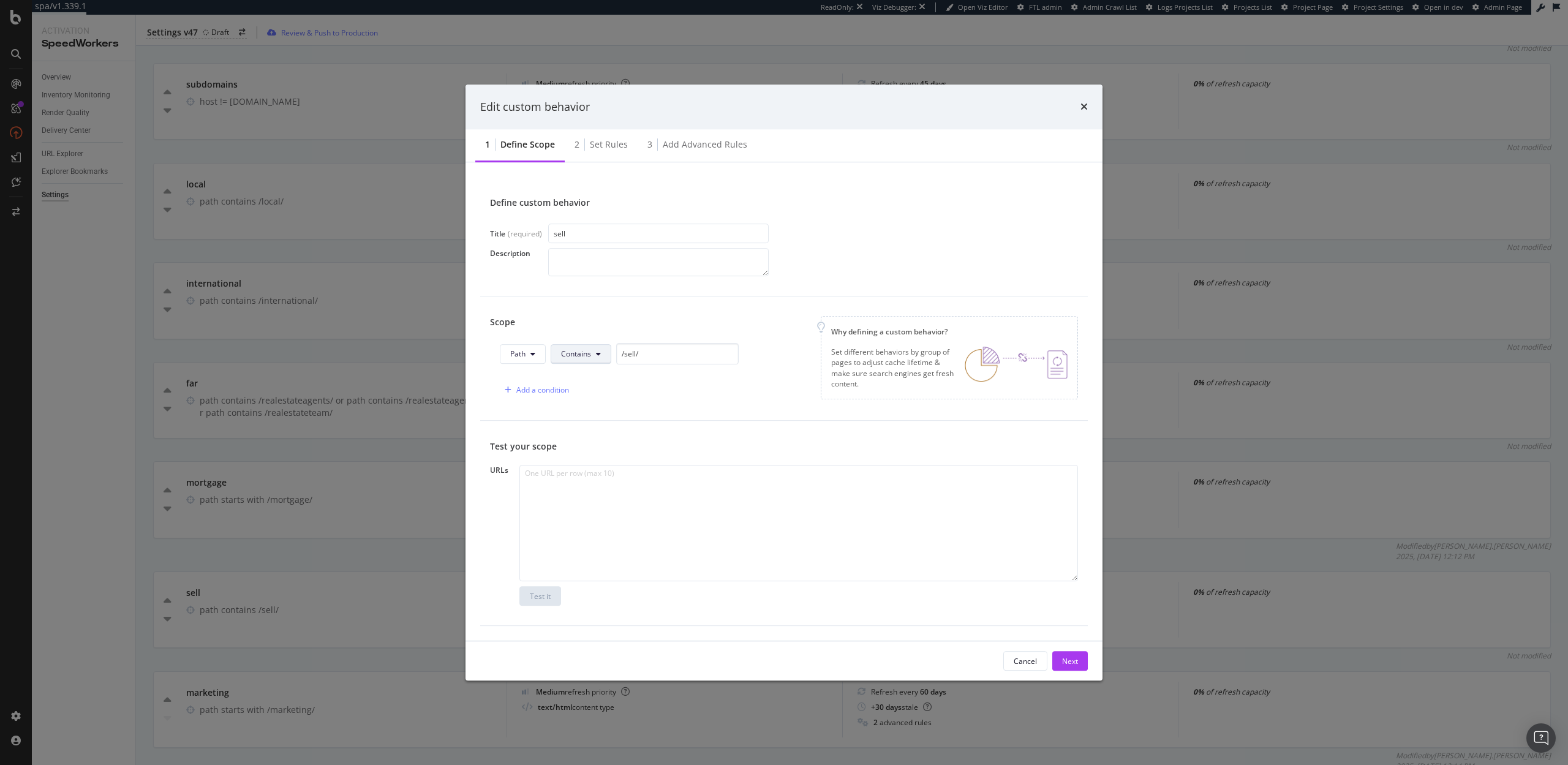
click at [594, 355] on button "Contains" at bounding box center [581, 353] width 61 height 19
click at [593, 398] on span "Starts With" at bounding box center [598, 401] width 73 height 11
click at [1074, 662] on div "Next" at bounding box center [1070, 661] width 16 height 10
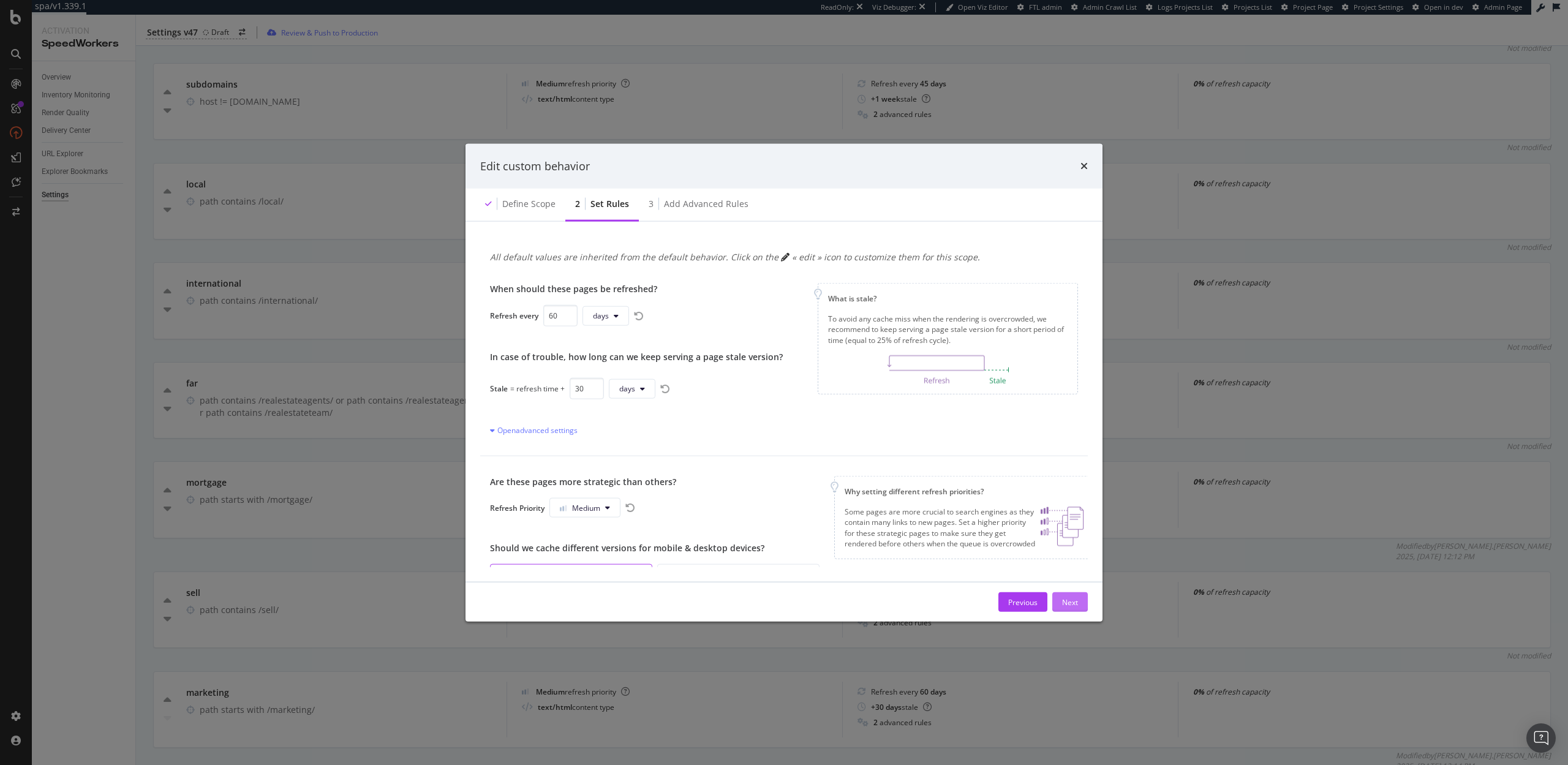
click at [1067, 603] on div "Next" at bounding box center [1070, 602] width 16 height 10
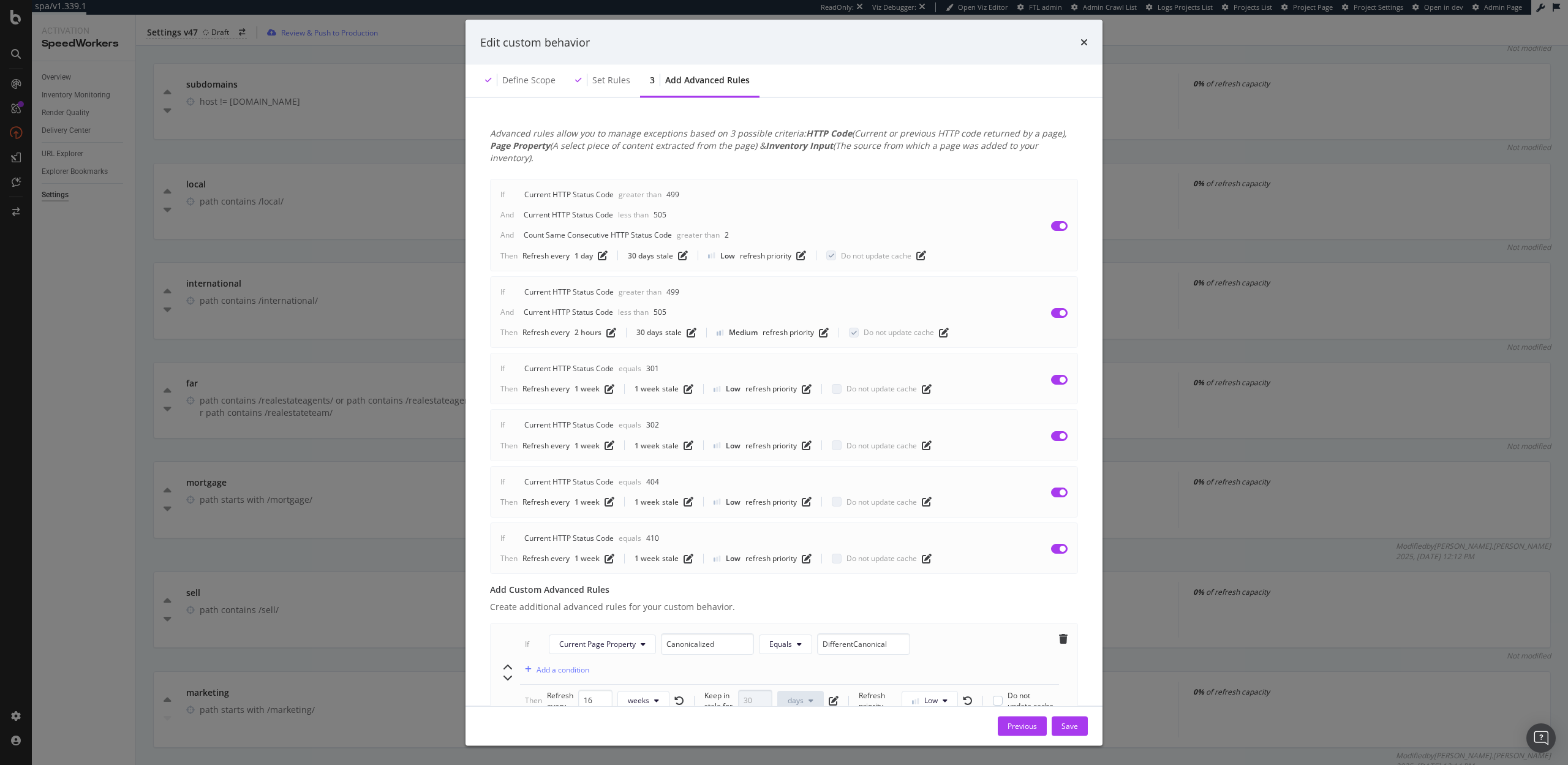
click at [1078, 711] on div "Previous Save" at bounding box center [784, 726] width 637 height 39
click at [1078, 721] on button "Save" at bounding box center [1069, 725] width 36 height 19
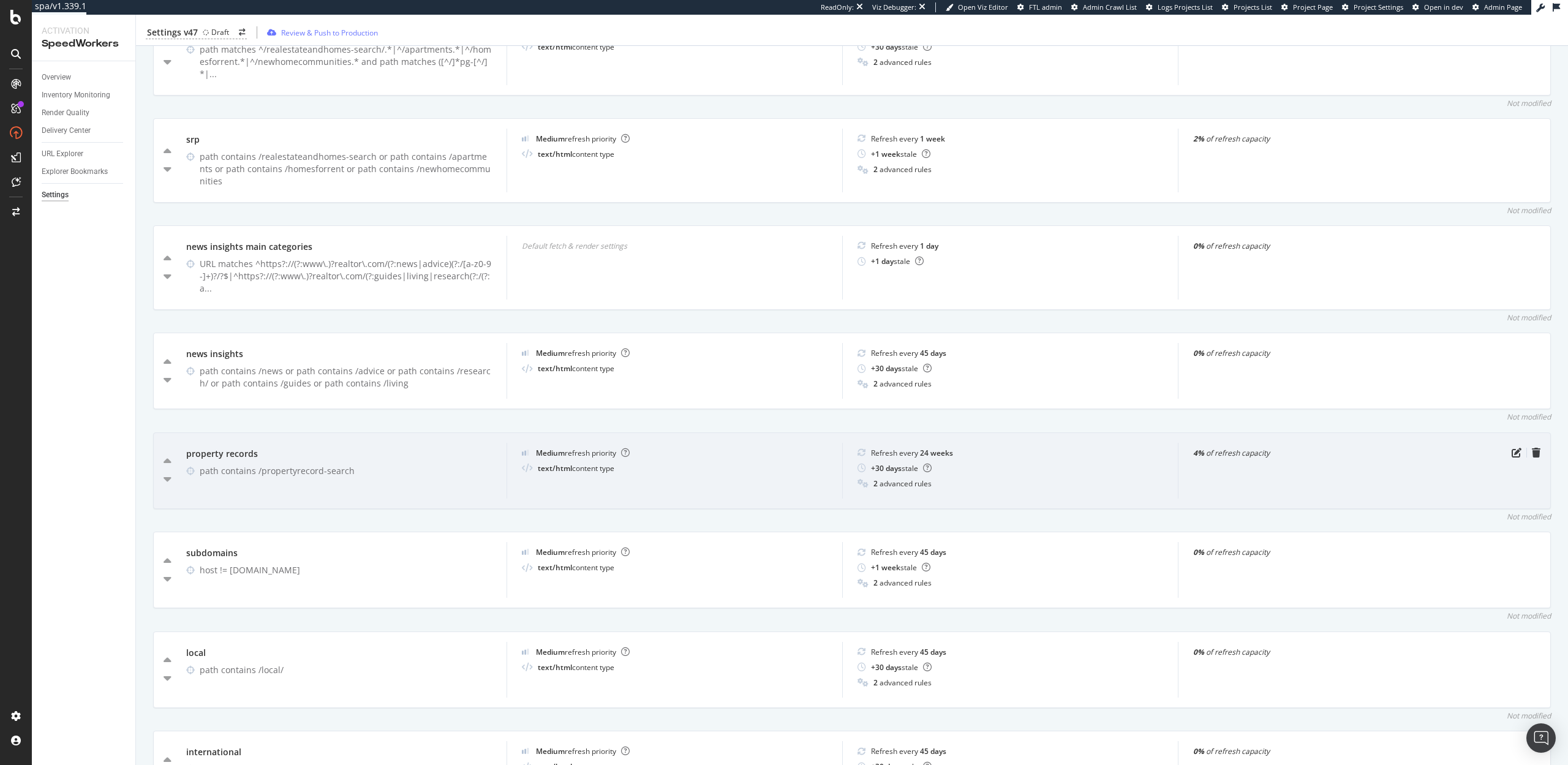
scroll to position [762, 0]
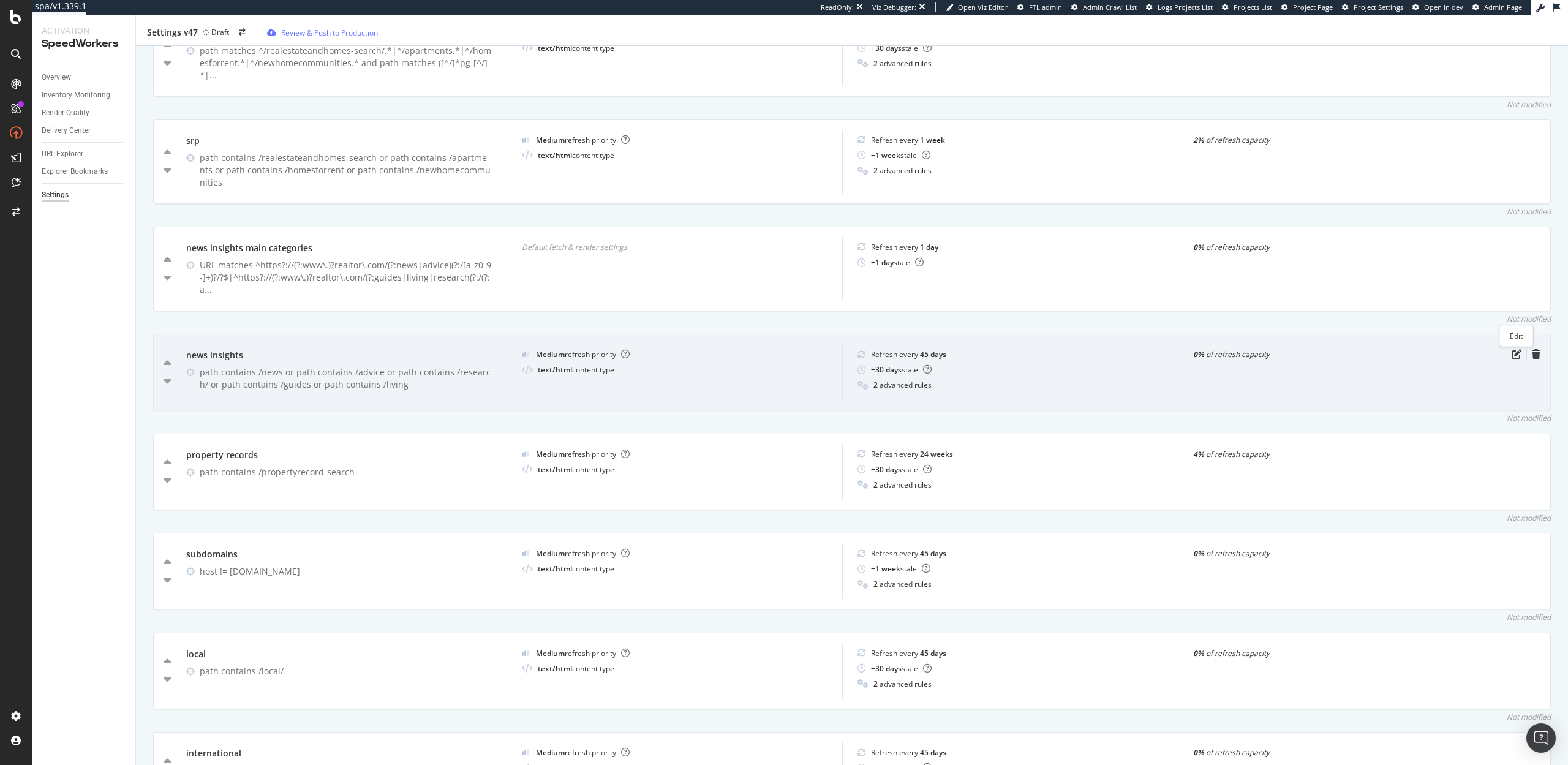
click at [1518, 334] on div "news insights path contains /news or path contains /advice or path contains /re…" at bounding box center [852, 372] width 1398 height 77
click at [1514, 349] on icon "pen-to-square" at bounding box center [1517, 354] width 10 height 10
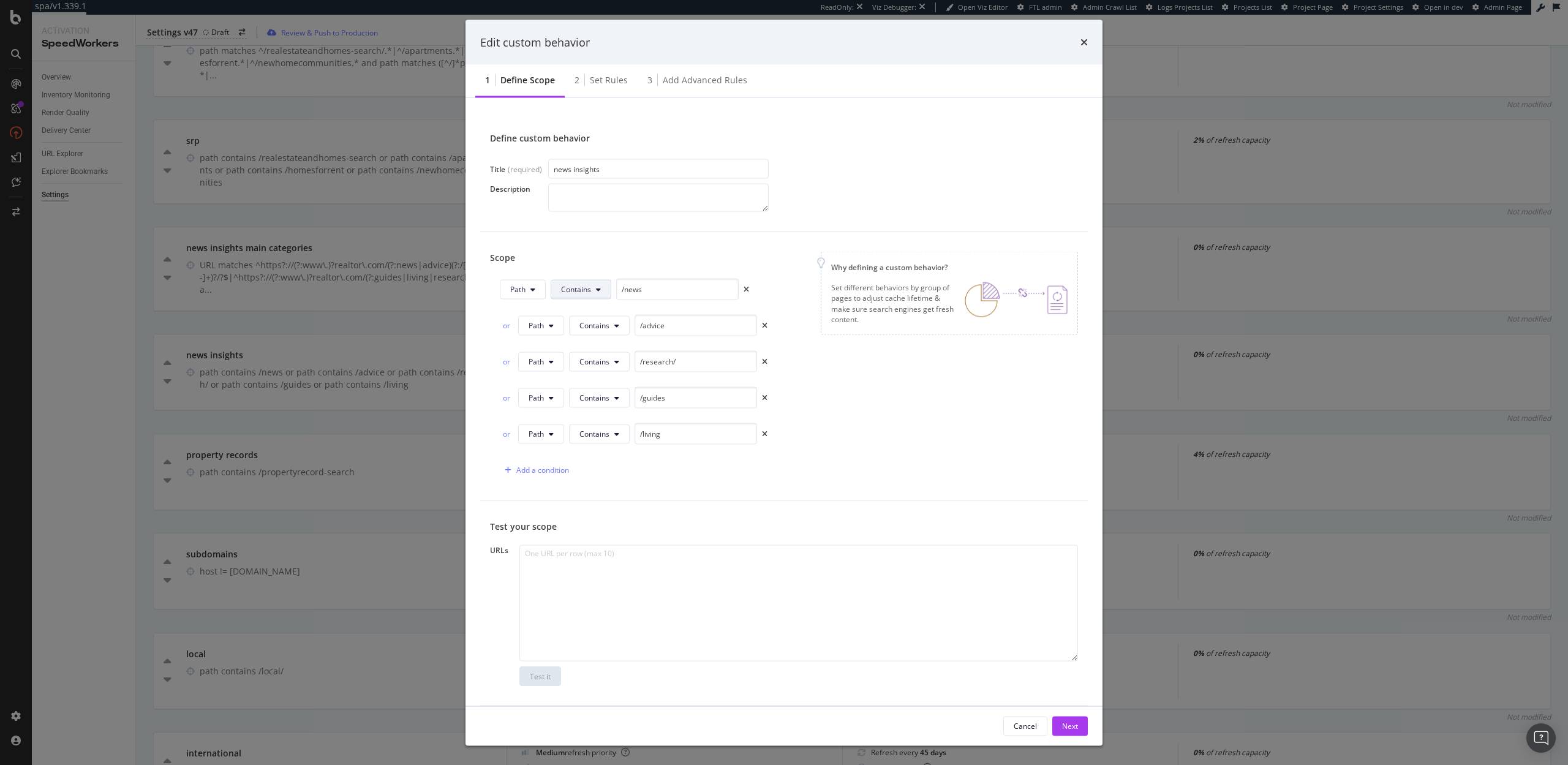
click at [598, 290] on icon "modal" at bounding box center [598, 289] width 5 height 8
click at [593, 328] on div "Starts With" at bounding box center [597, 336] width 92 height 18
click at [609, 328] on button "Contains" at bounding box center [599, 325] width 61 height 19
click at [615, 374] on span "Starts With" at bounding box center [616, 372] width 73 height 11
click at [615, 353] on button "Contains" at bounding box center [599, 361] width 61 height 19
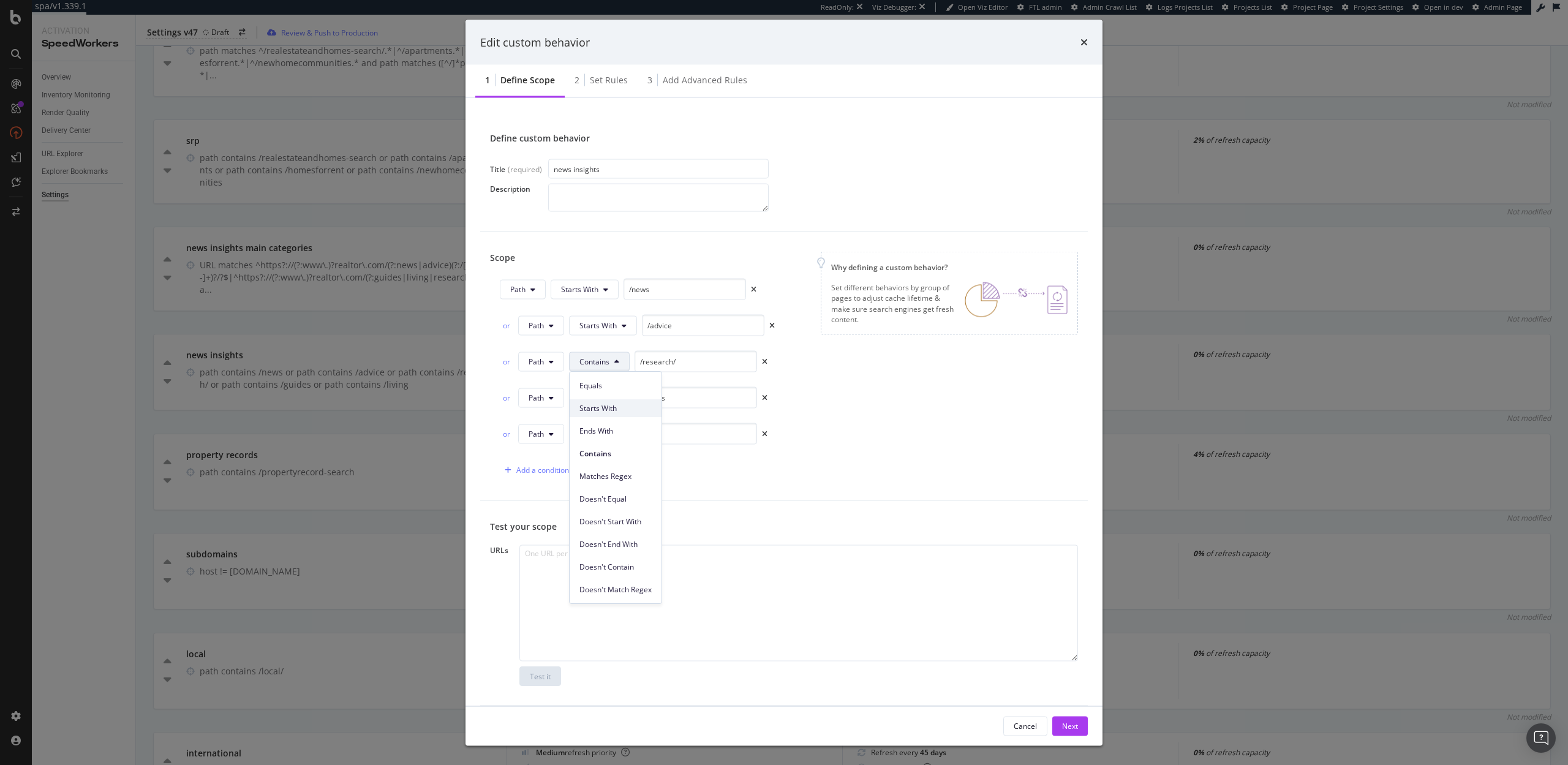
click at [624, 412] on span "Starts With" at bounding box center [616, 408] width 73 height 11
click at [619, 399] on icon "modal" at bounding box center [617, 397] width 5 height 8
click at [622, 440] on span "Starts With" at bounding box center [616, 445] width 73 height 11
click at [611, 440] on button "Contains" at bounding box center [599, 433] width 61 height 19
click at [616, 483] on span "Starts With" at bounding box center [616, 480] width 73 height 11
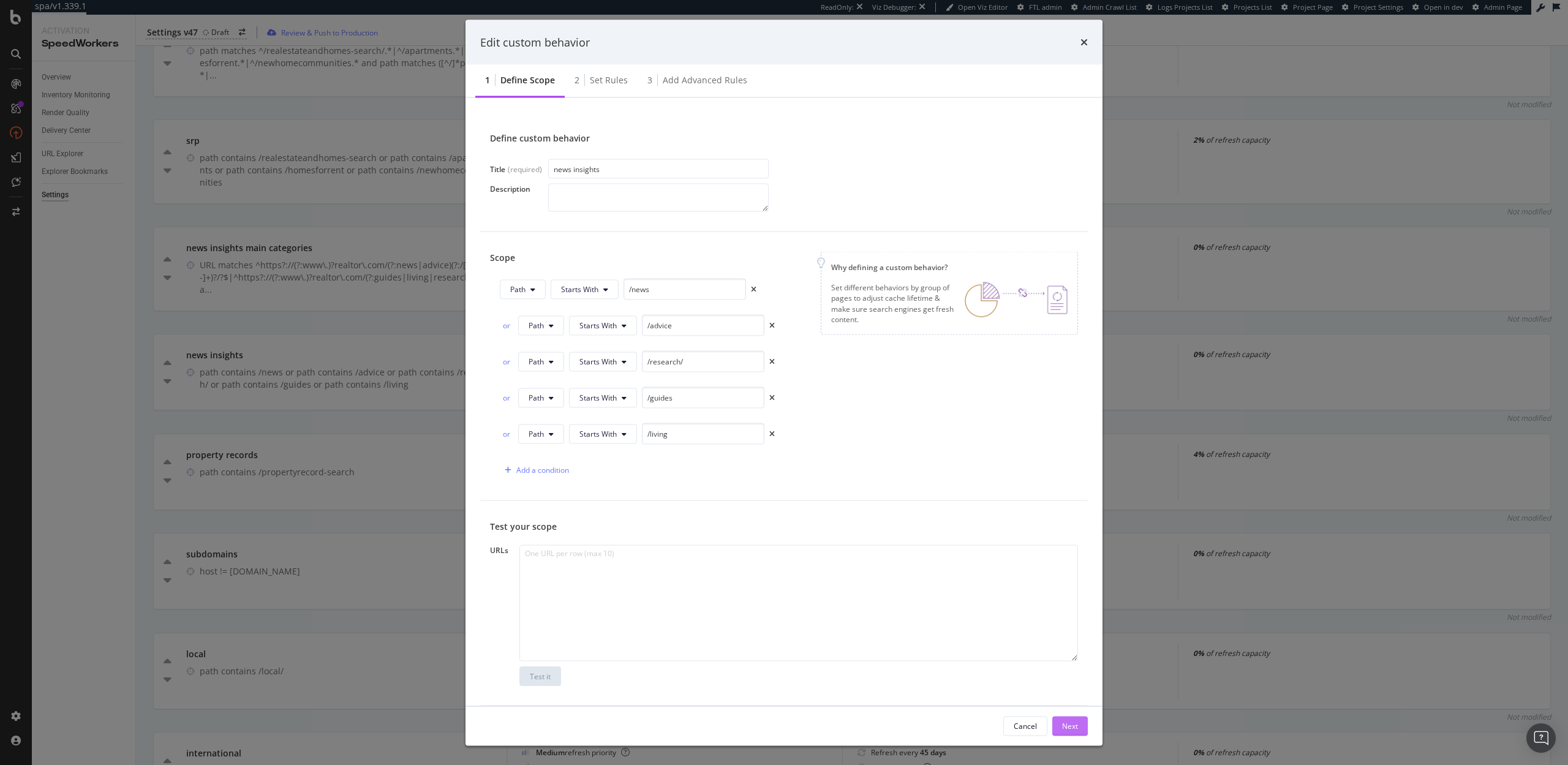
click at [1068, 731] on div "Next" at bounding box center [1070, 726] width 16 height 19
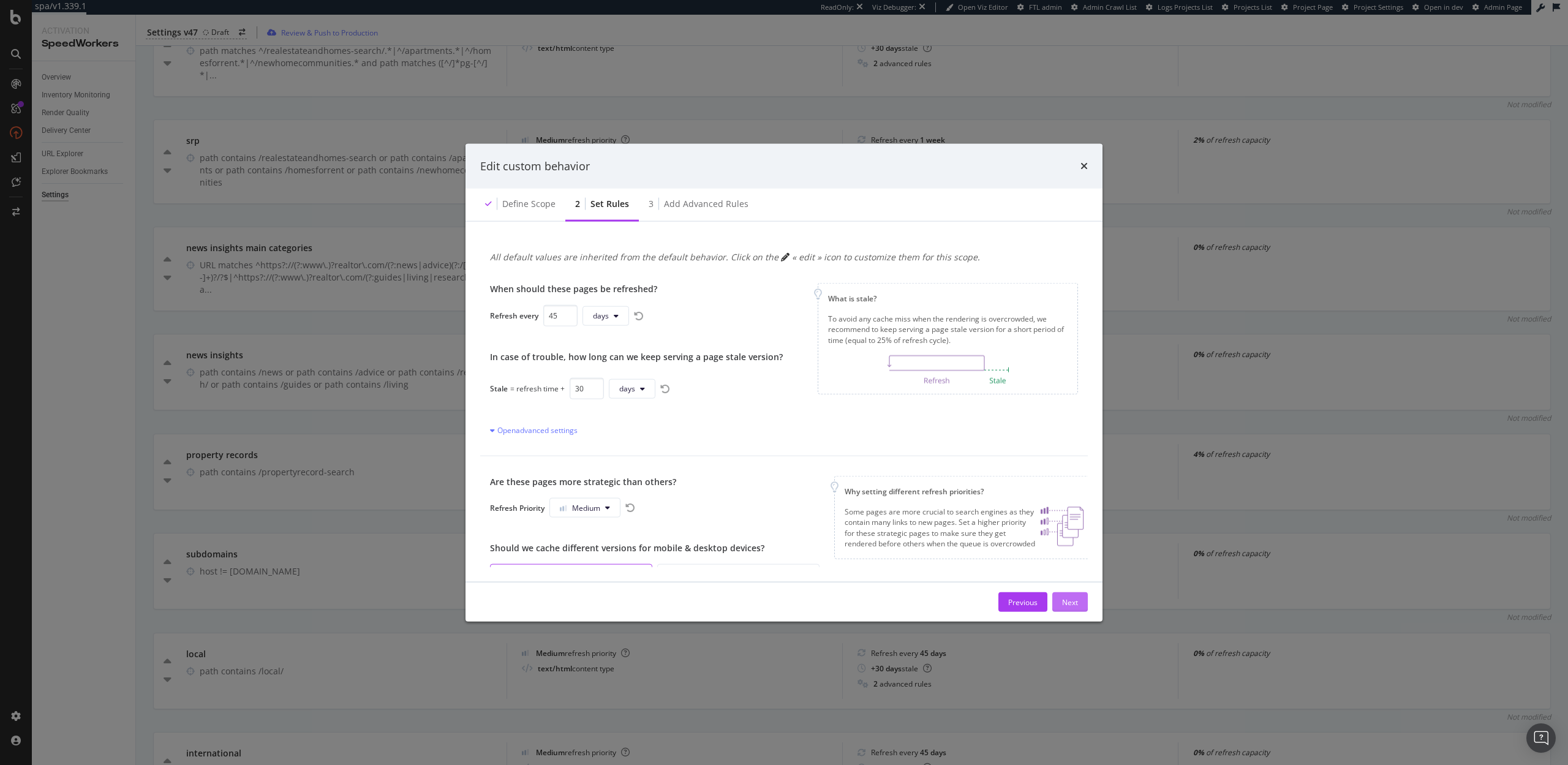
click at [1072, 602] on div "Next" at bounding box center [1070, 602] width 16 height 10
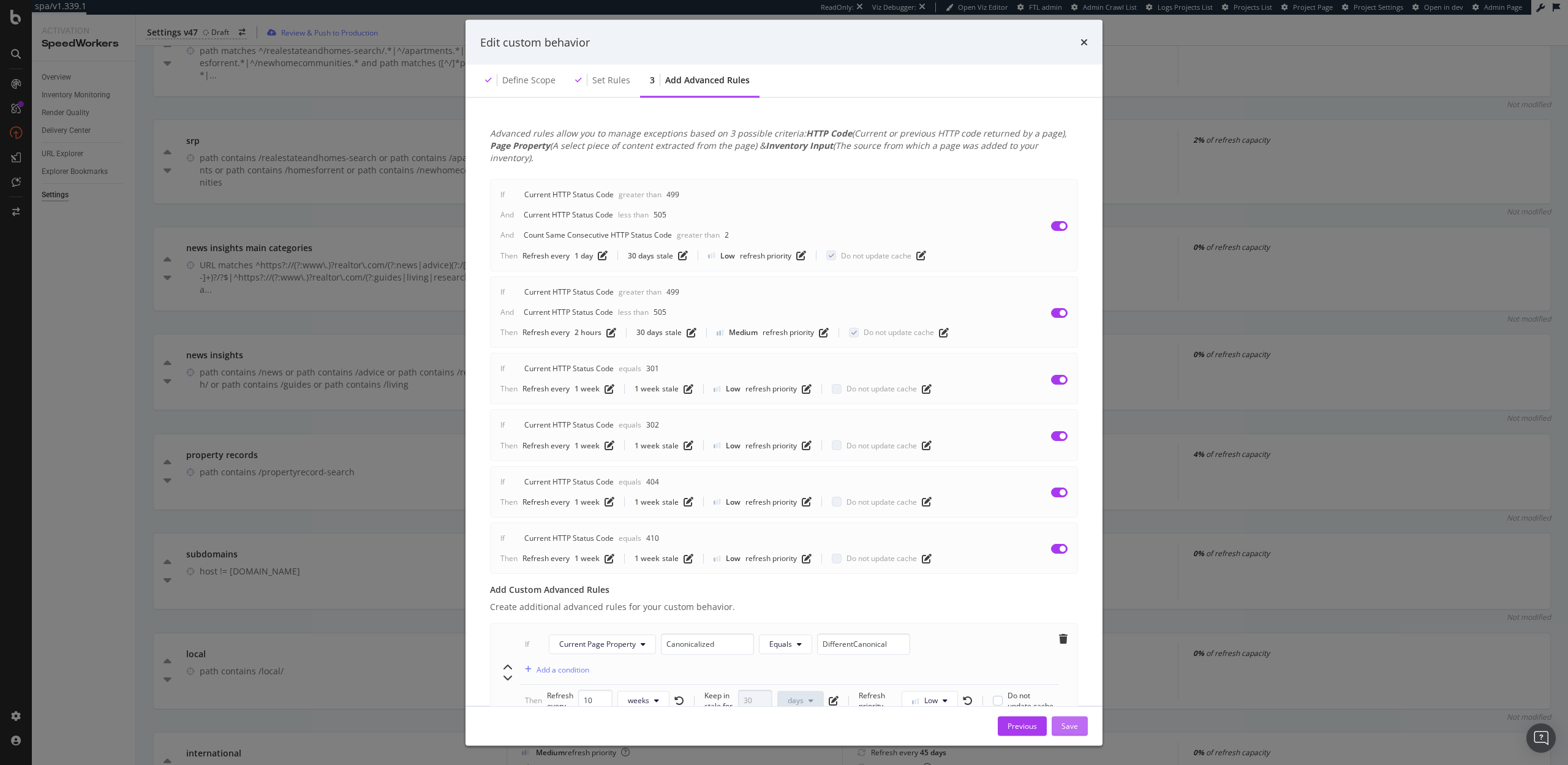
click at [1071, 719] on div "Save" at bounding box center [1070, 726] width 17 height 19
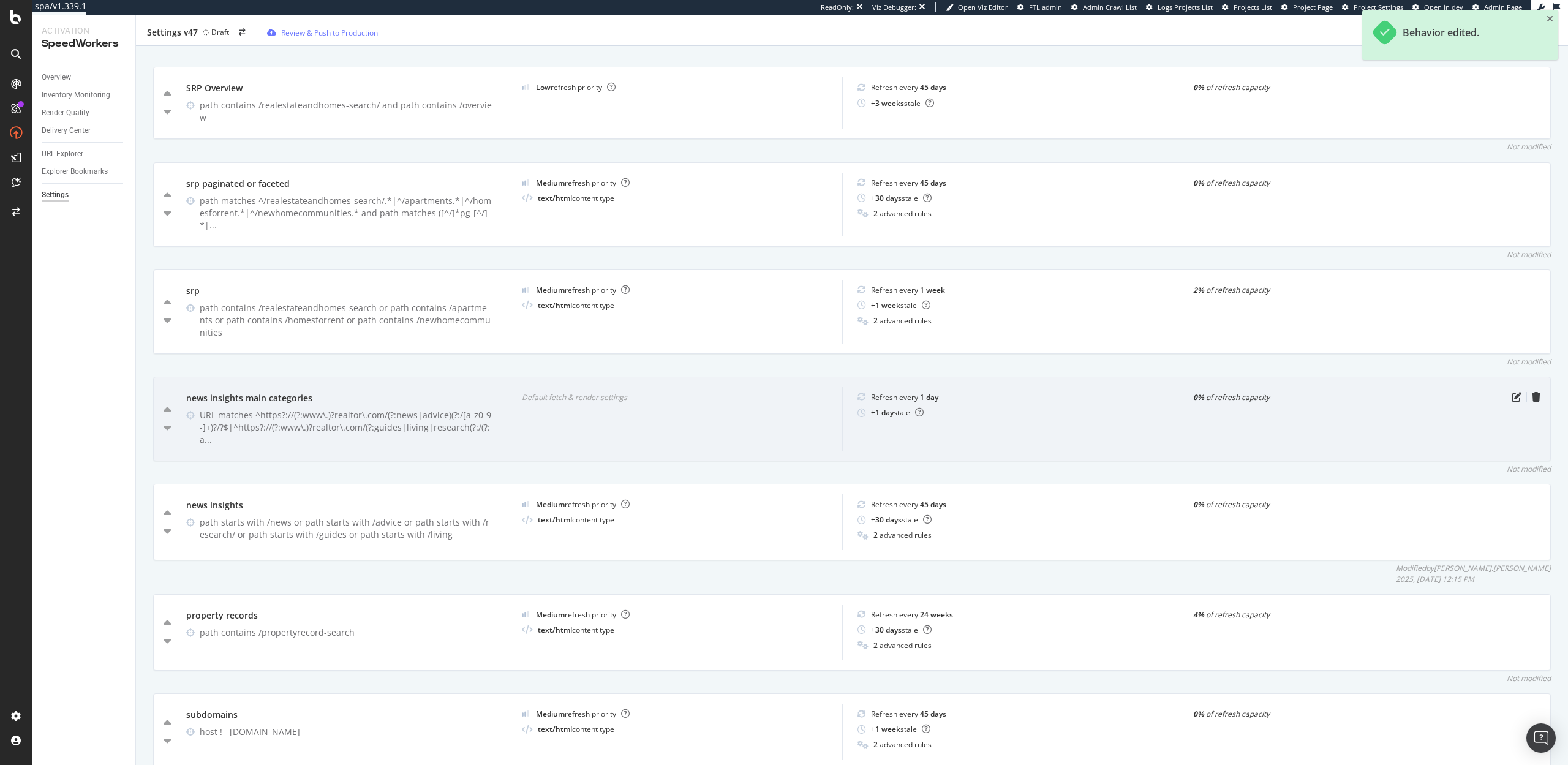
scroll to position [609, 0]
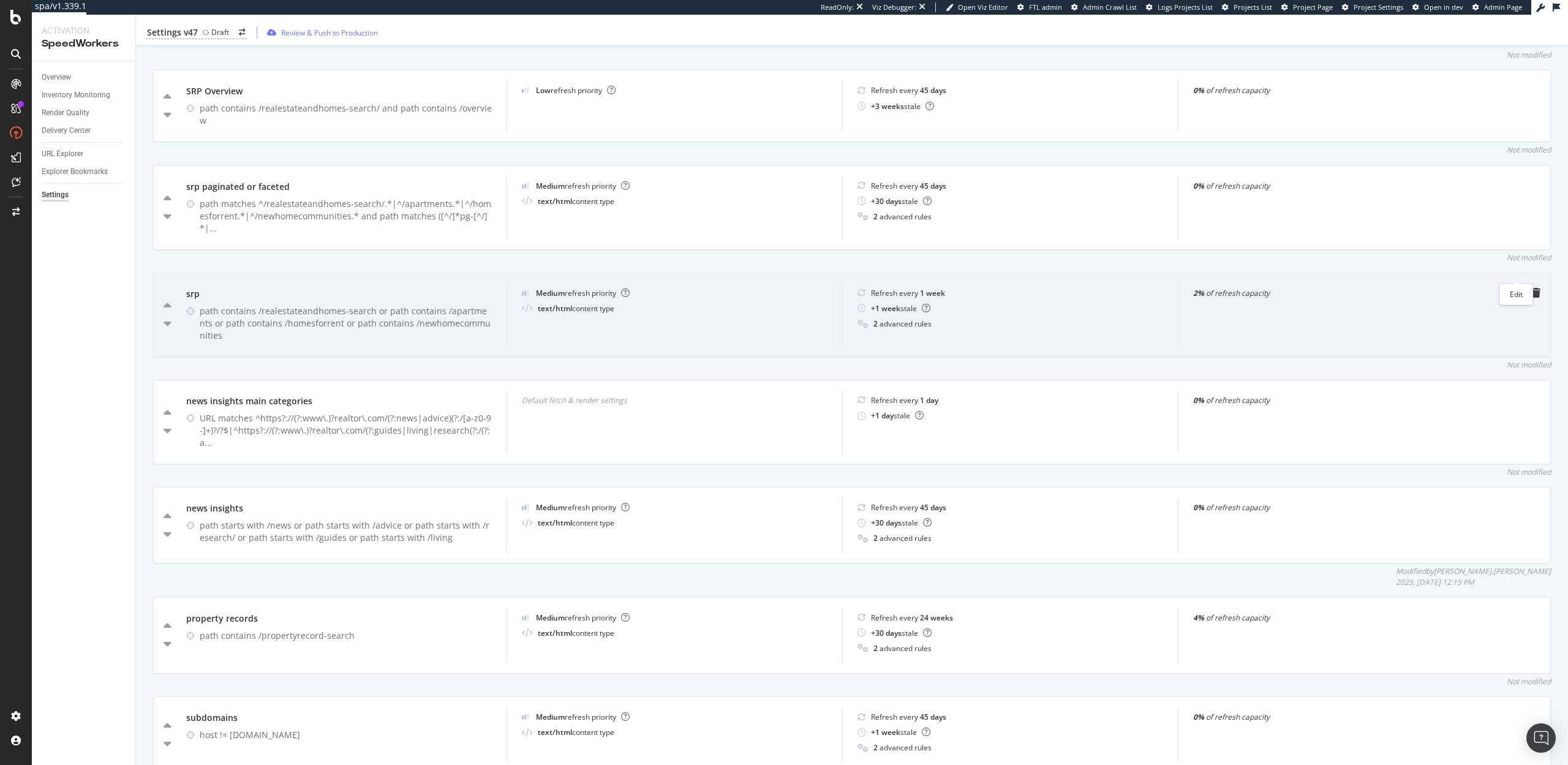
click at [1516, 288] on icon "pen-to-square" at bounding box center [1517, 293] width 10 height 10
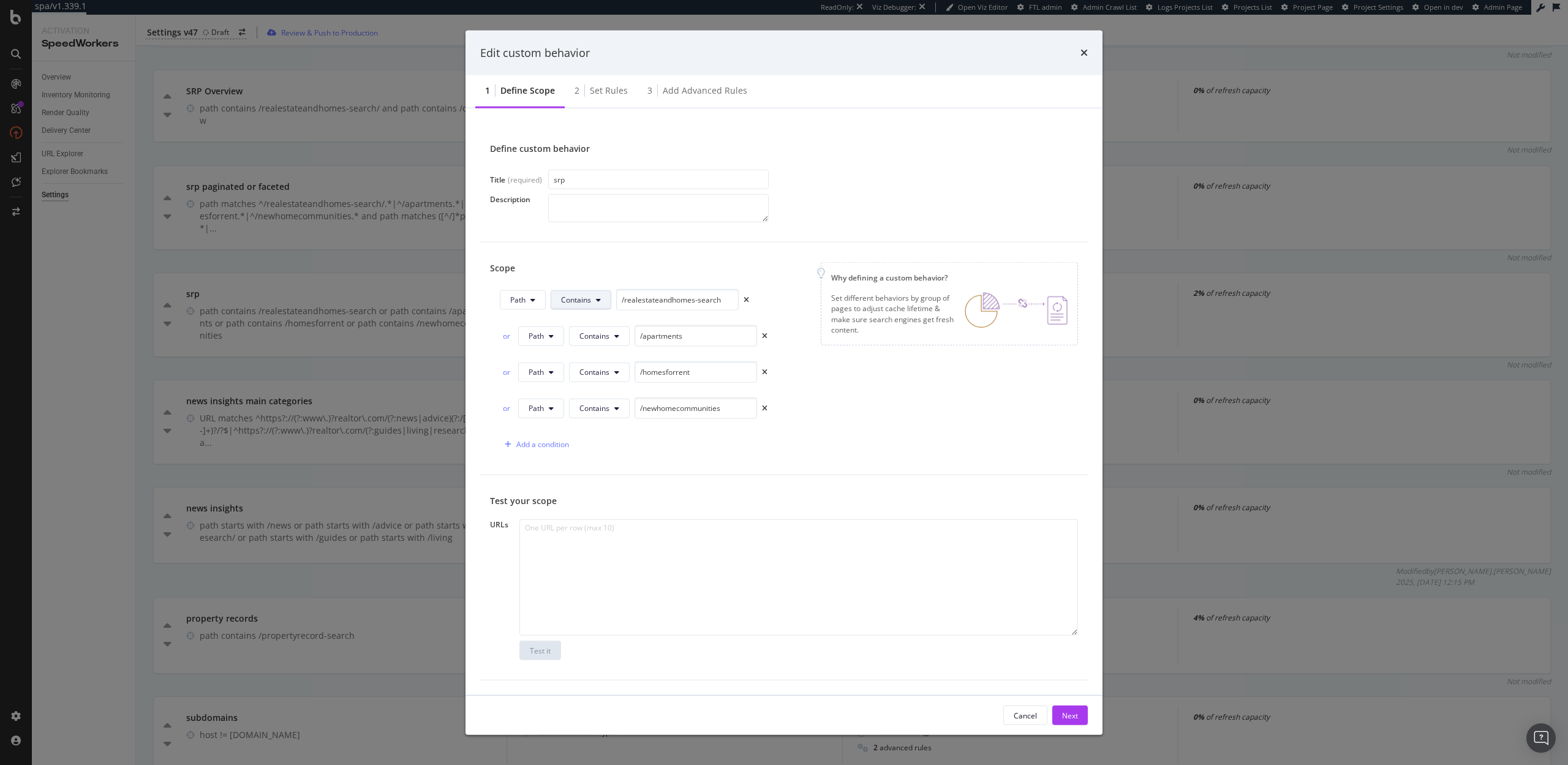
click at [598, 305] on button "Contains" at bounding box center [581, 299] width 61 height 19
click at [597, 348] on span "Starts With" at bounding box center [598, 347] width 73 height 11
click at [602, 341] on span "Contains" at bounding box center [595, 336] width 30 height 10
click at [604, 382] on span "Starts With" at bounding box center [616, 382] width 73 height 11
click at [610, 366] on button "Contains" at bounding box center [599, 371] width 61 height 19
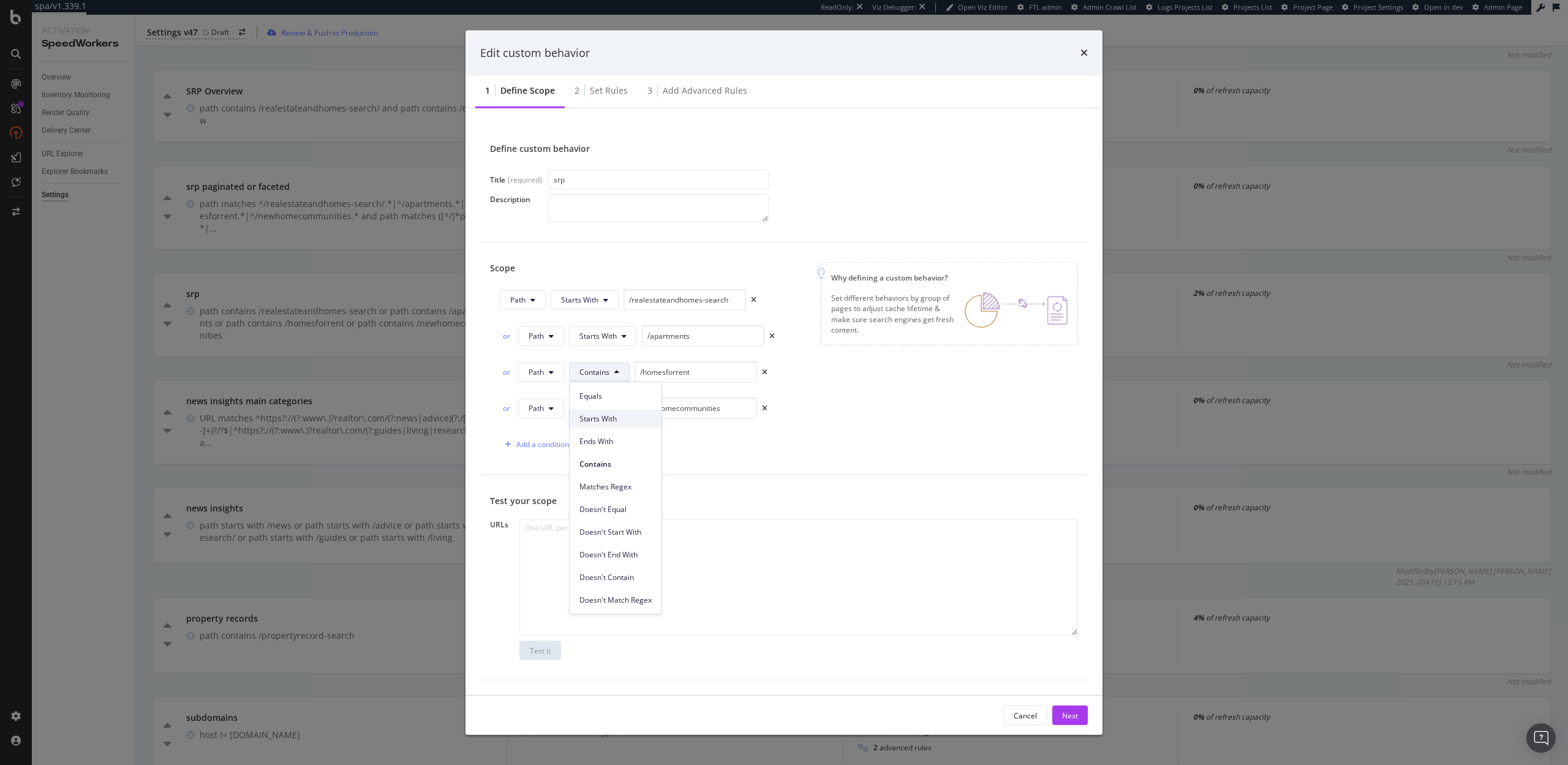
click at [618, 418] on span "Starts With" at bounding box center [616, 418] width 73 height 11
click at [624, 413] on button "Contains" at bounding box center [599, 407] width 61 height 19
click at [626, 461] on div "Starts With" at bounding box center [615, 455] width 92 height 18
click at [1078, 714] on button "Next" at bounding box center [1070, 715] width 36 height 19
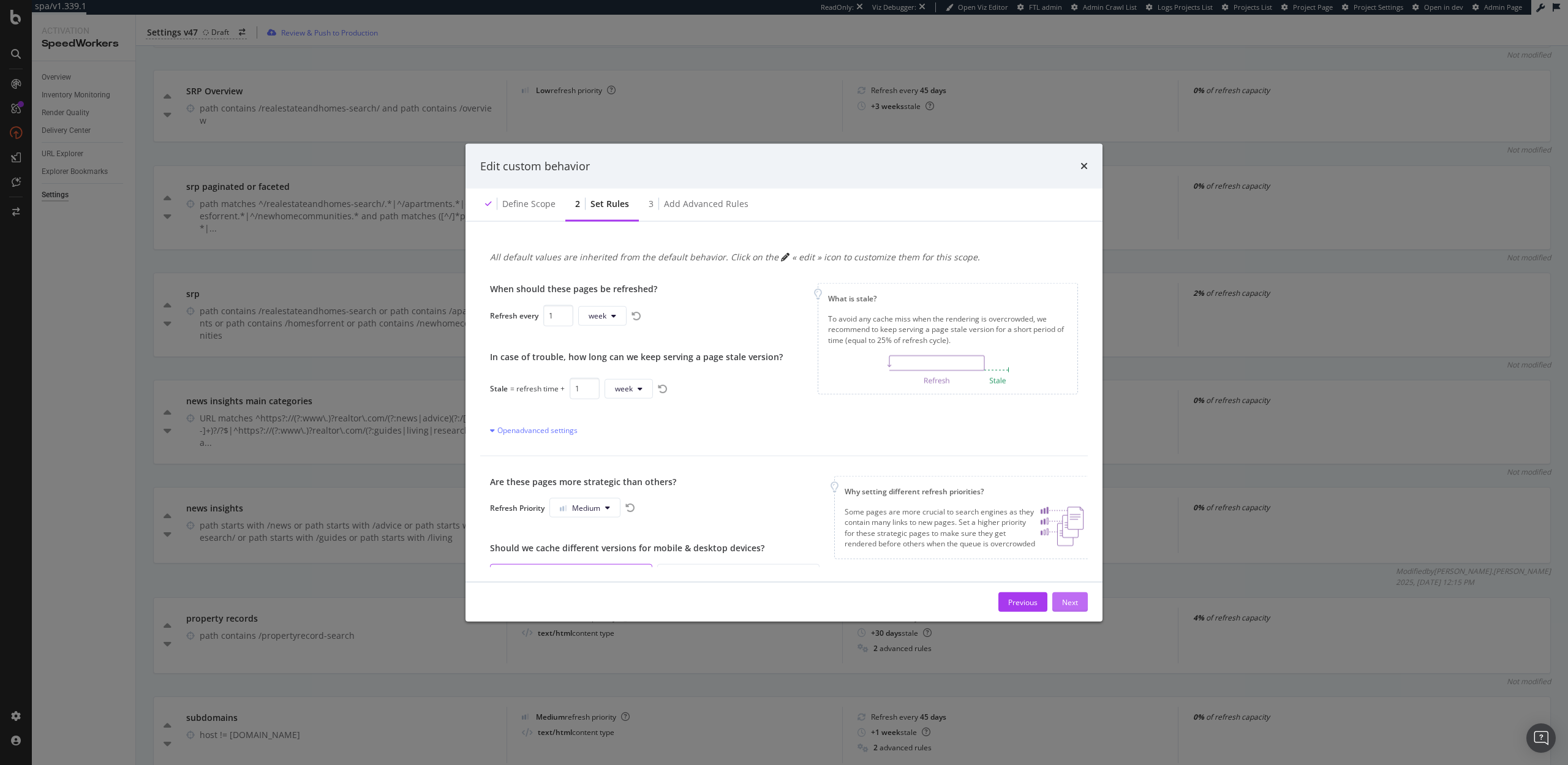
click at [1072, 599] on div "Next" at bounding box center [1070, 602] width 16 height 10
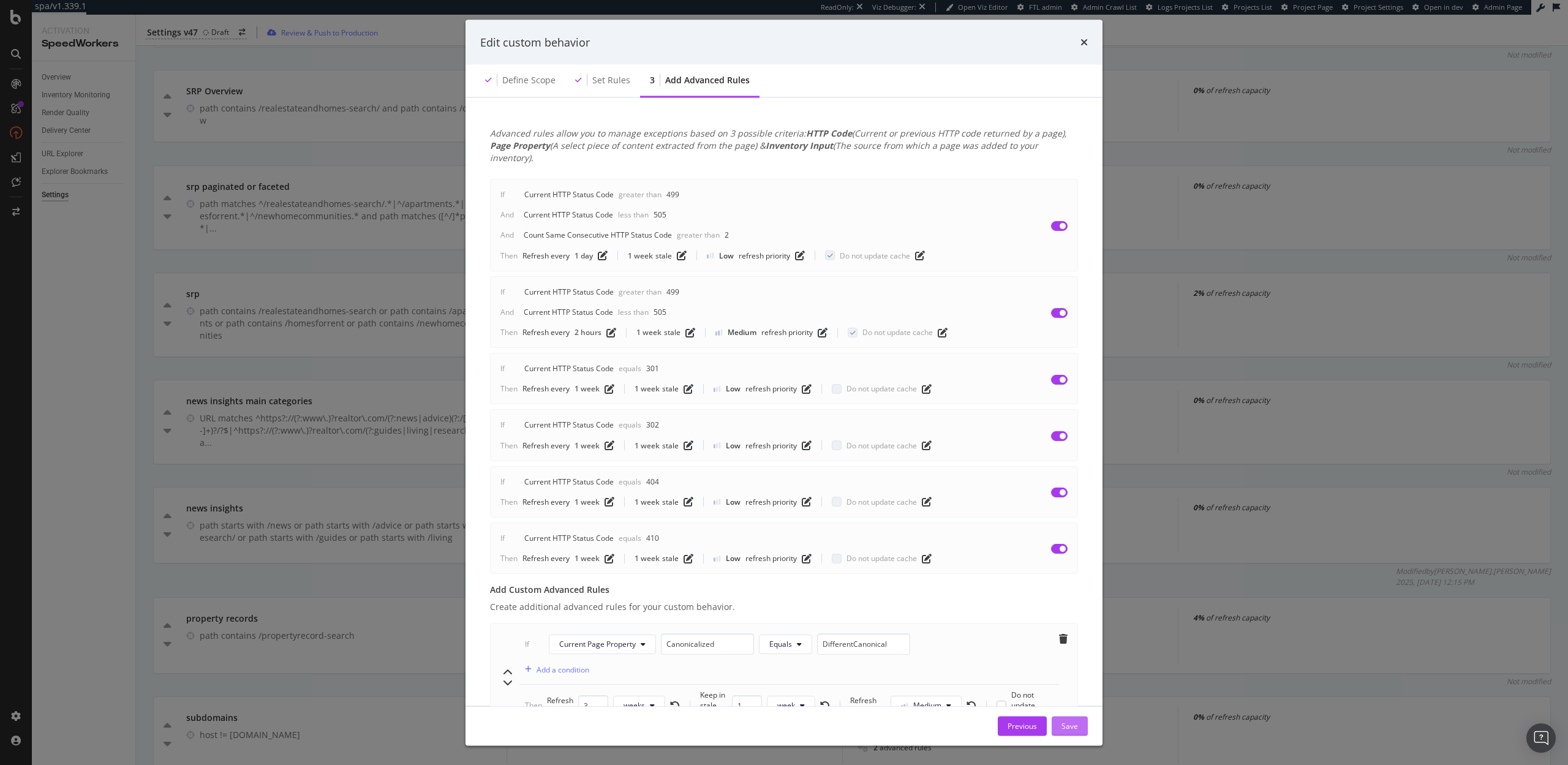
click at [1064, 724] on div "Save" at bounding box center [1070, 725] width 17 height 10
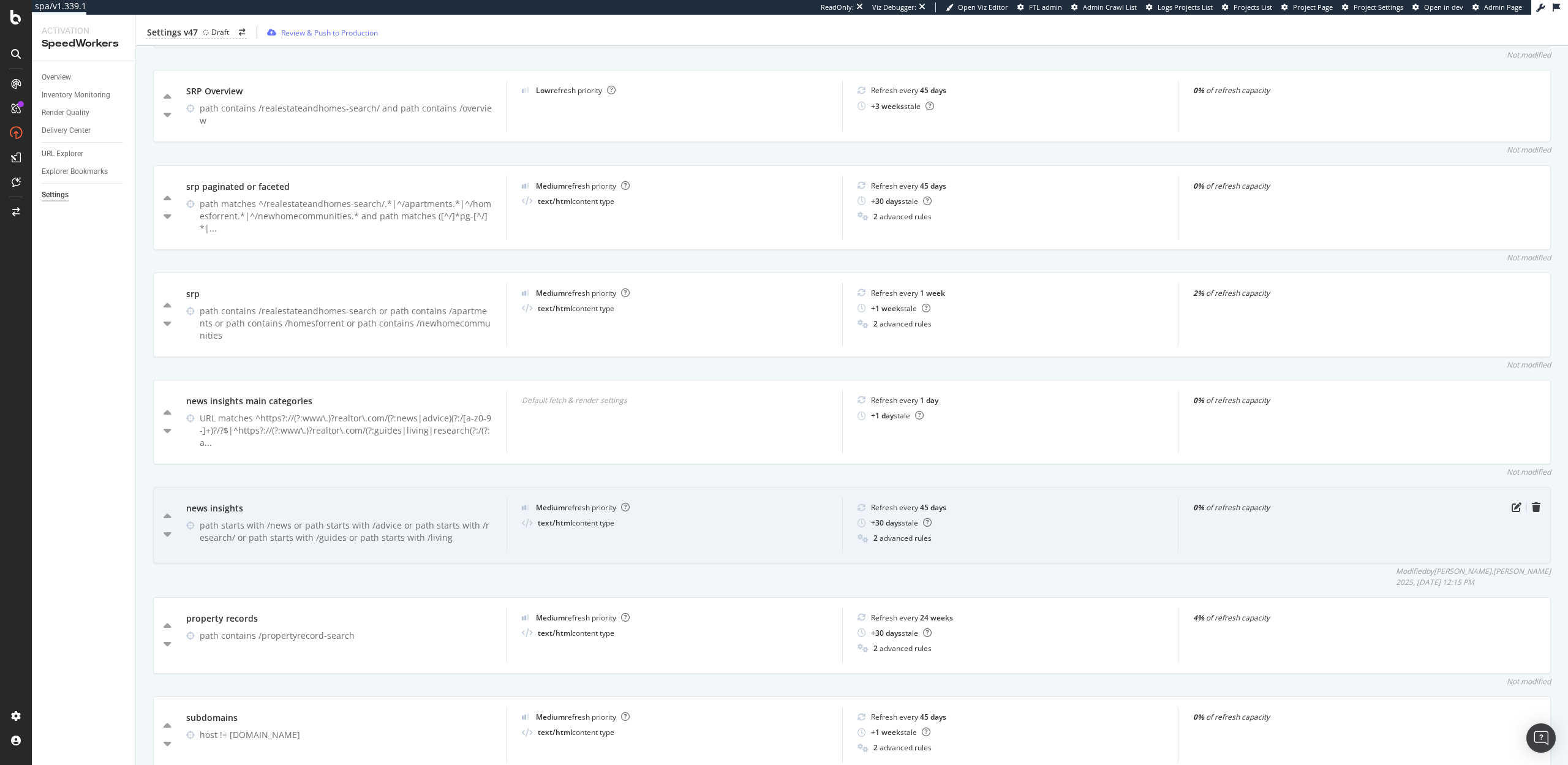
scroll to position [626, 0]
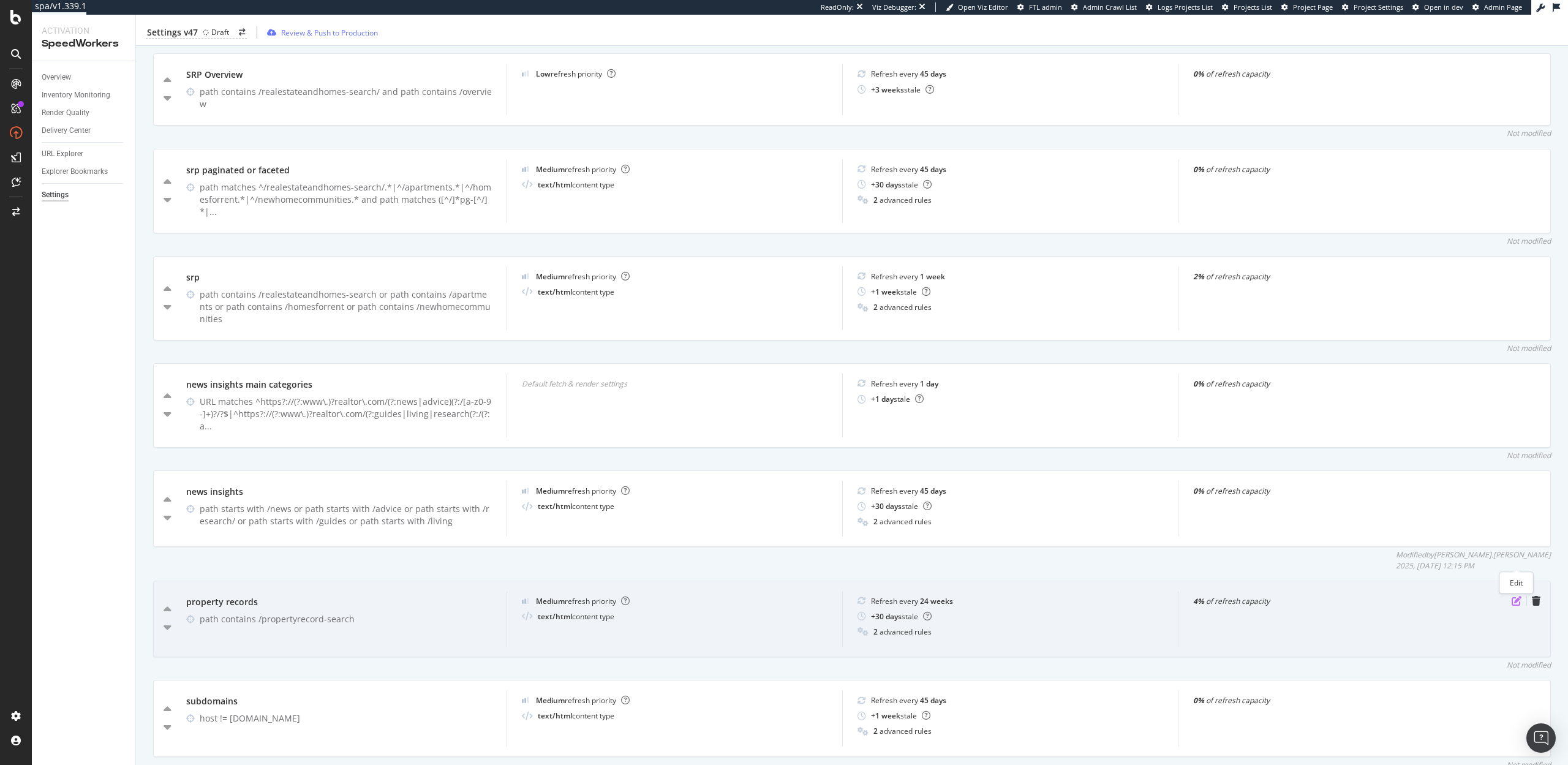
click at [1513, 596] on icon "pen-to-square" at bounding box center [1517, 601] width 10 height 10
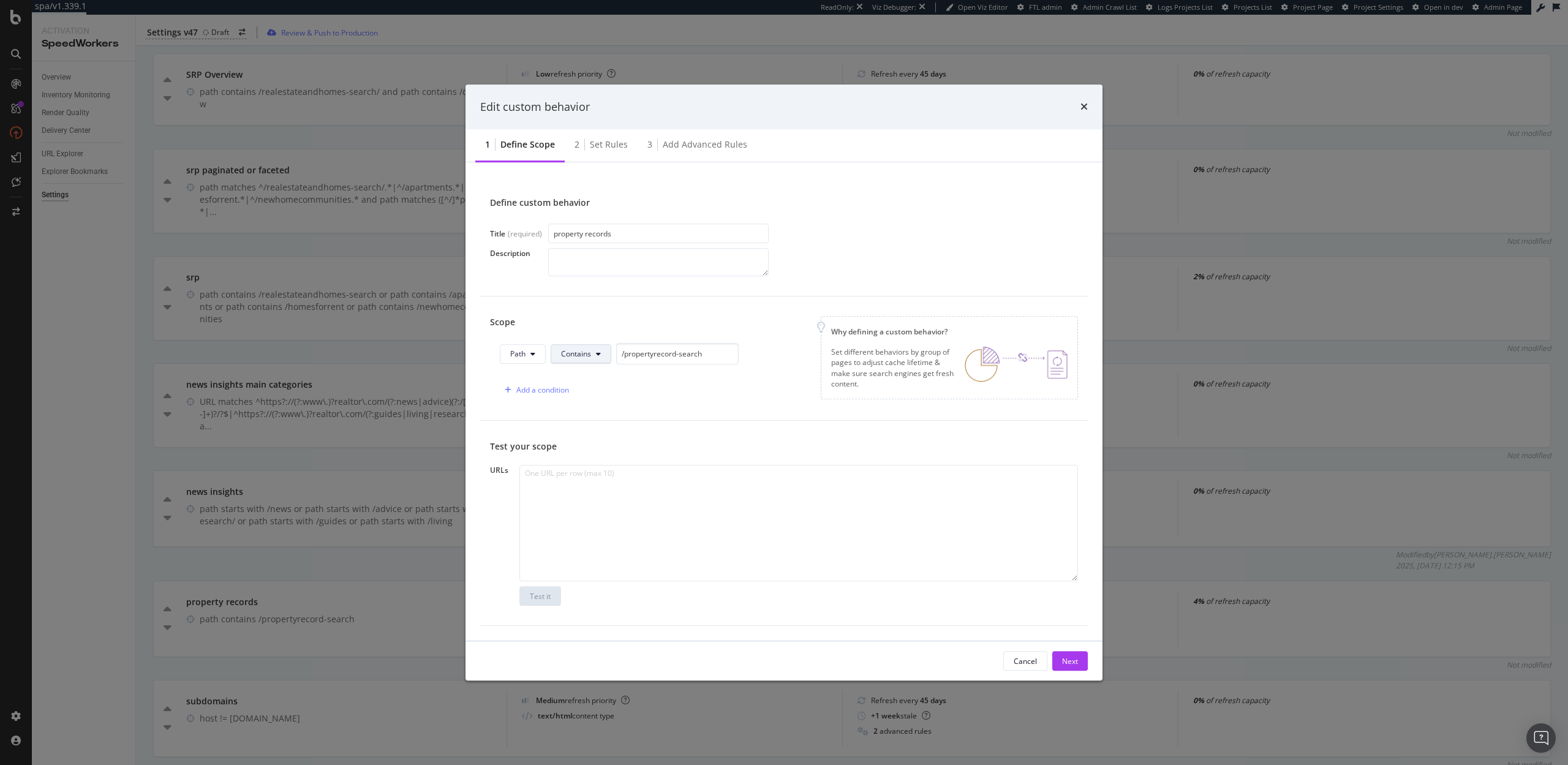
click at [587, 354] on span "Contains" at bounding box center [576, 353] width 30 height 10
click at [593, 404] on span "Starts With" at bounding box center [598, 401] width 73 height 11
click at [1069, 658] on div "Next" at bounding box center [1070, 661] width 16 height 10
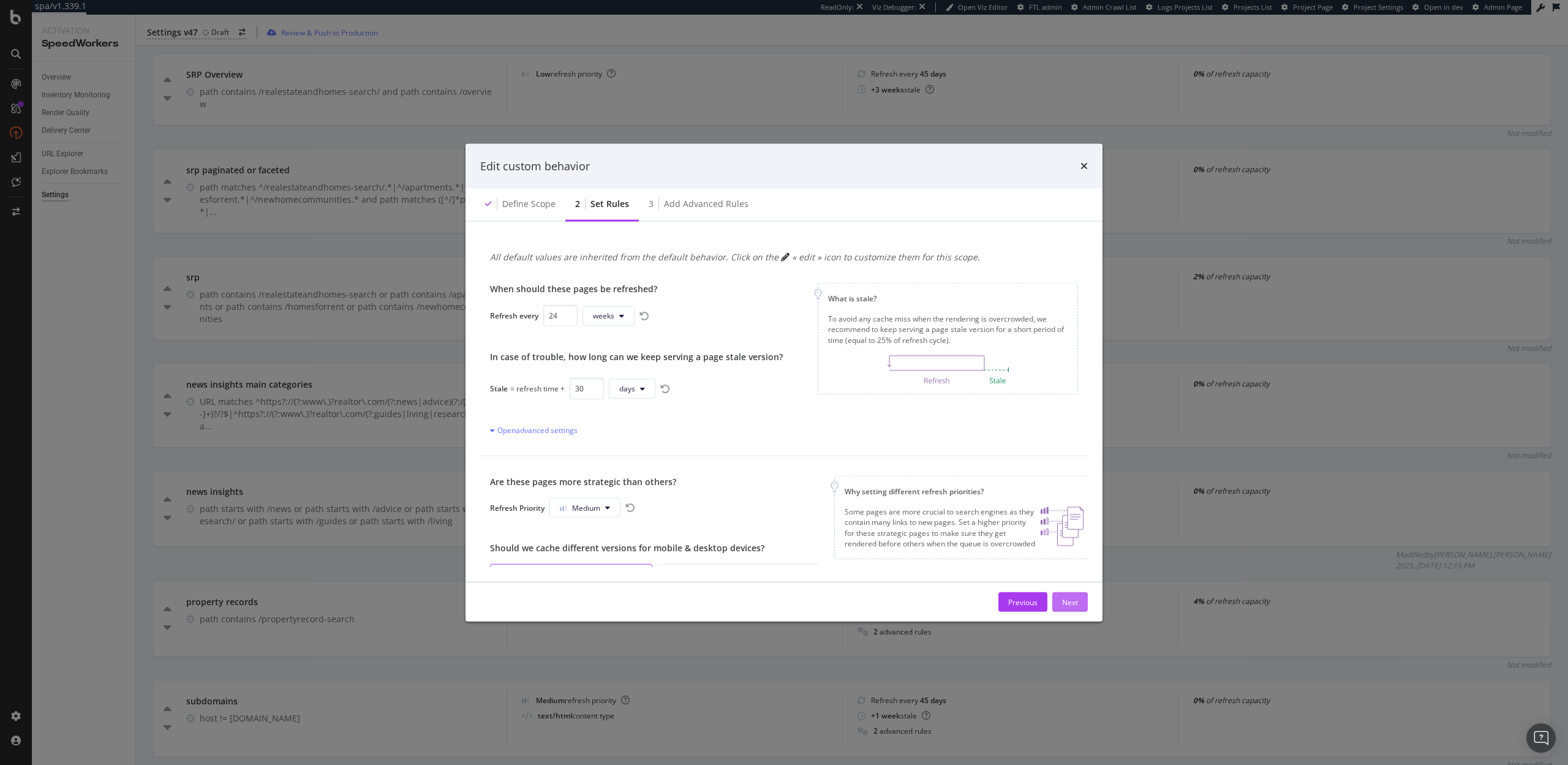
click at [1075, 601] on div "Next" at bounding box center [1070, 602] width 16 height 10
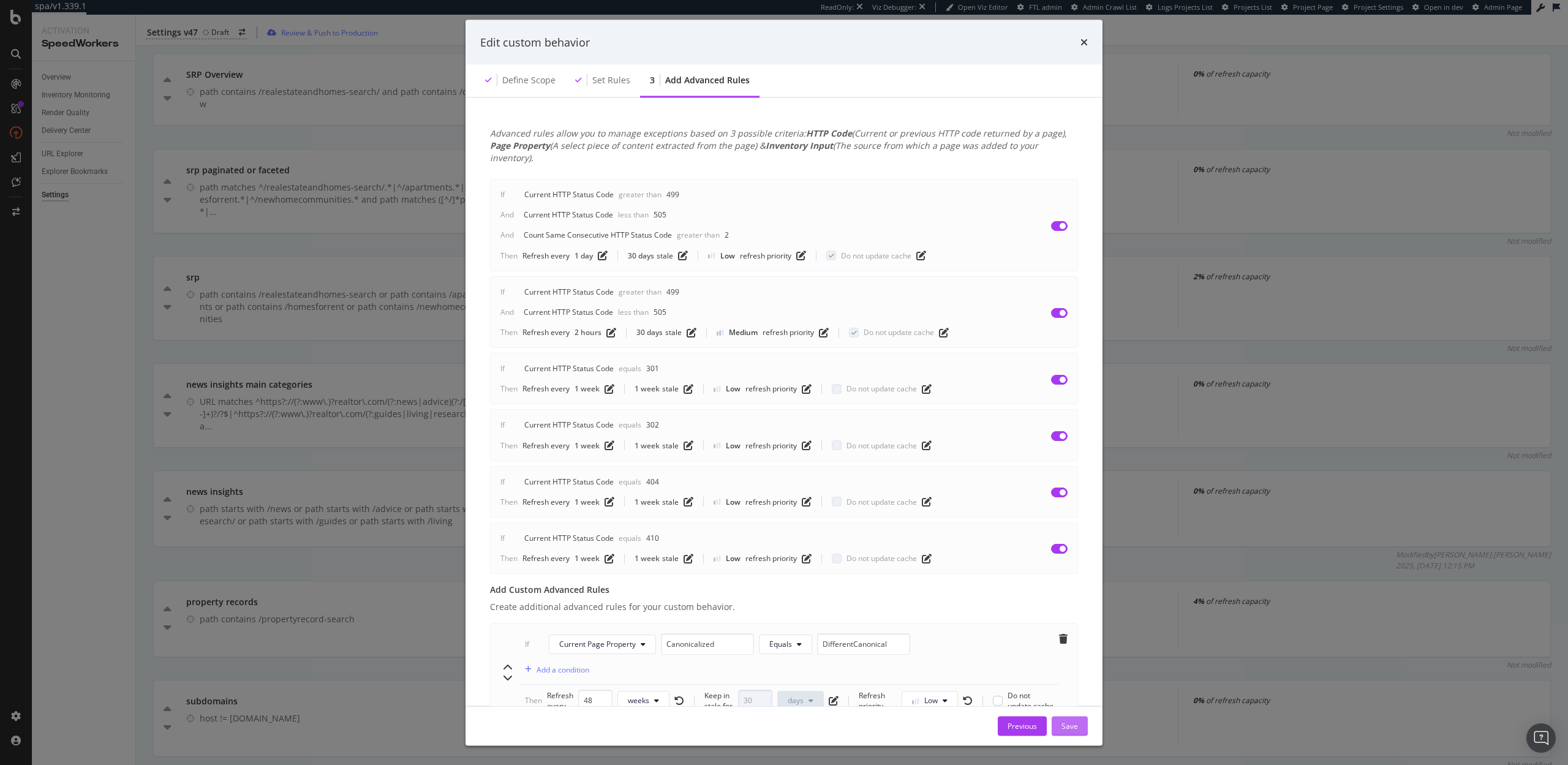
click at [1071, 724] on div "Save" at bounding box center [1070, 725] width 17 height 10
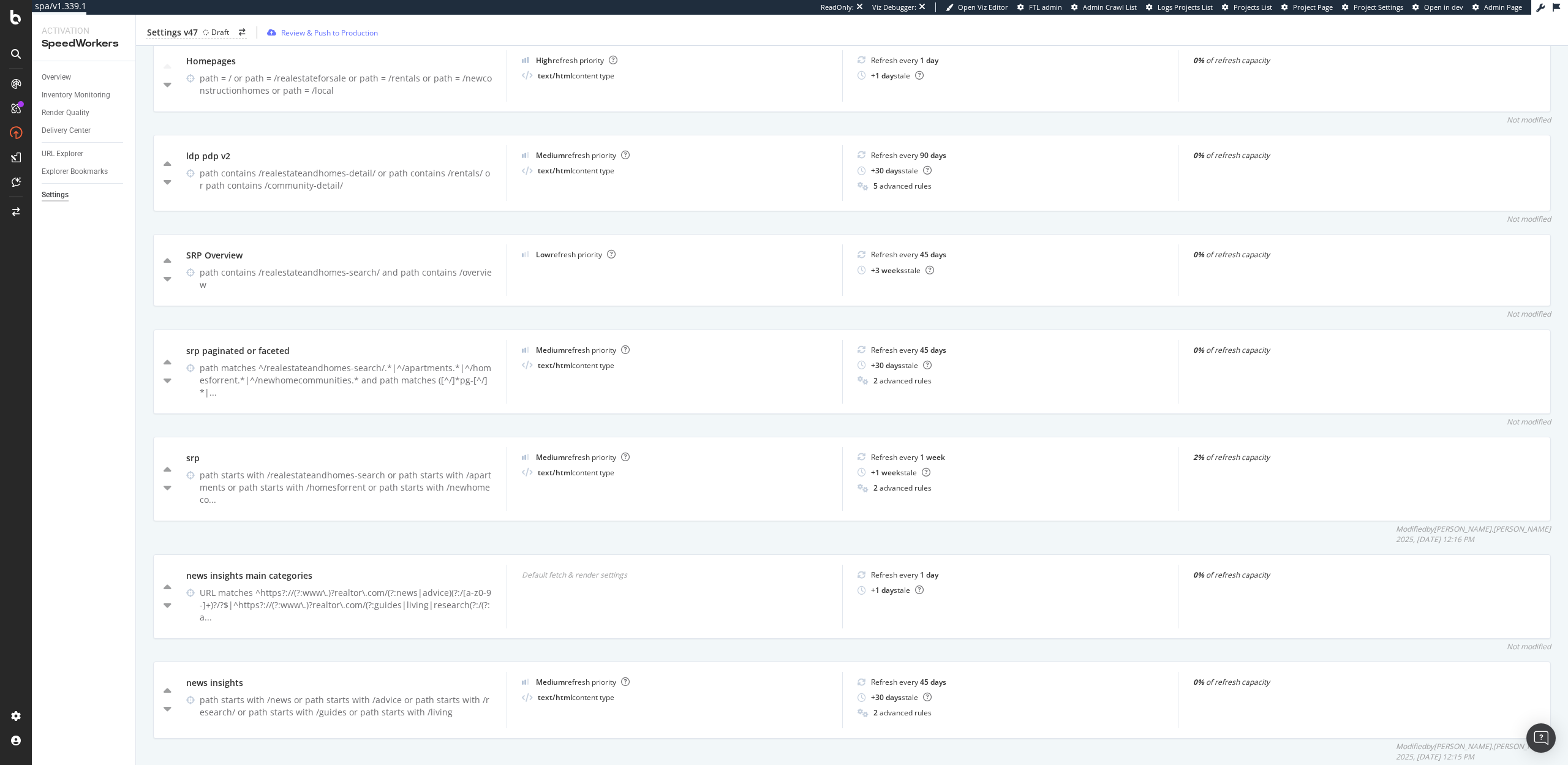
scroll to position [440, 0]
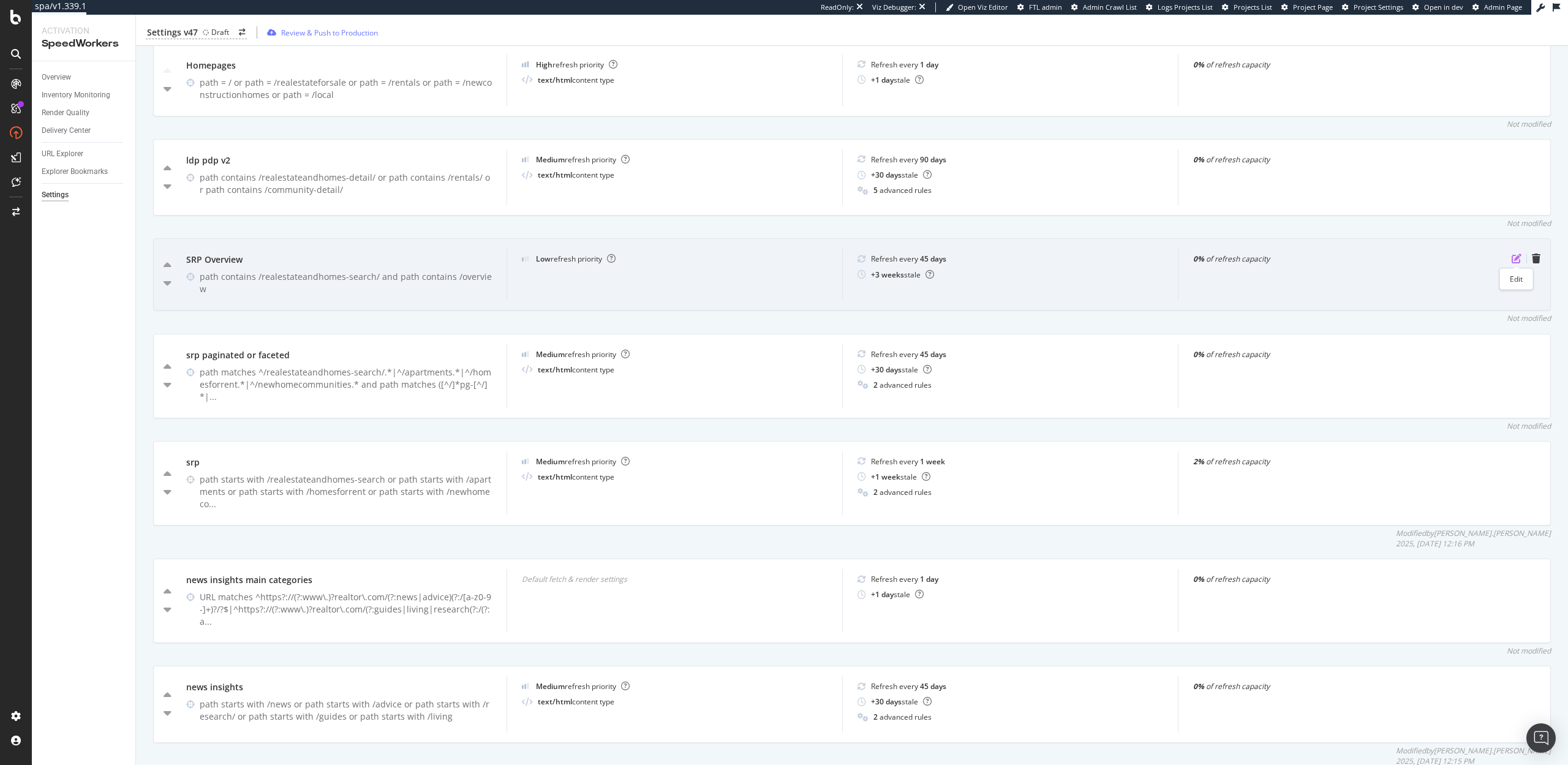
click at [1516, 257] on icon "pen-to-square" at bounding box center [1517, 259] width 10 height 10
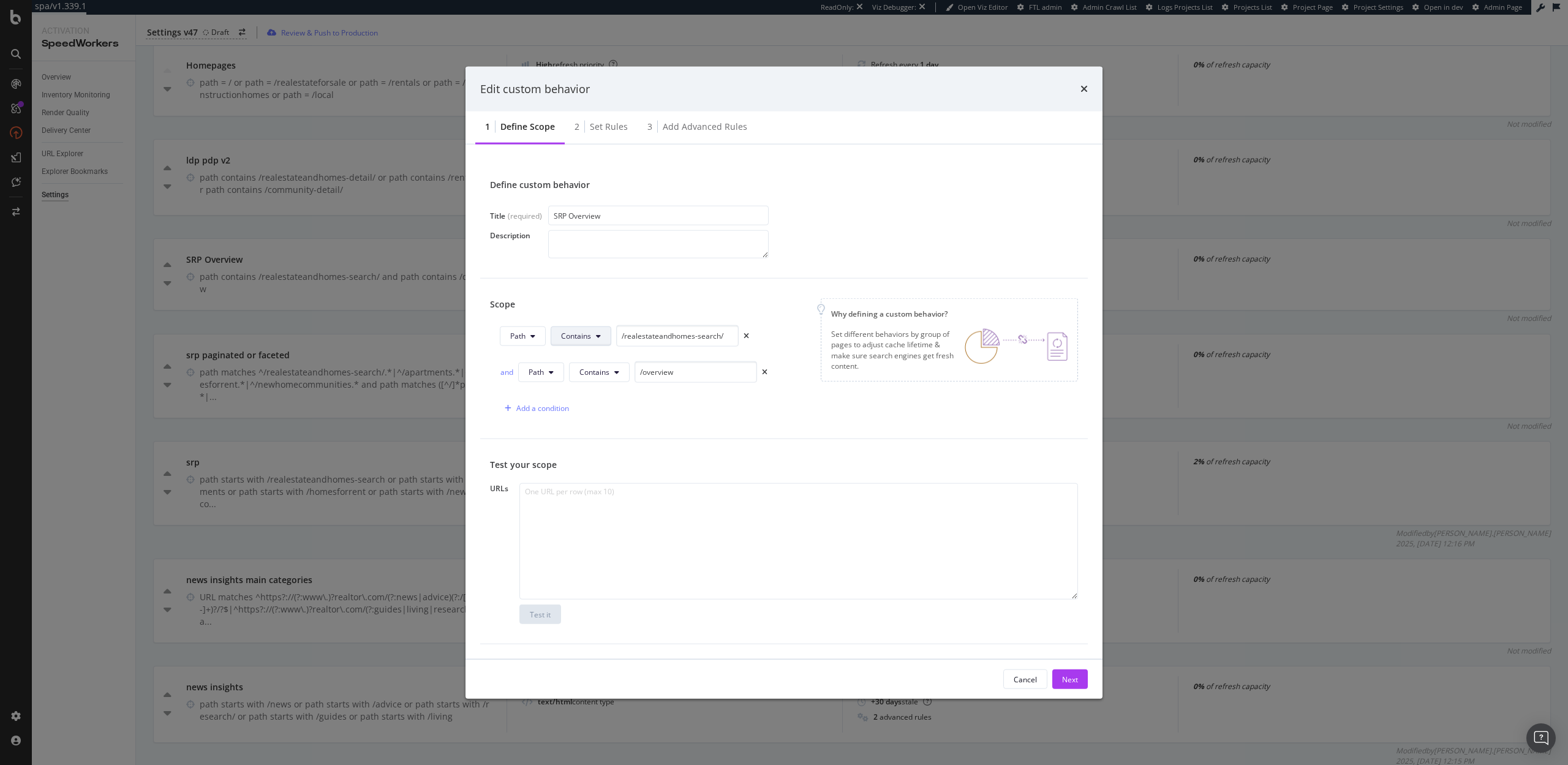
click at [593, 332] on button "Contains" at bounding box center [581, 336] width 61 height 19
click at [604, 387] on span "Starts With" at bounding box center [598, 382] width 73 height 11
click at [1068, 675] on div "Next" at bounding box center [1070, 679] width 16 height 10
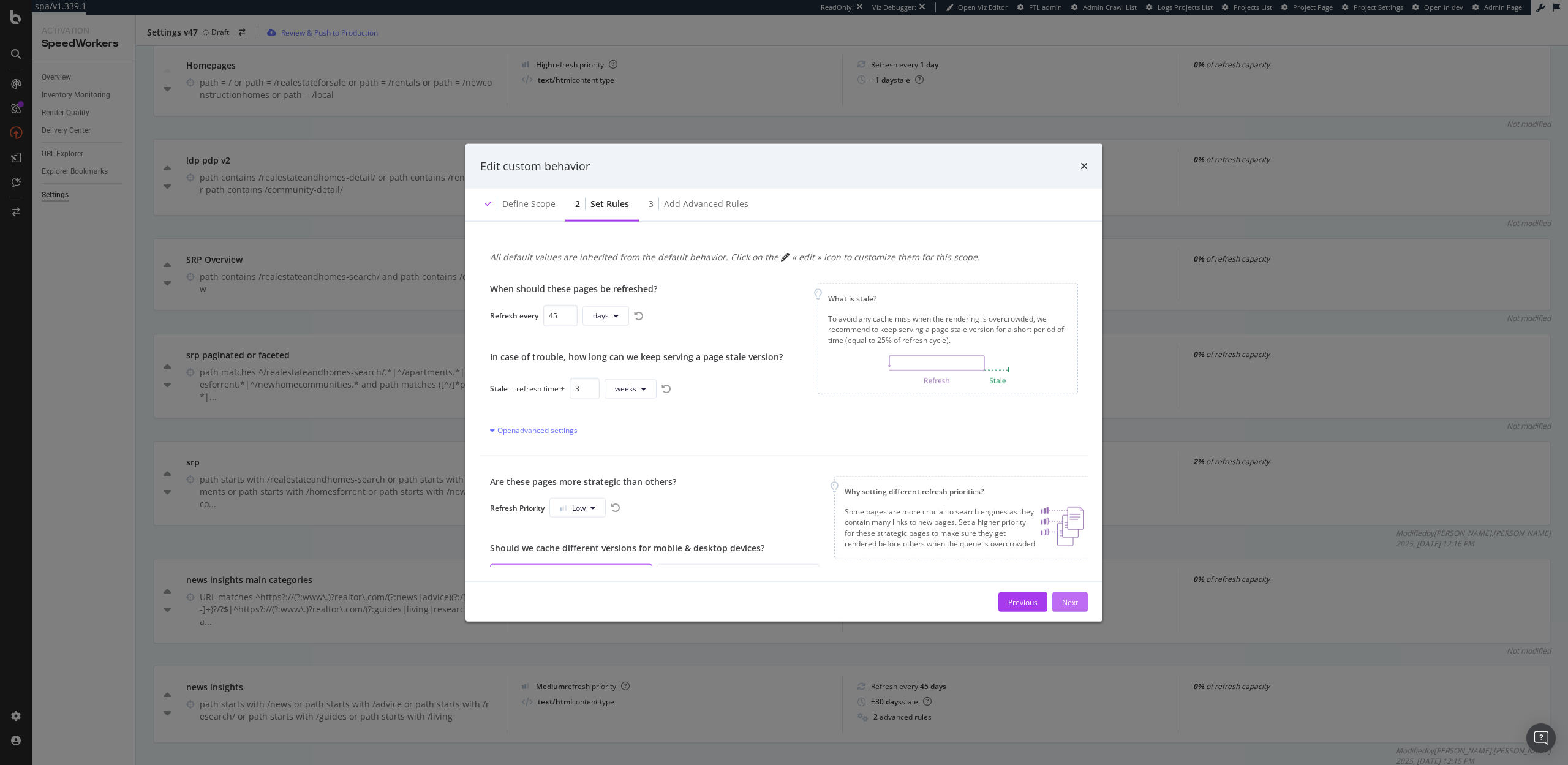
click at [1071, 598] on div "Next" at bounding box center [1070, 602] width 16 height 10
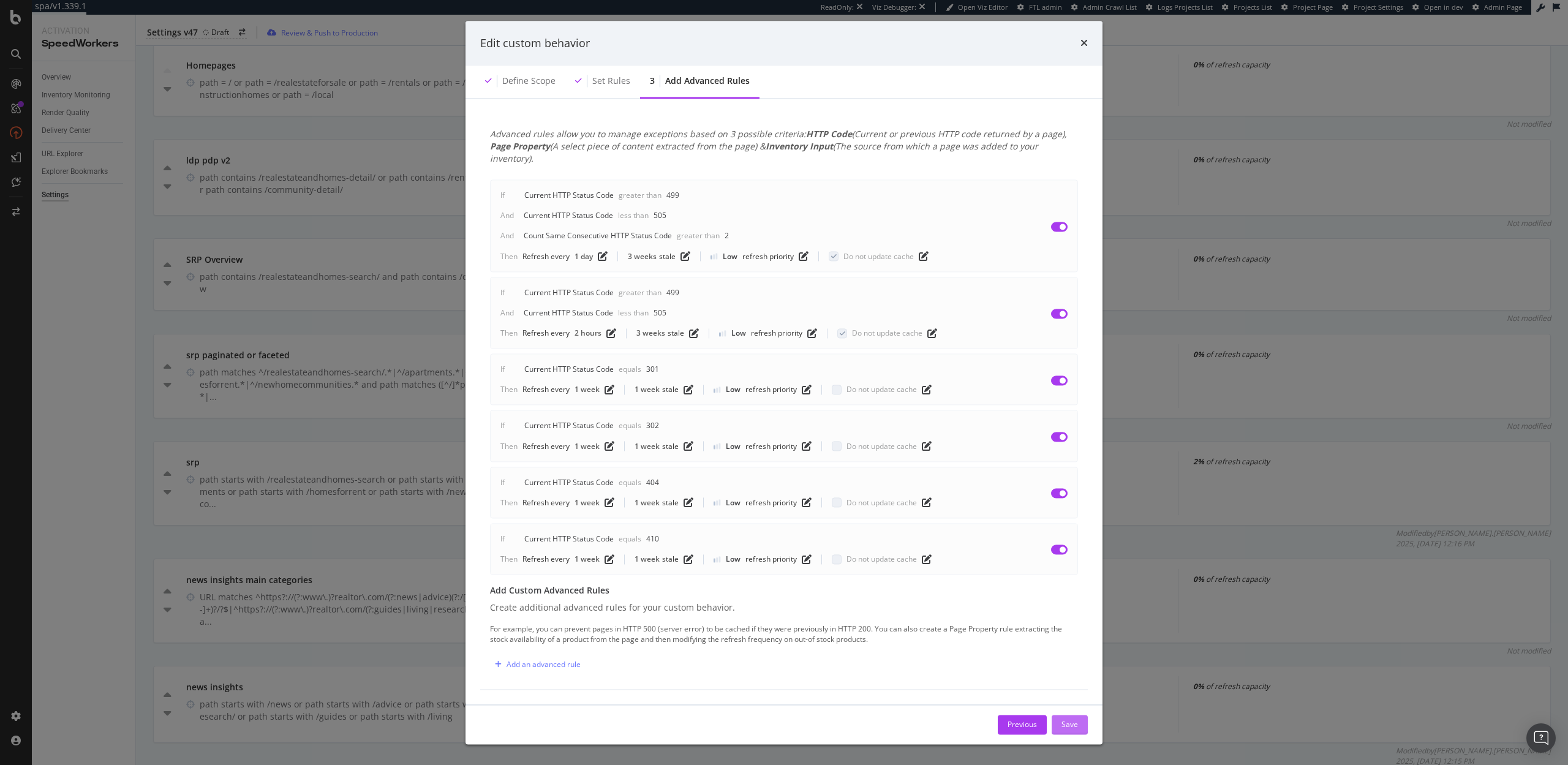
click at [1081, 715] on button "Save" at bounding box center [1069, 724] width 36 height 19
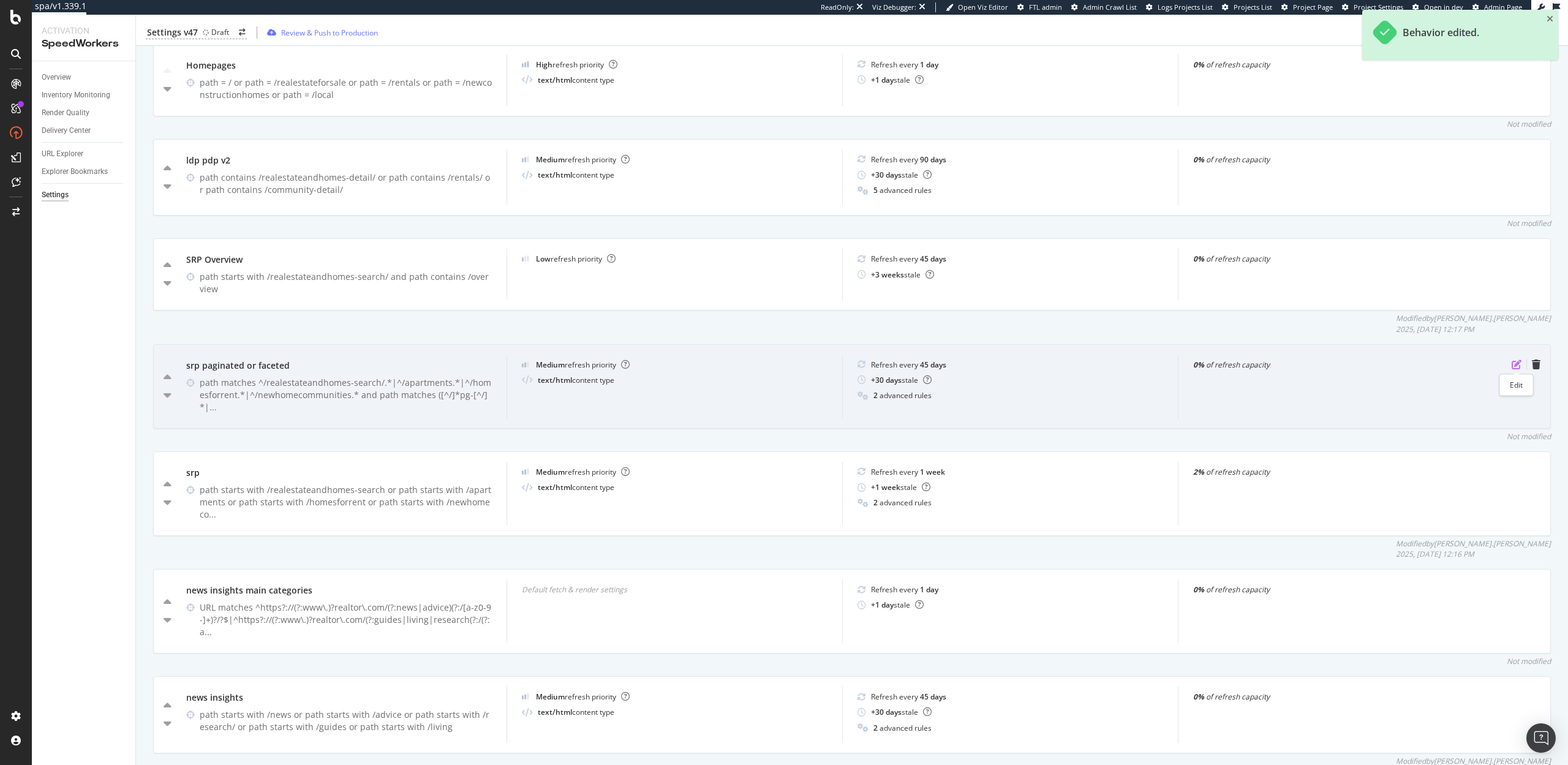
click at [1518, 363] on icon "pen-to-square" at bounding box center [1517, 364] width 10 height 10
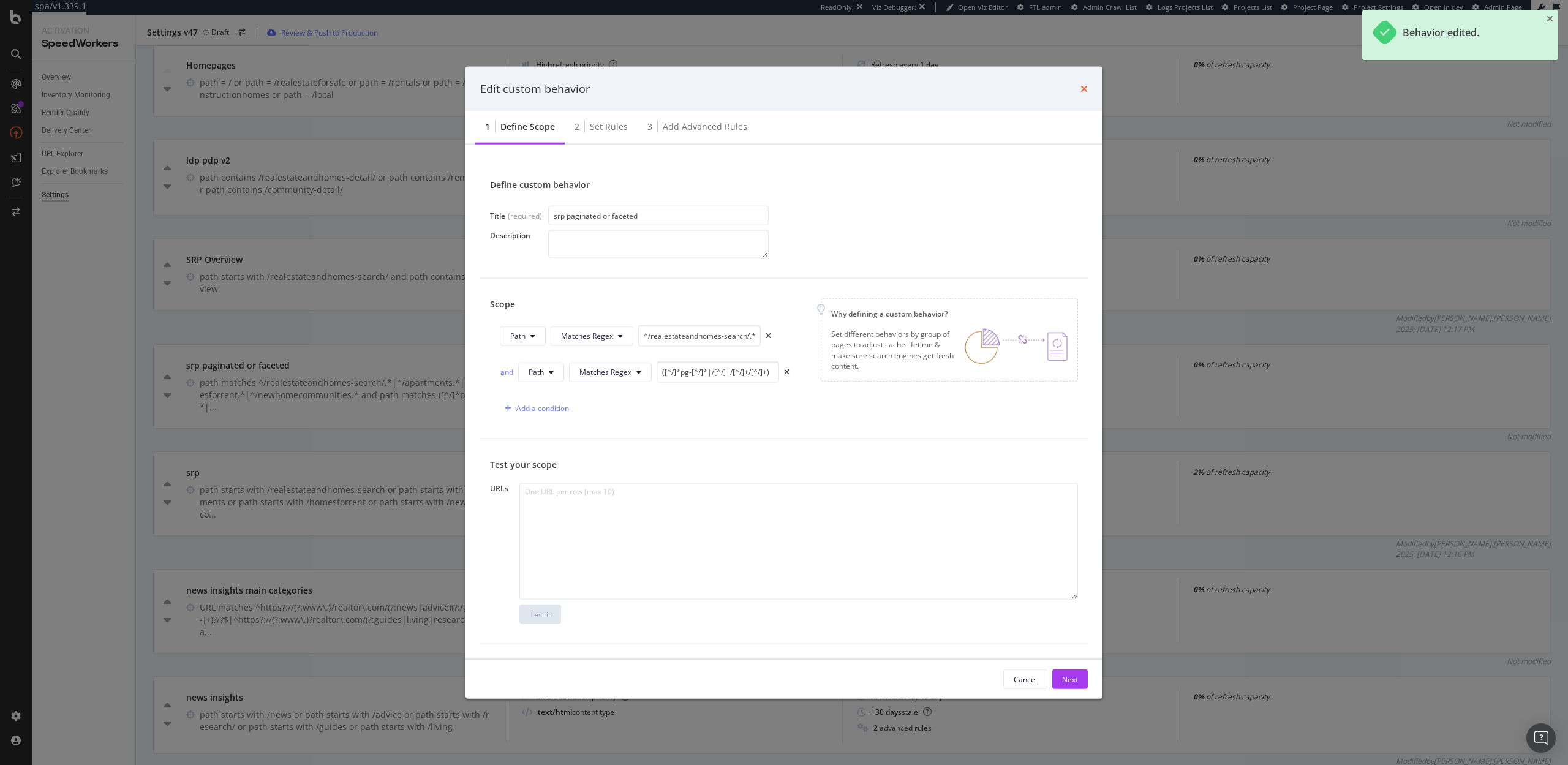
click at [1084, 85] on icon "times" at bounding box center [1084, 89] width 8 height 10
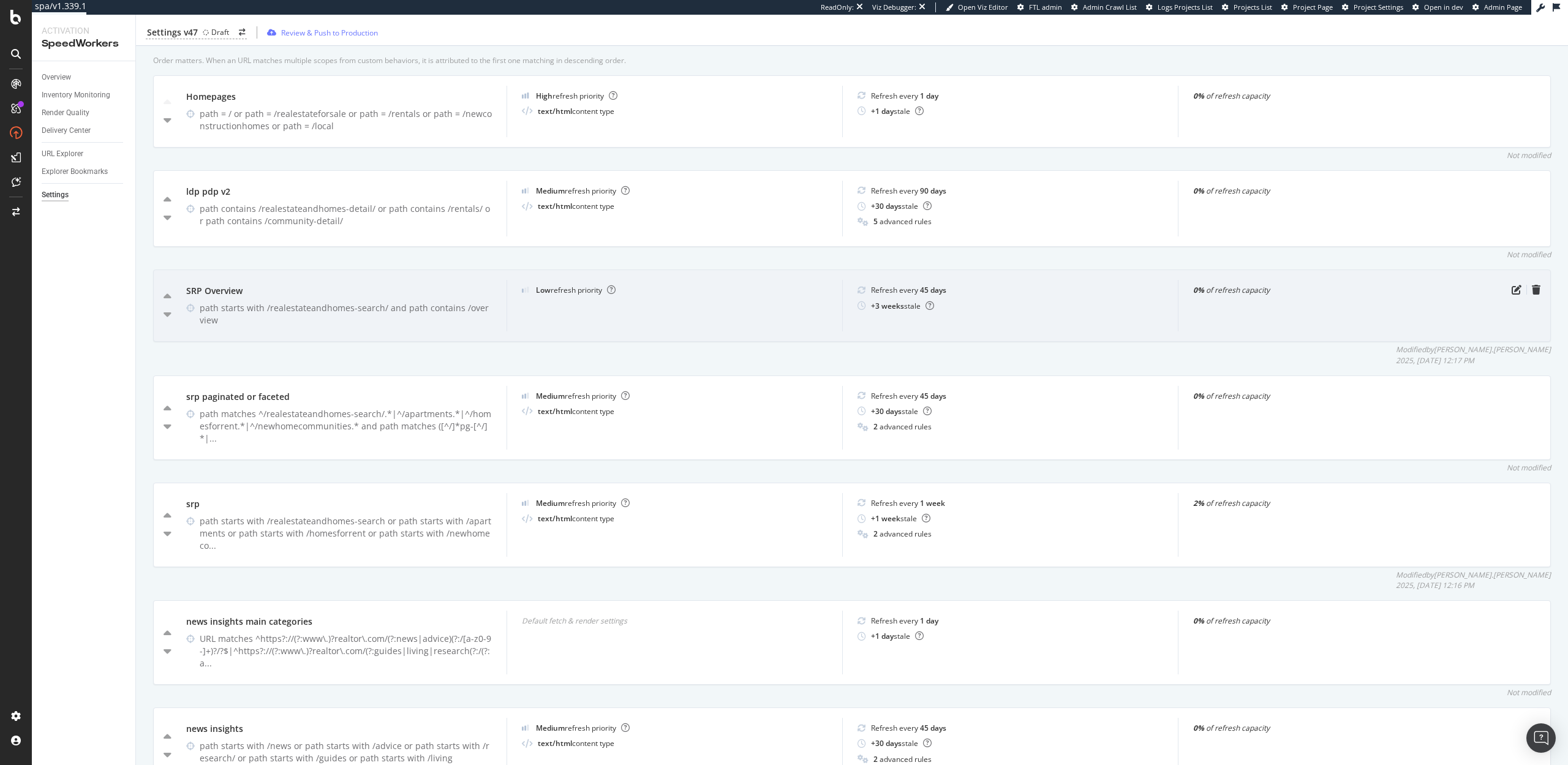
scroll to position [408, 0]
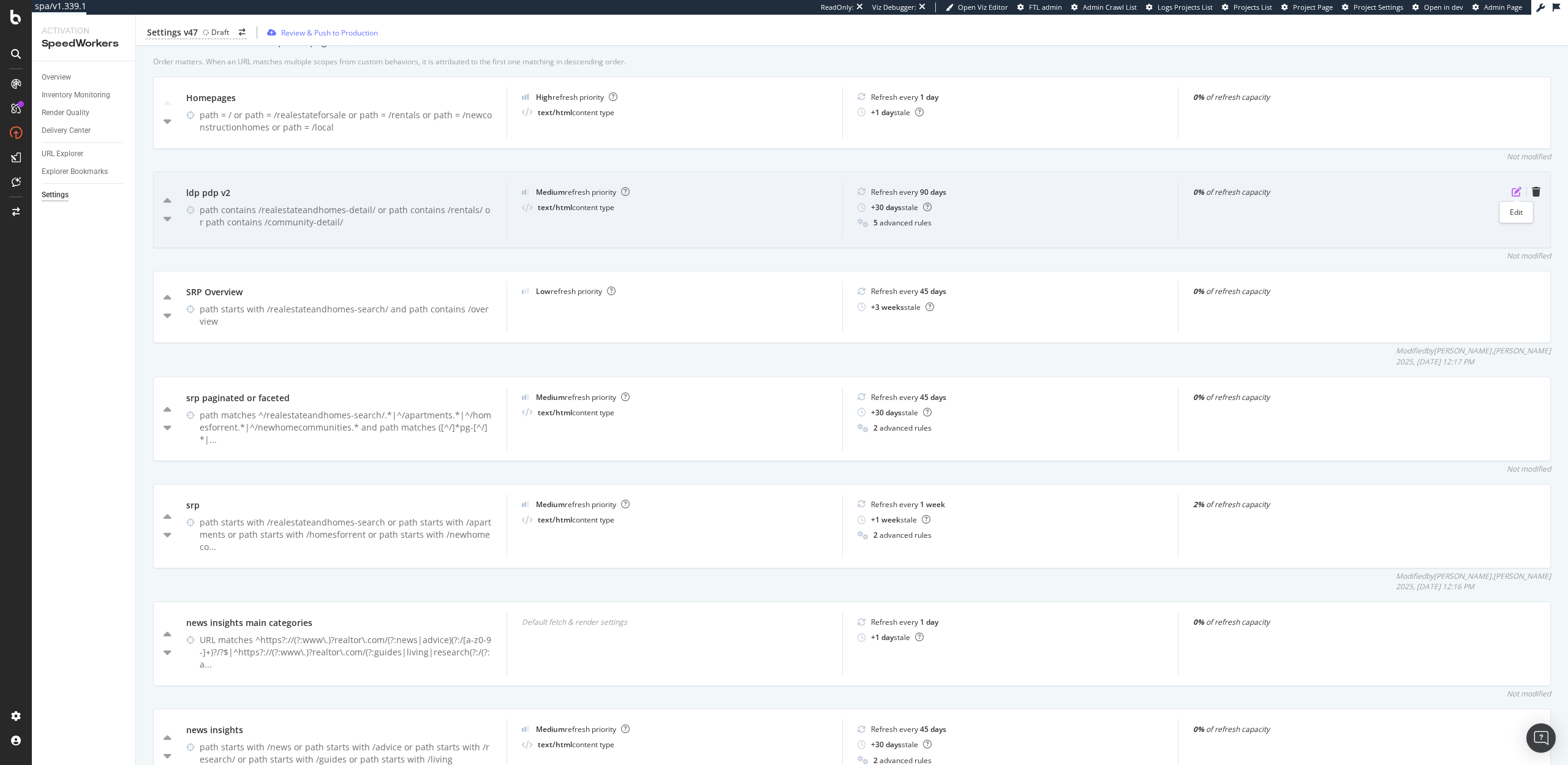
click at [1516, 190] on icon "pen-to-square" at bounding box center [1517, 192] width 10 height 10
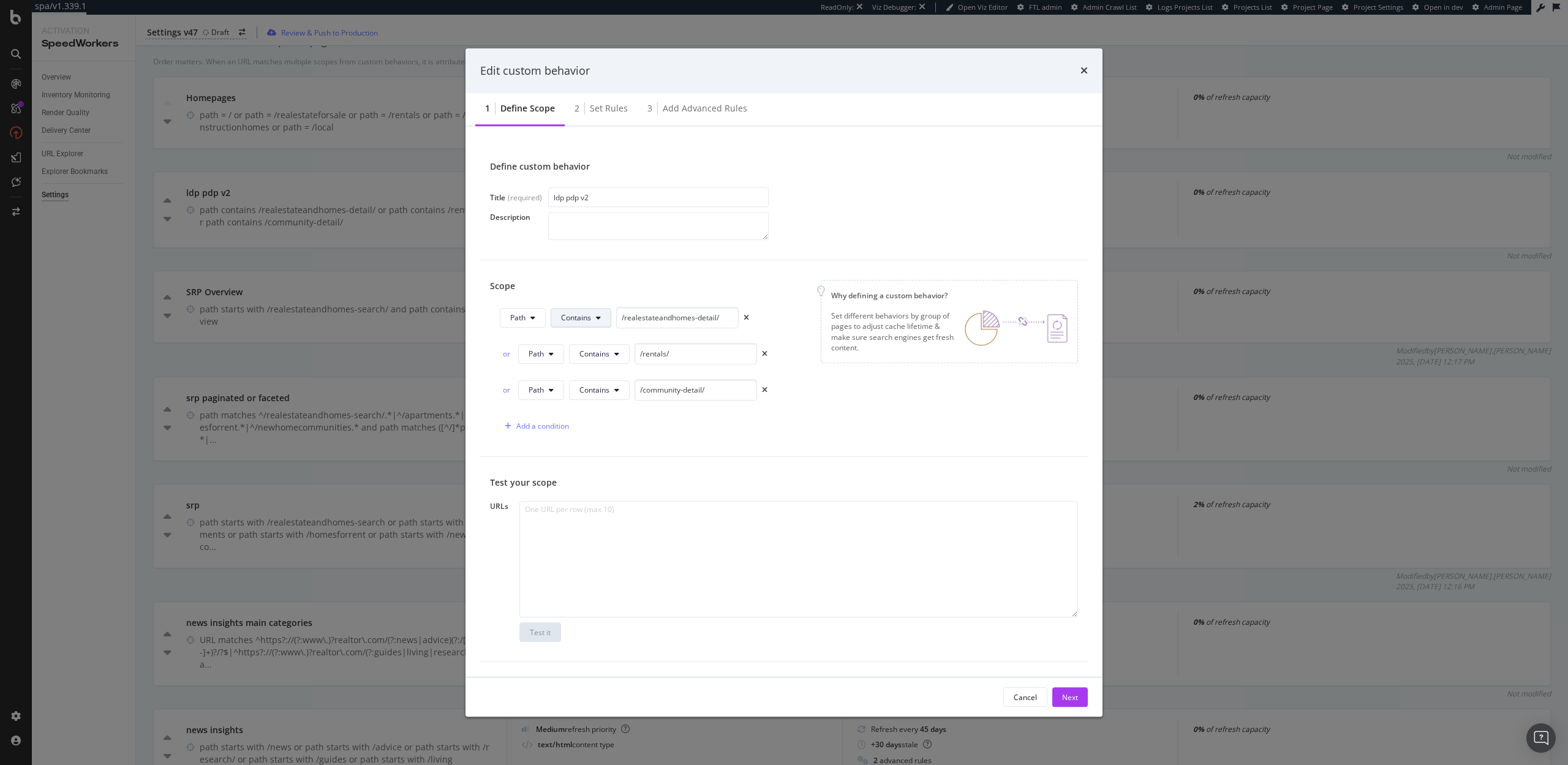
click at [601, 321] on button "Contains" at bounding box center [581, 318] width 61 height 19
click at [602, 357] on div "Starts With" at bounding box center [597, 364] width 92 height 18
click at [611, 358] on button "Contains" at bounding box center [599, 353] width 61 height 19
click at [624, 404] on span "Starts With" at bounding box center [616, 401] width 73 height 11
click at [620, 391] on button "Contains" at bounding box center [599, 390] width 61 height 19
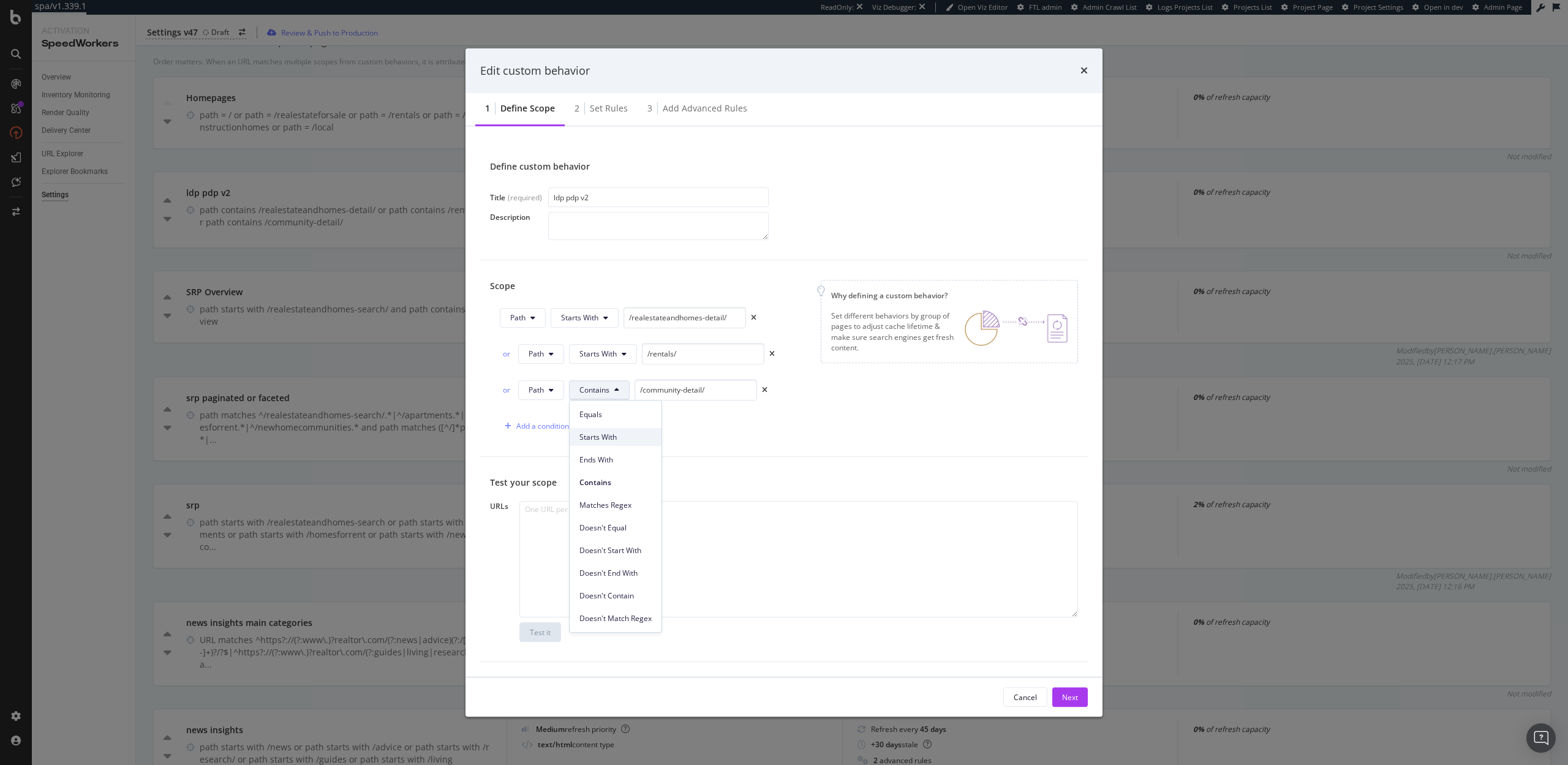
click at [620, 441] on span "Starts With" at bounding box center [616, 437] width 73 height 11
click at [1071, 690] on div "Next" at bounding box center [1070, 697] width 16 height 19
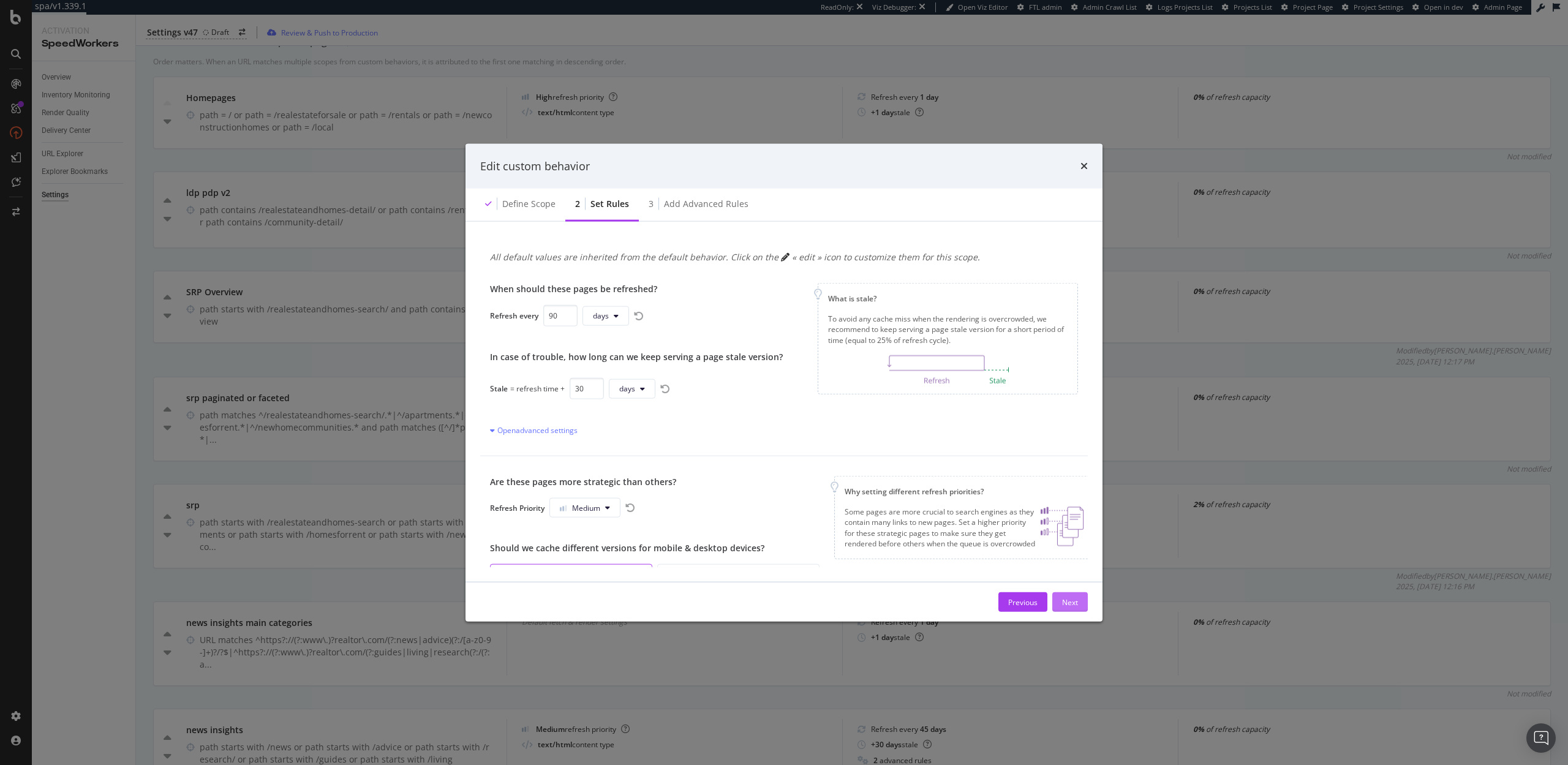
click at [1065, 602] on div "Next" at bounding box center [1070, 602] width 16 height 10
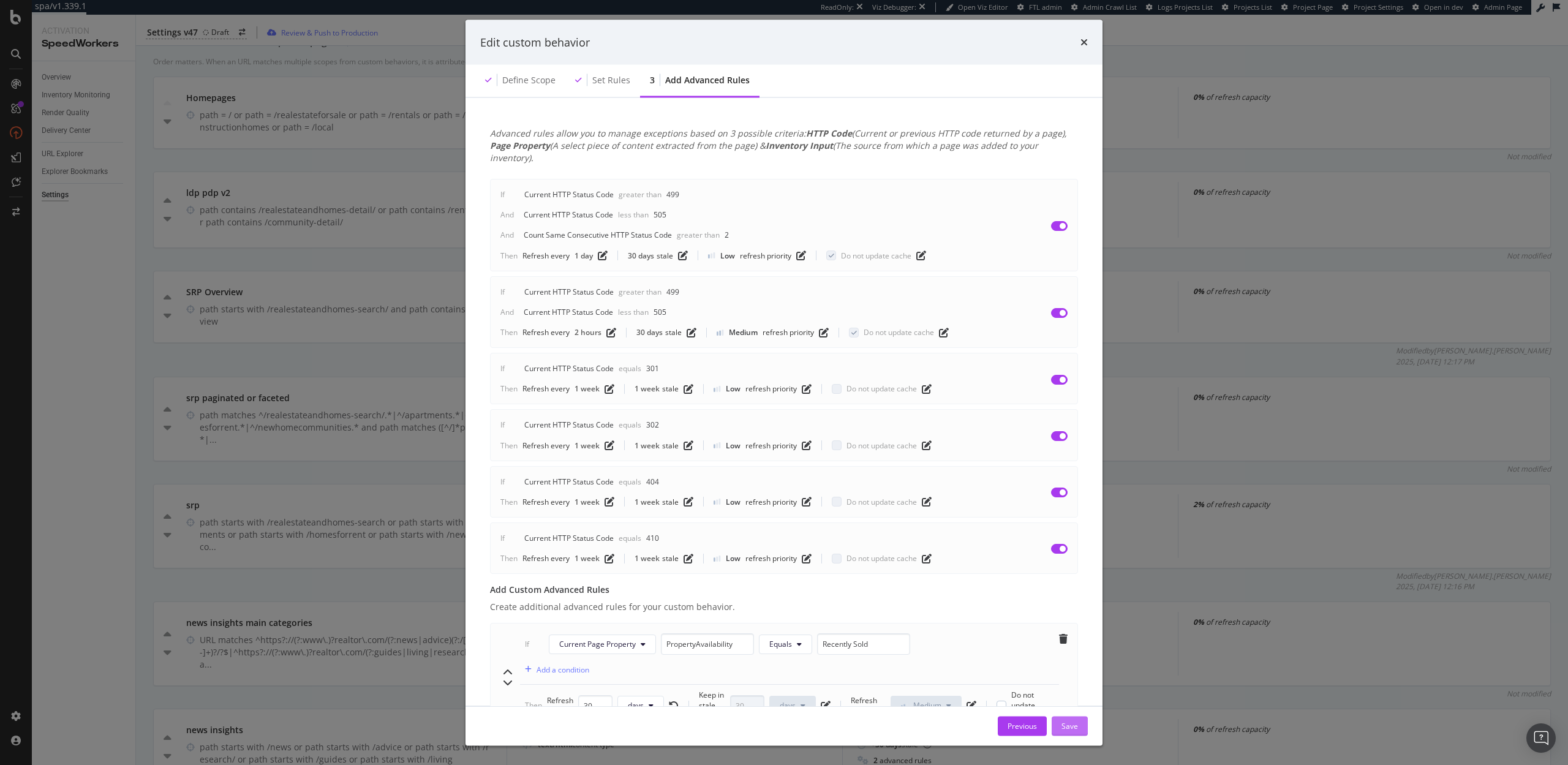
click at [1071, 723] on div "Save" at bounding box center [1070, 725] width 17 height 10
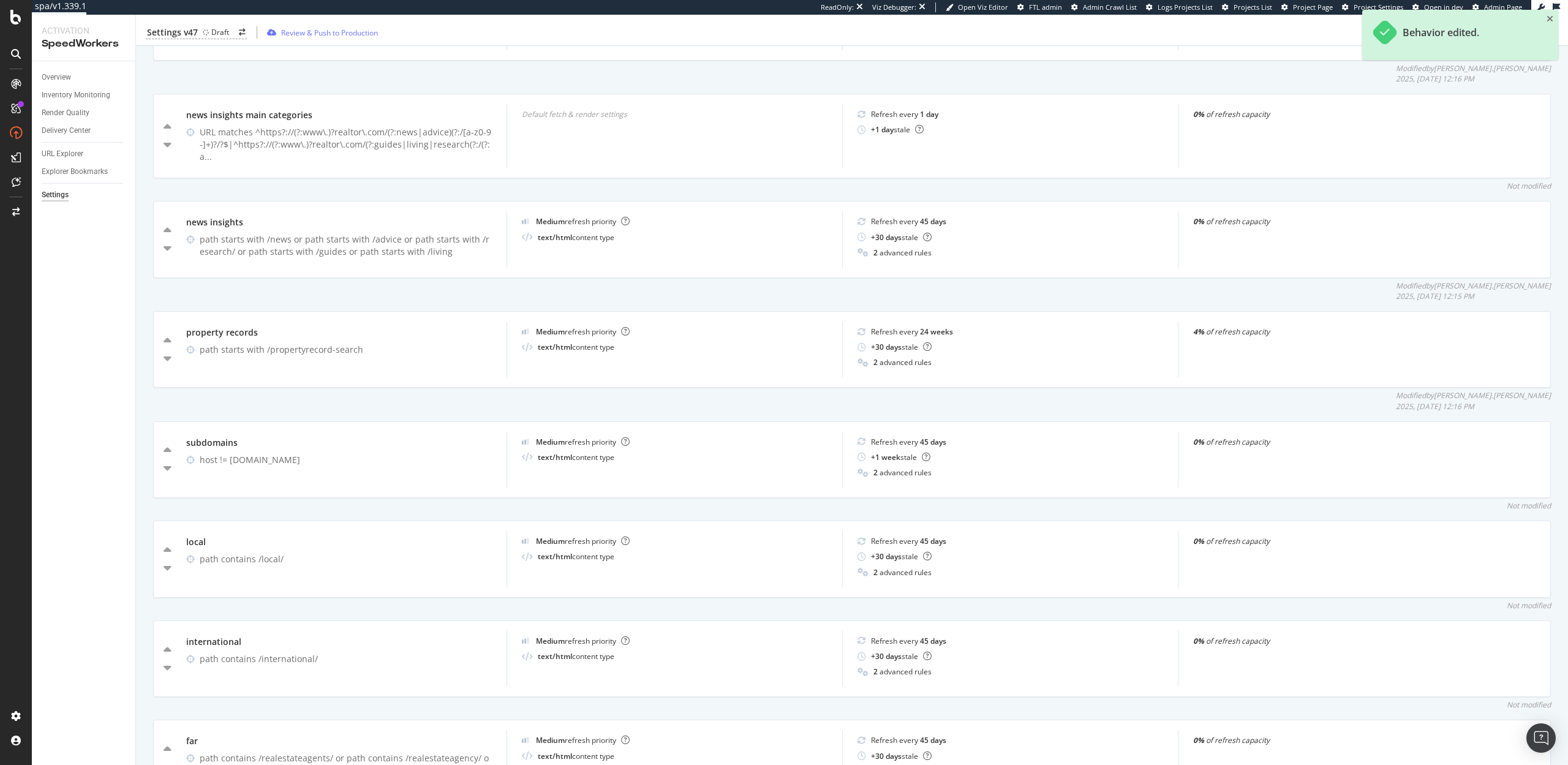
scroll to position [1316, 0]
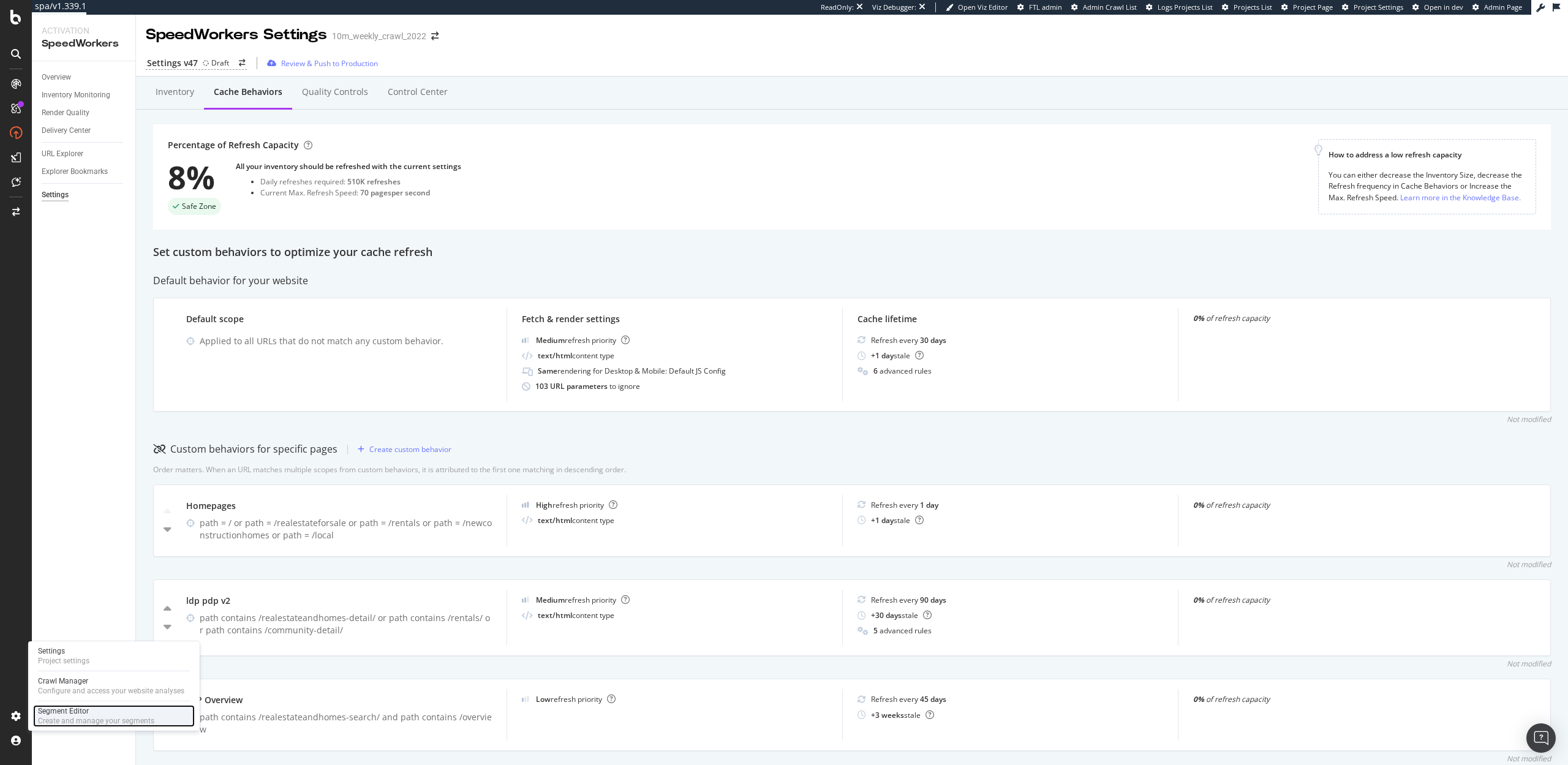
click at [70, 715] on div "Segment Editor" at bounding box center [96, 712] width 117 height 10
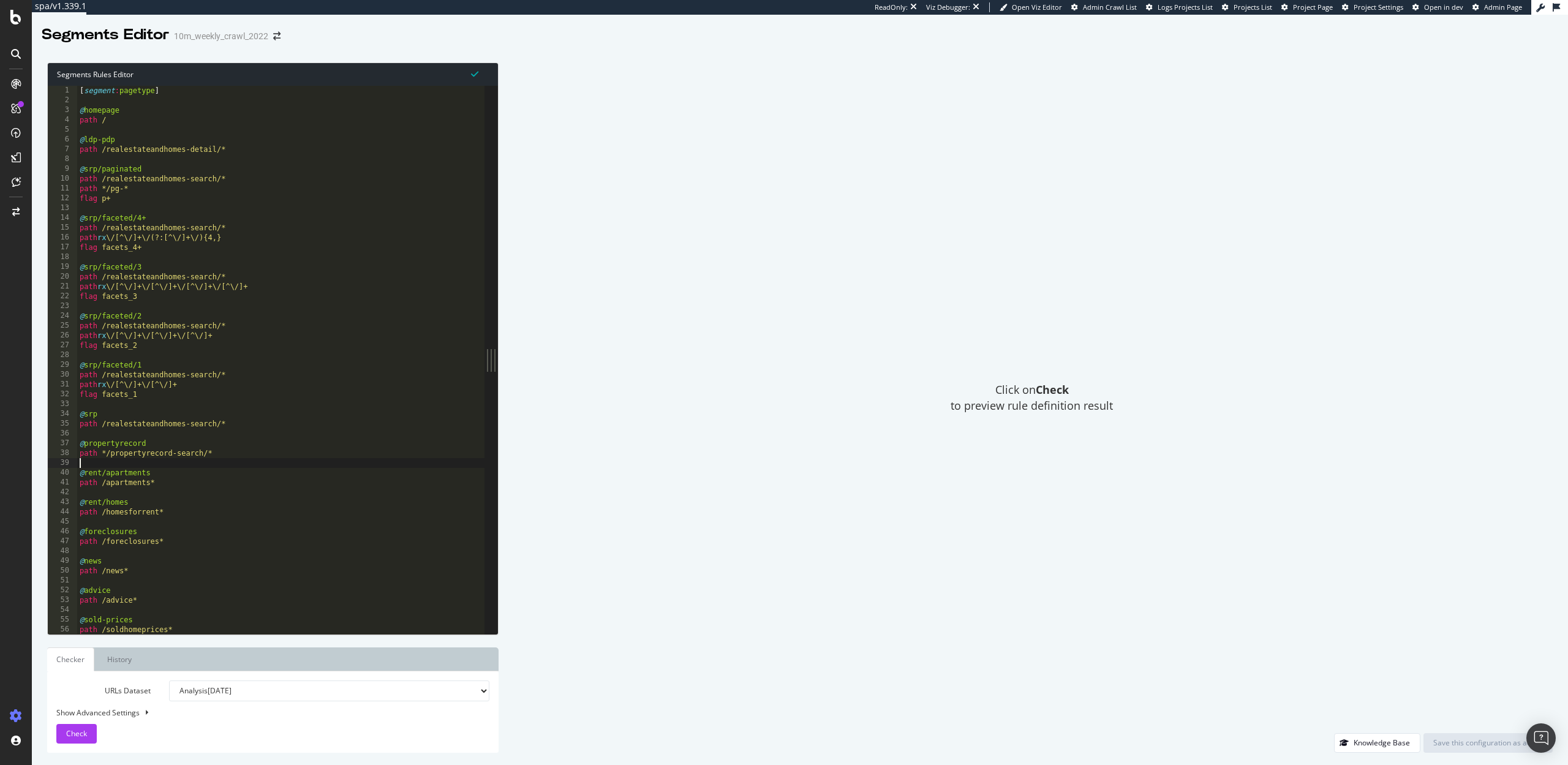
click at [266, 462] on div "[ segment : pagetype ] @ homepage path / @ ldp-pdp path /realestateandhomes-det…" at bounding box center [450, 369] width 746 height 568
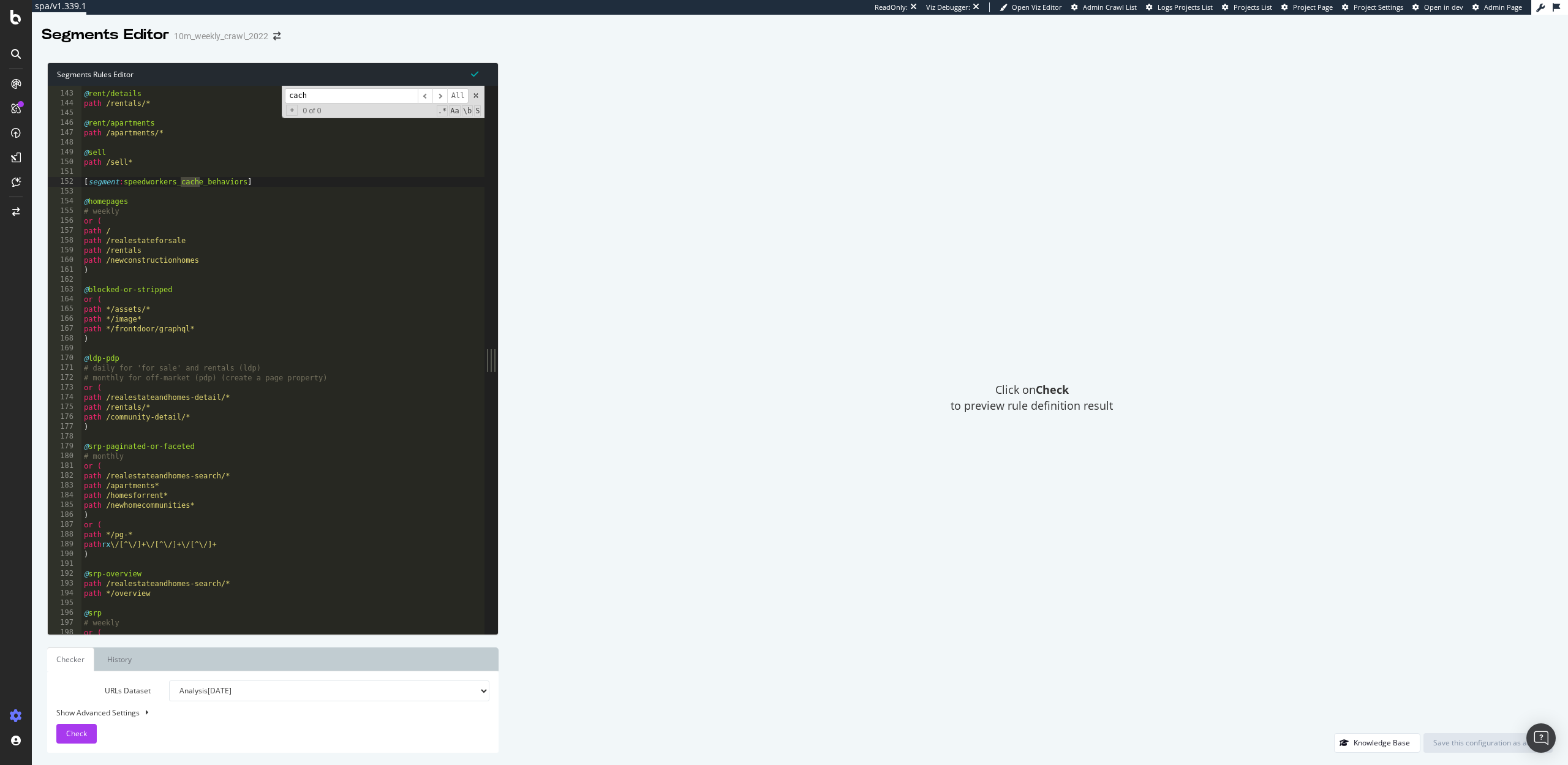
scroll to position [366, 0]
type input "cach"
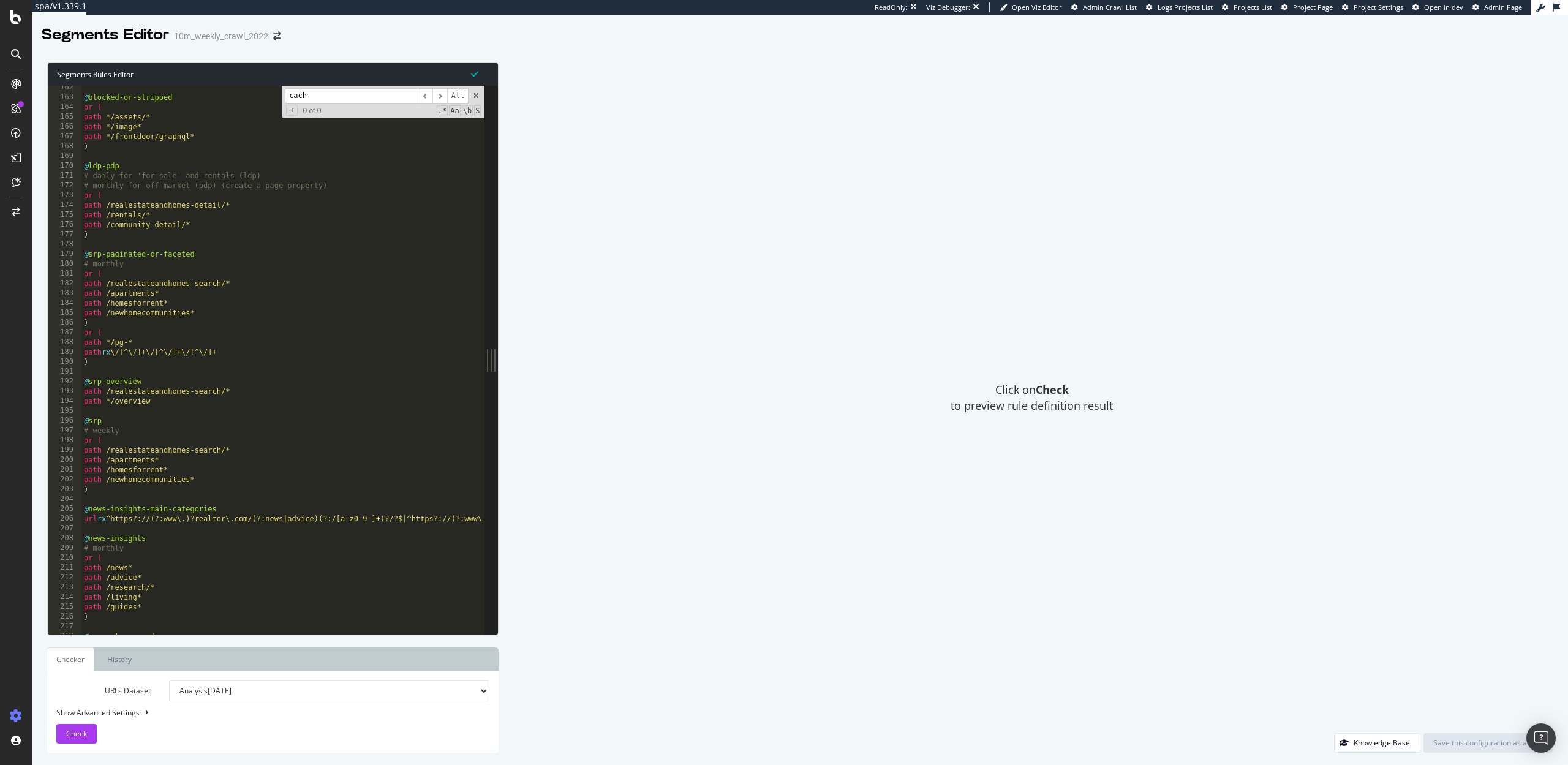
scroll to position [416, 0]
